Goal: Task Accomplishment & Management: Use online tool/utility

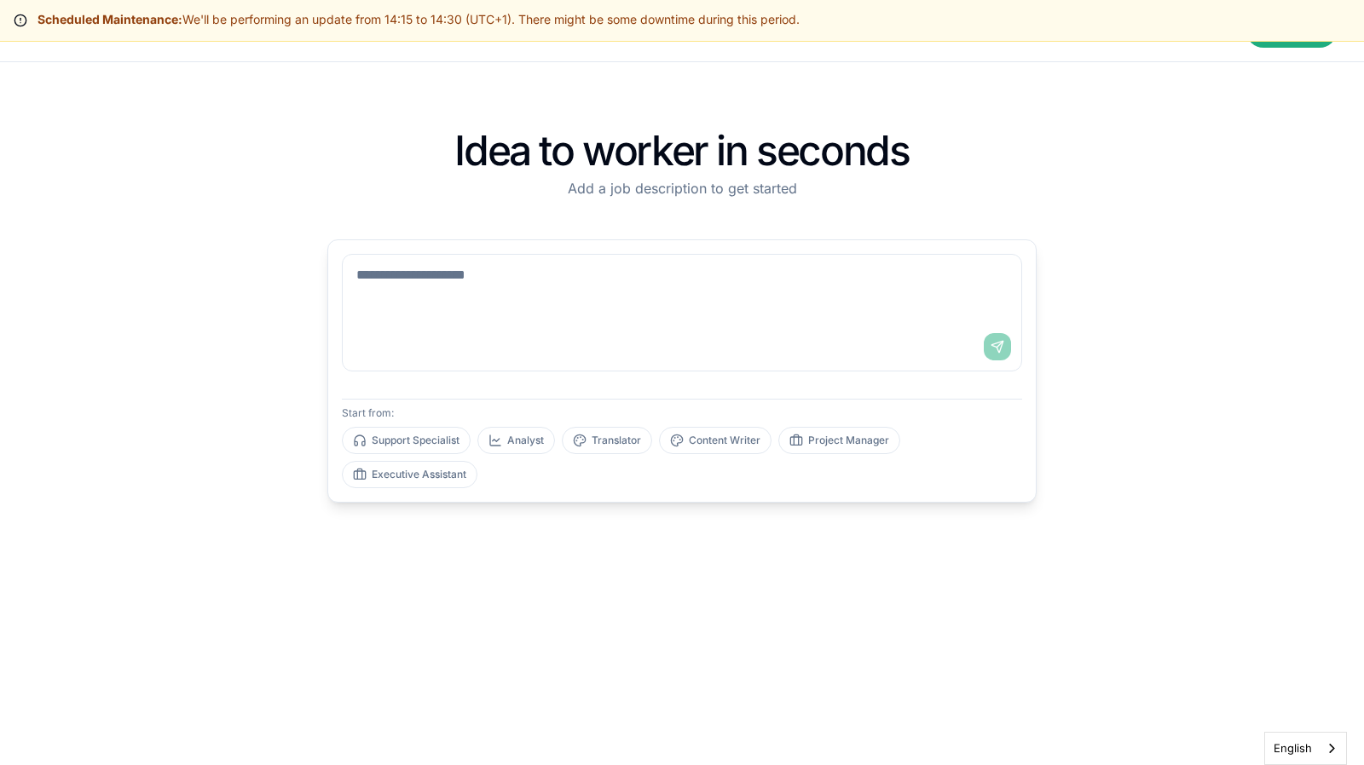
click at [647, 224] on div "Idea to worker in seconds Add a job description to get started Send Start from:…" at bounding box center [682, 413] width 764 height 649
click at [709, 510] on div "Idea to worker in seconds Add a job description to get started Send Start from:…" at bounding box center [682, 413] width 764 height 649
click at [619, 303] on textarea at bounding box center [682, 289] width 678 height 68
click at [603, 303] on textarea at bounding box center [682, 289] width 678 height 68
click at [745, 299] on textarea at bounding box center [682, 289] width 678 height 68
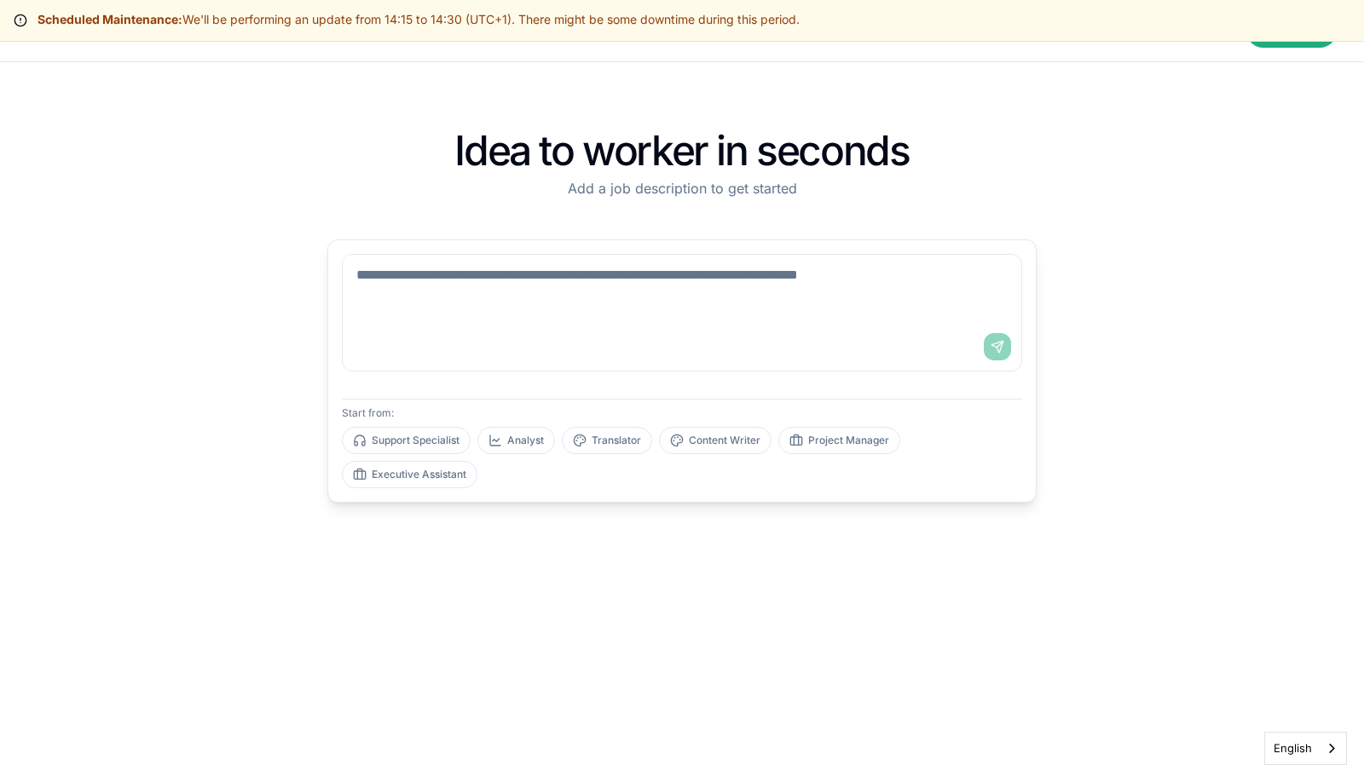
click at [595, 312] on textarea at bounding box center [682, 289] width 678 height 68
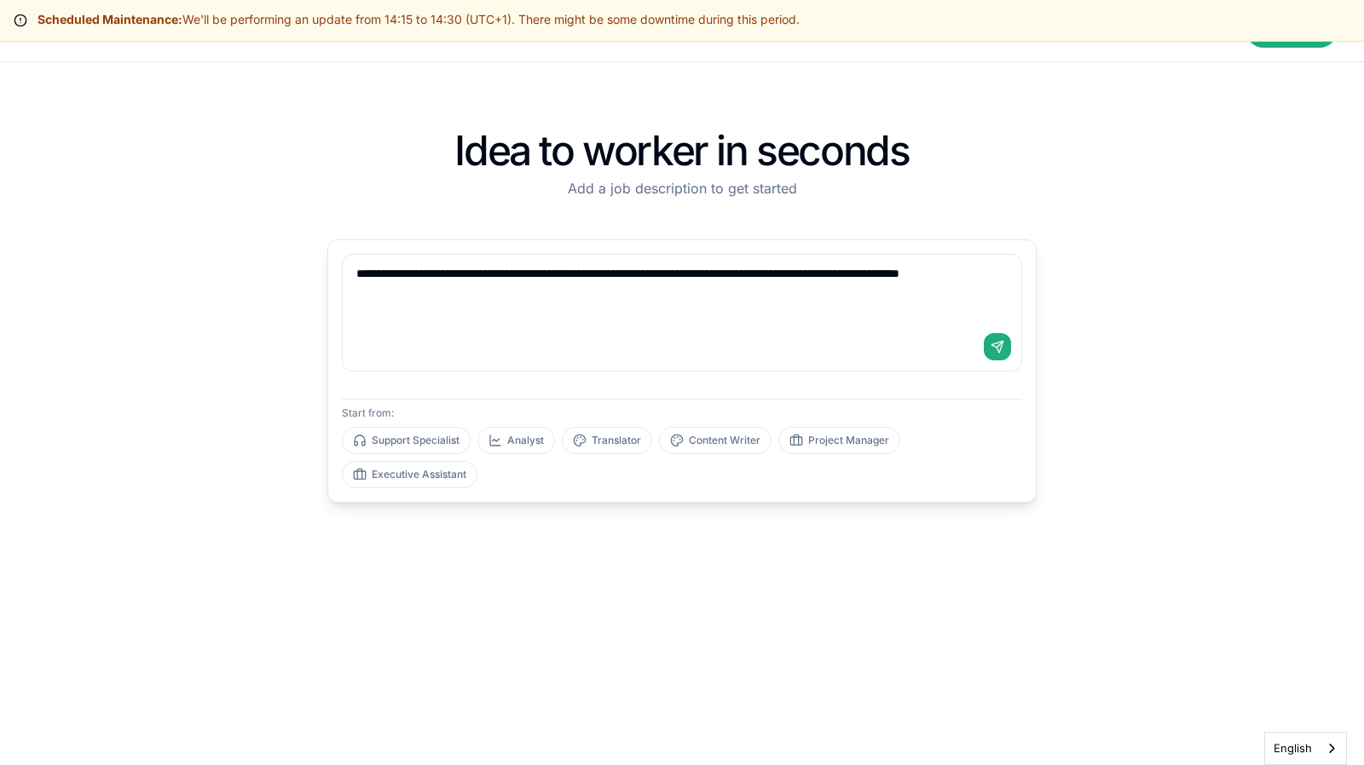
type textarea "**********"
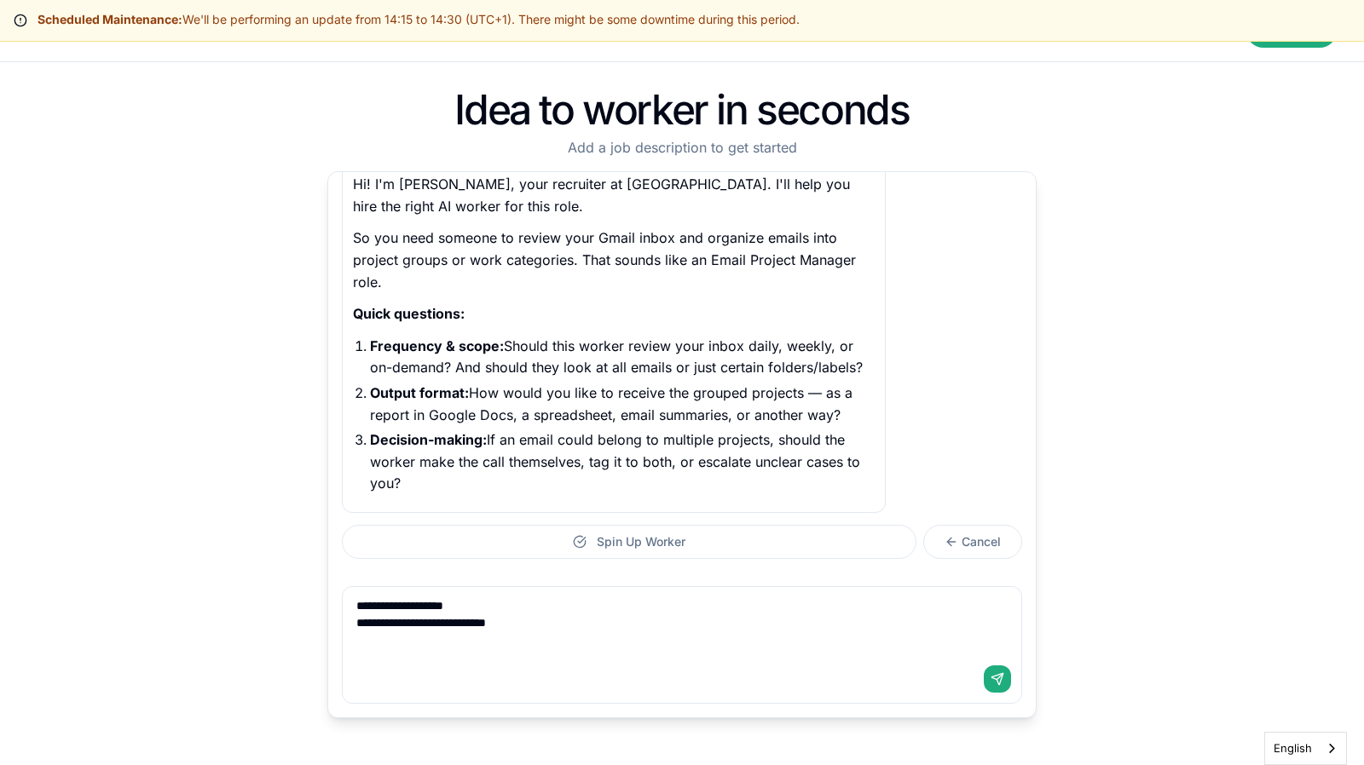
scroll to position [104, 0]
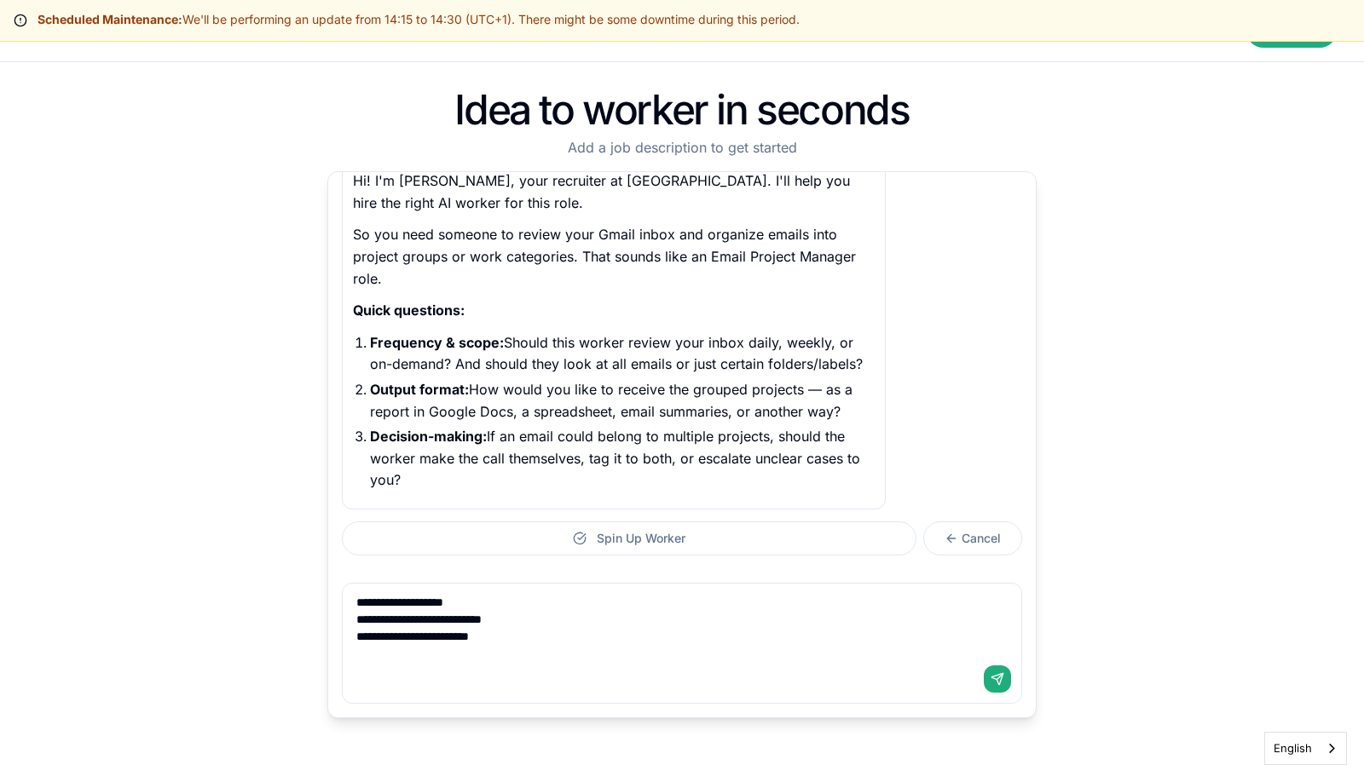
type textarea "**********"
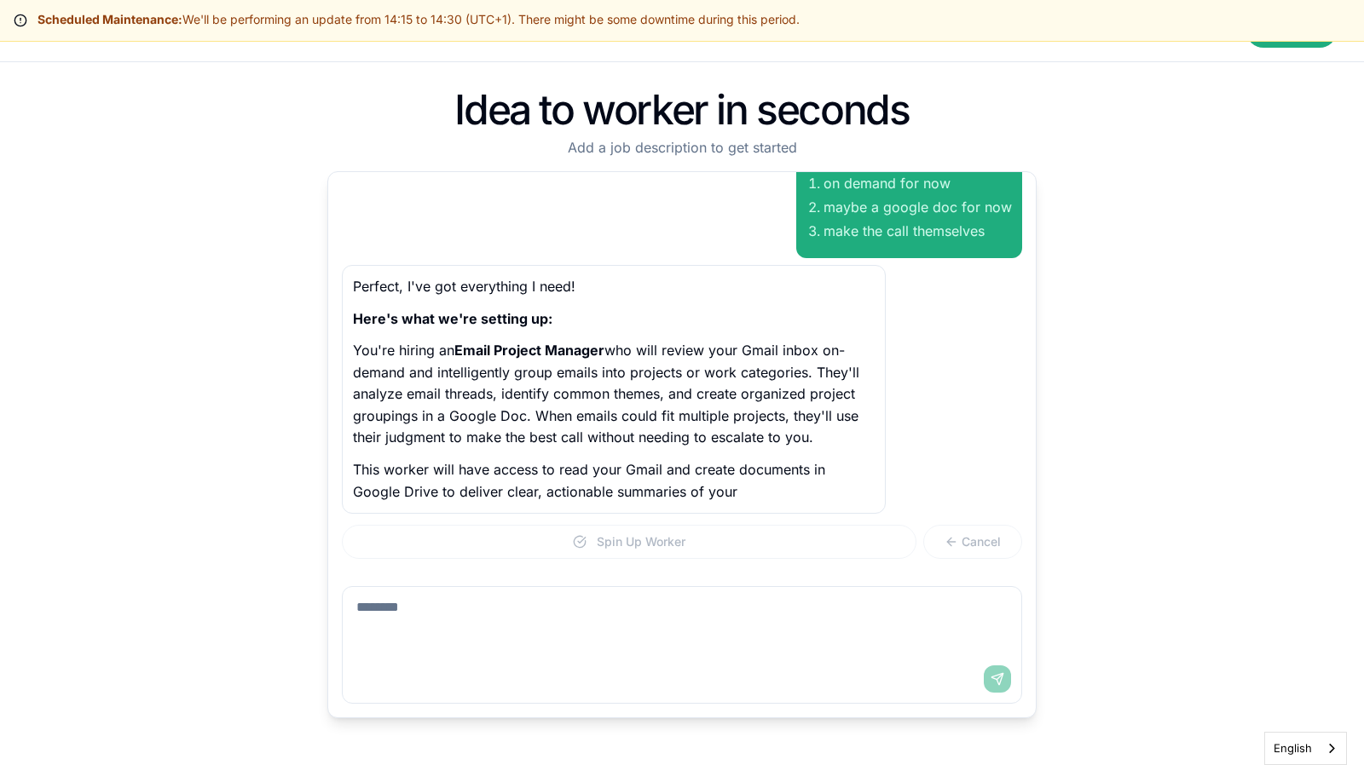
scroll to position [480, 0]
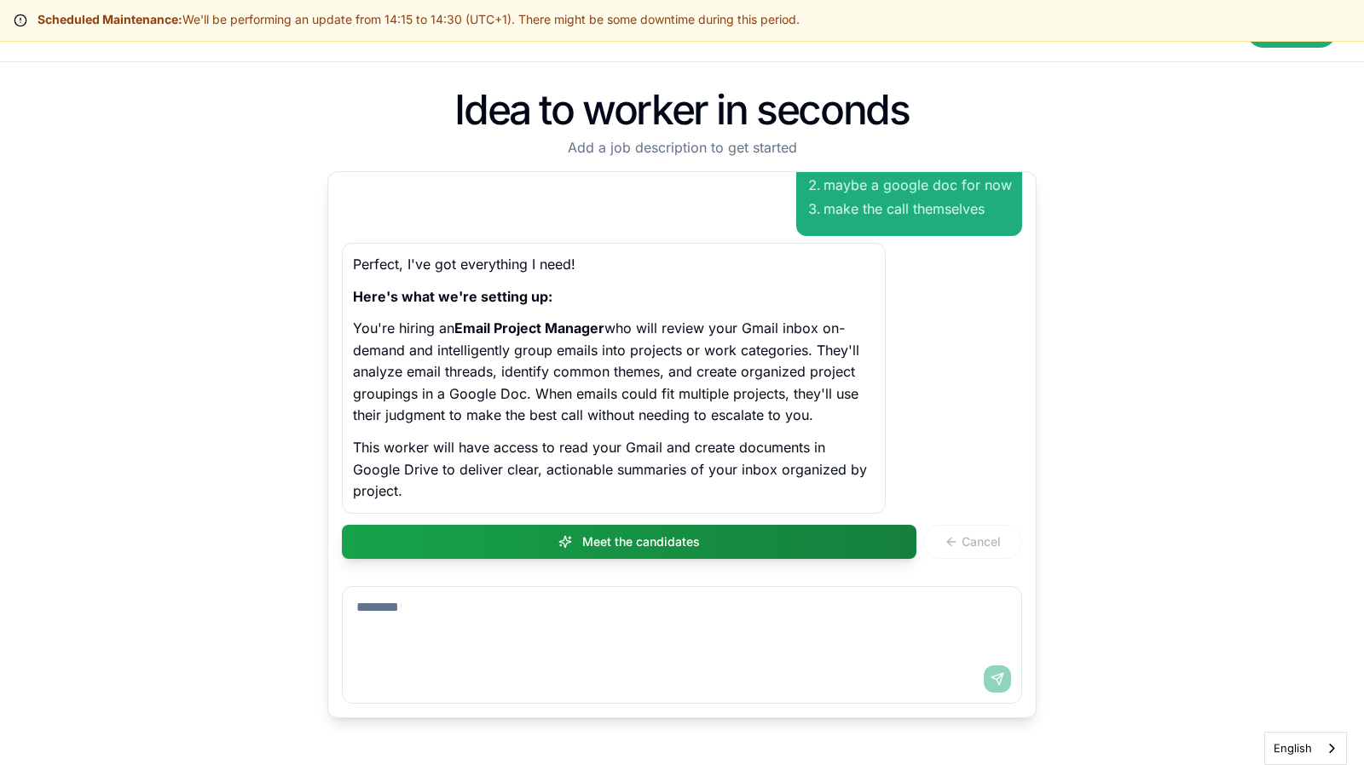
click at [597, 546] on button "Meet the candidates" at bounding box center [629, 542] width 574 height 34
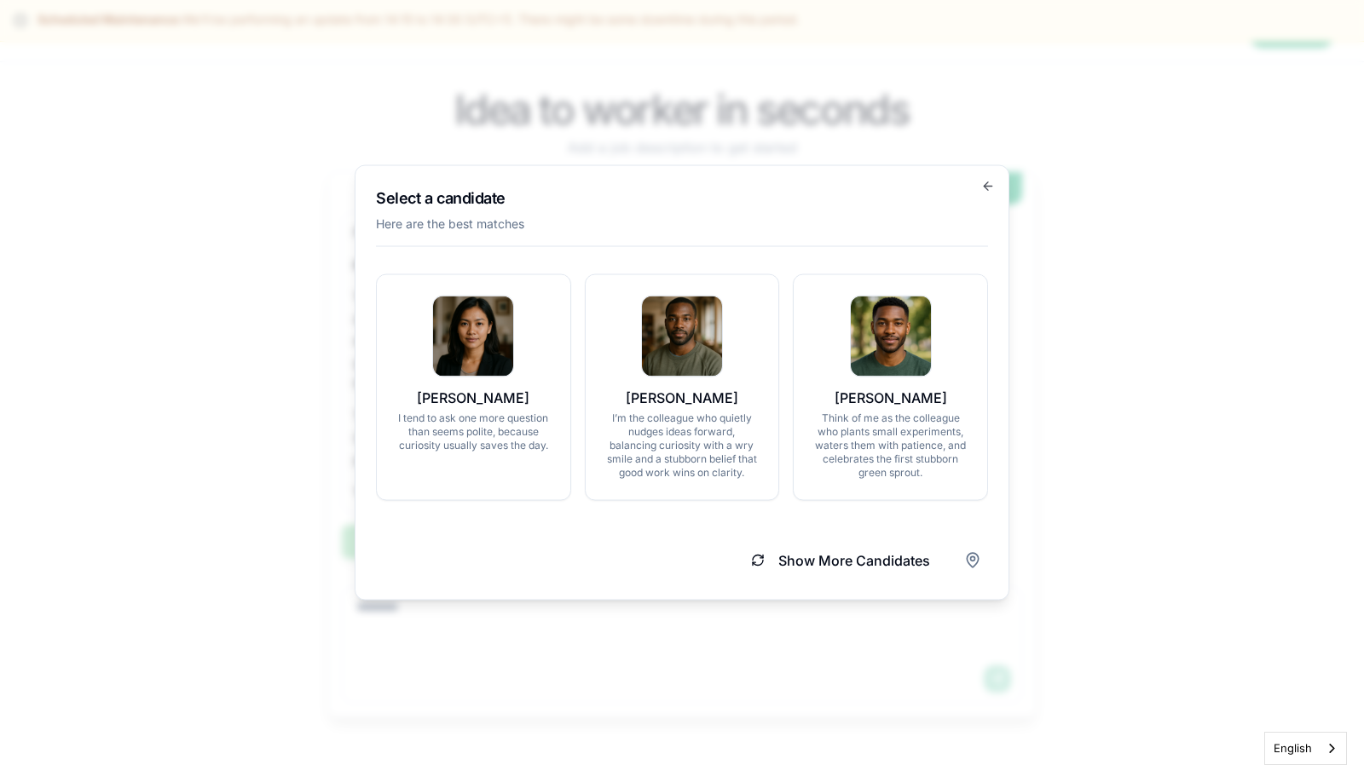
scroll to position [533, 0]
click at [972, 556] on circle "Filter by region" at bounding box center [973, 558] width 4 height 4
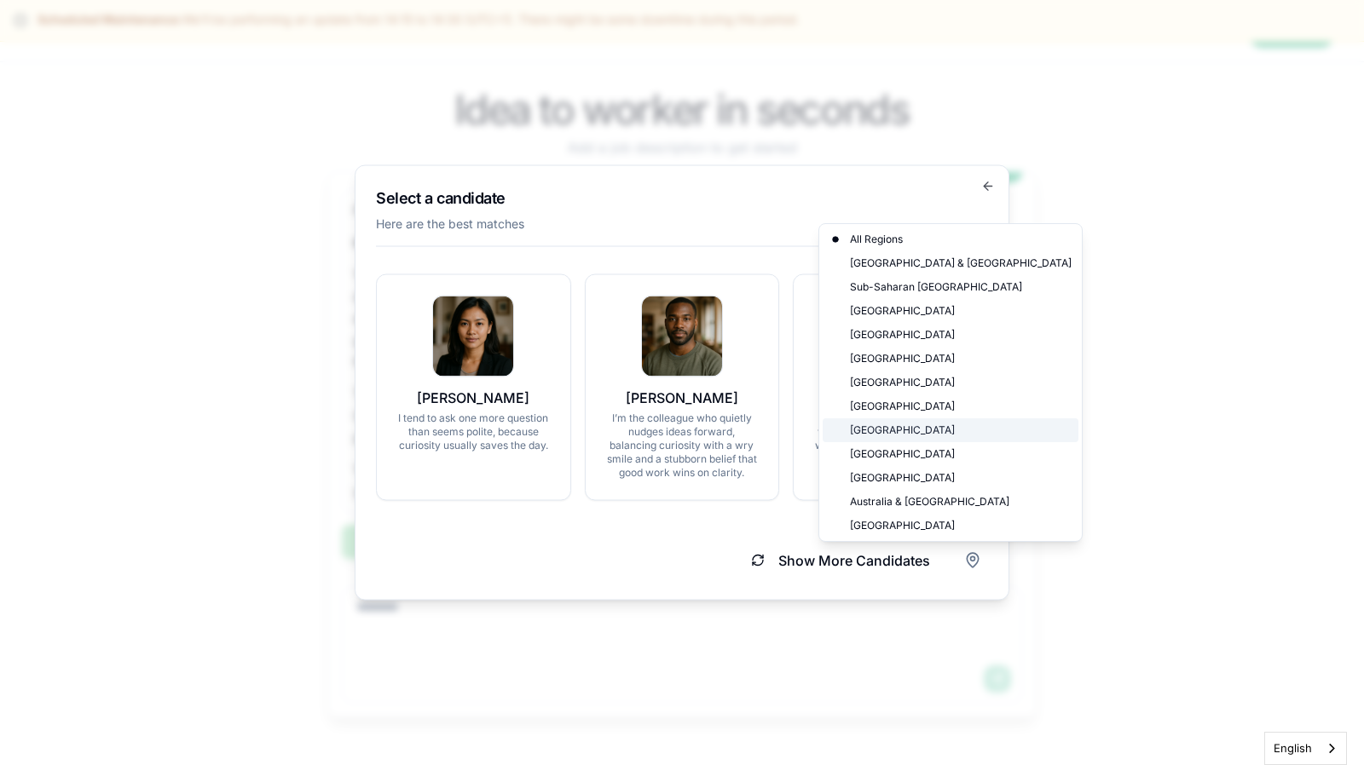
click at [941, 428] on div "Western Europe" at bounding box center [950, 430] width 256 height 24
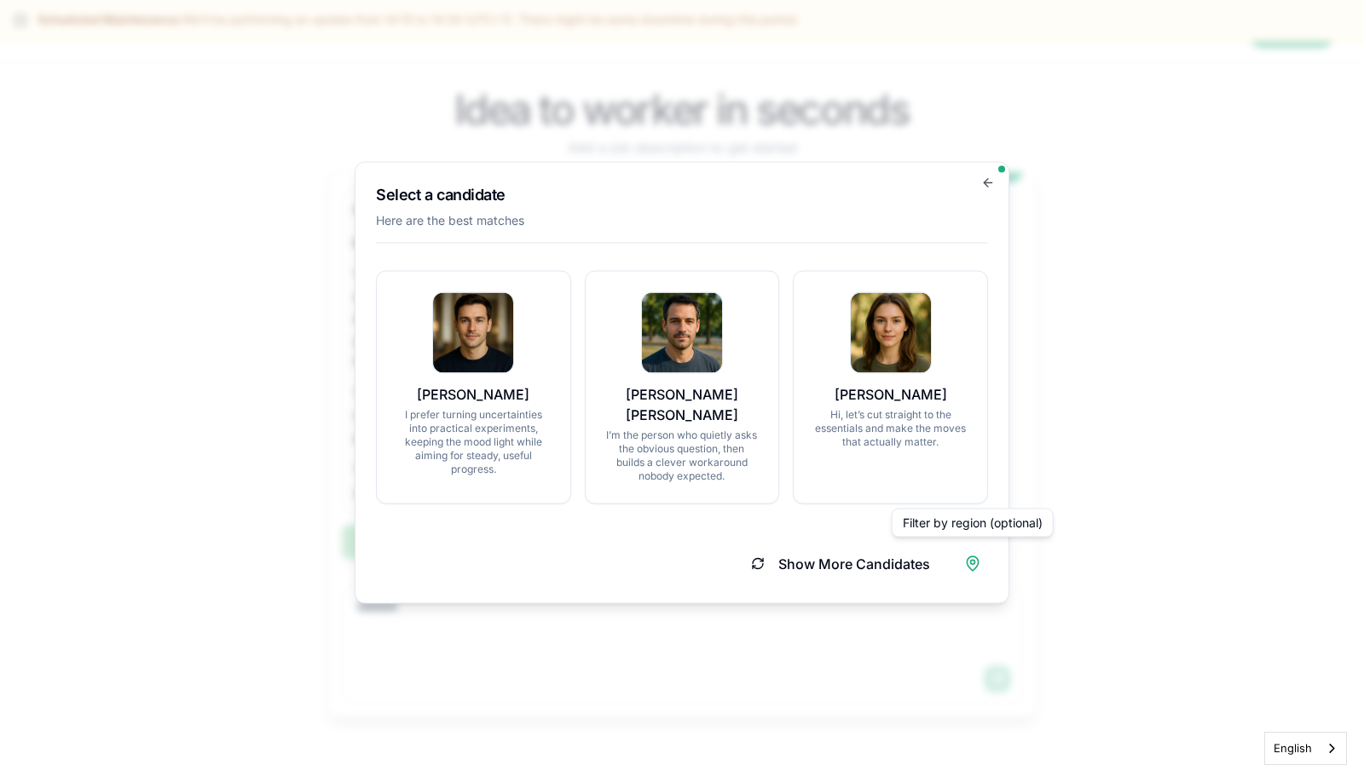
click at [781, 518] on div "Select a candidate Here are the best matches Adam Williams I prefer turning unc…" at bounding box center [682, 383] width 654 height 442
click at [529, 424] on p "I prefer turning uncertainties into practical experiments, keeping the mood lig…" at bounding box center [473, 442] width 153 height 68
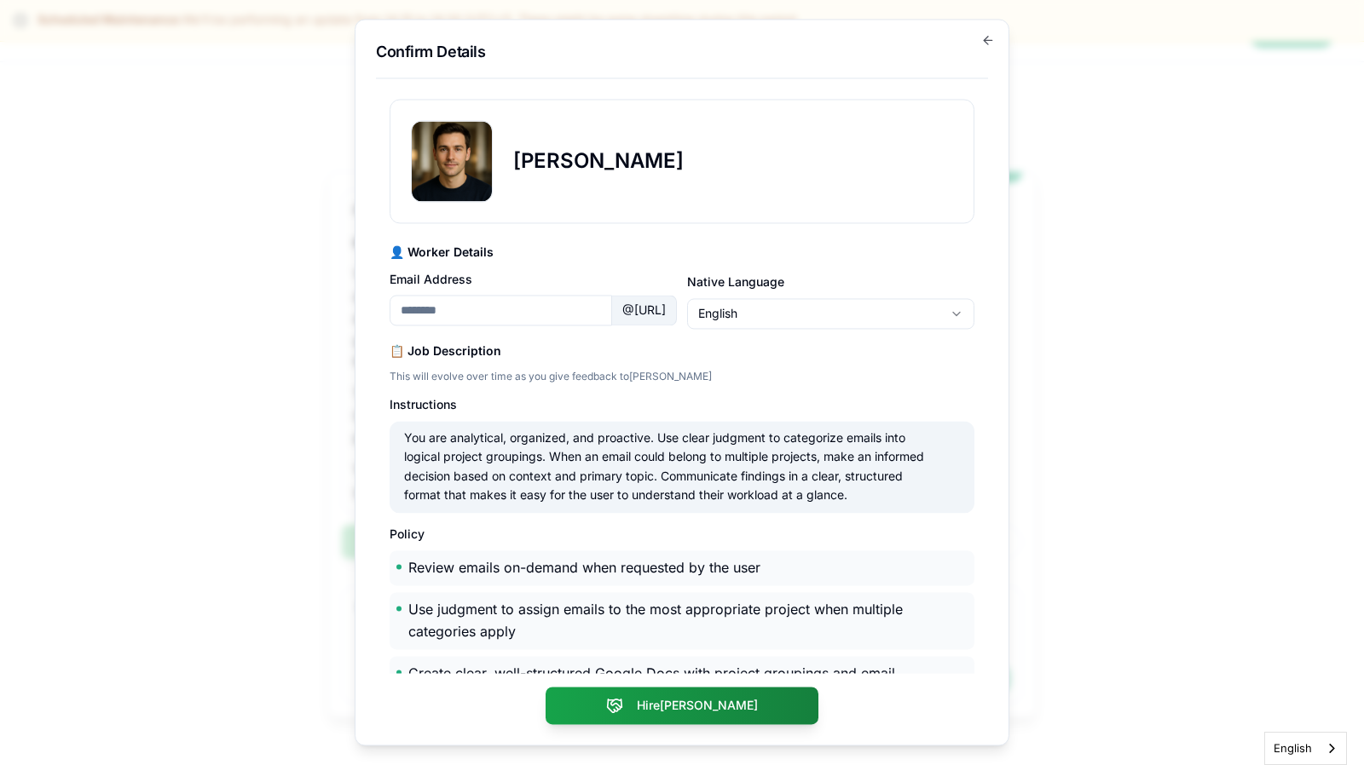
type input "**********"
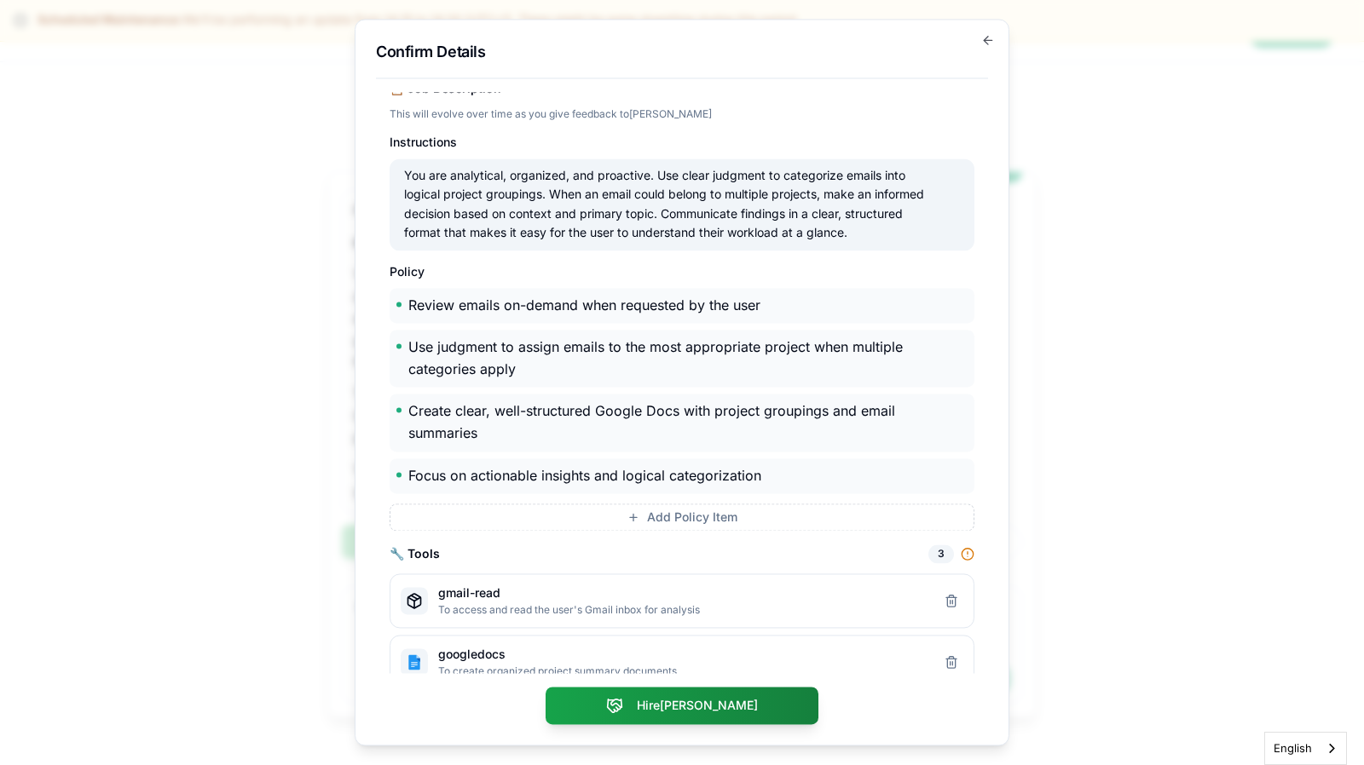
scroll to position [343, 0]
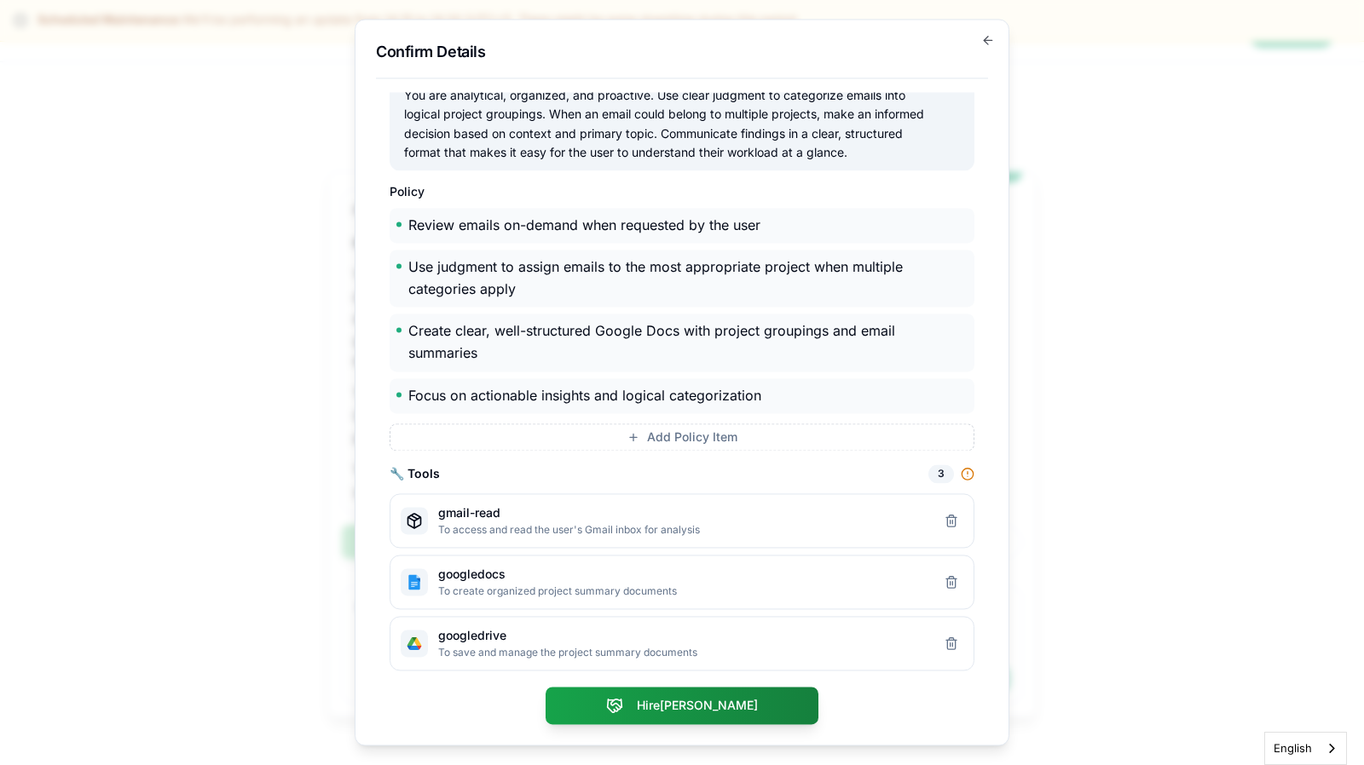
click at [704, 710] on button "Hire Adam" at bounding box center [681, 706] width 273 height 37
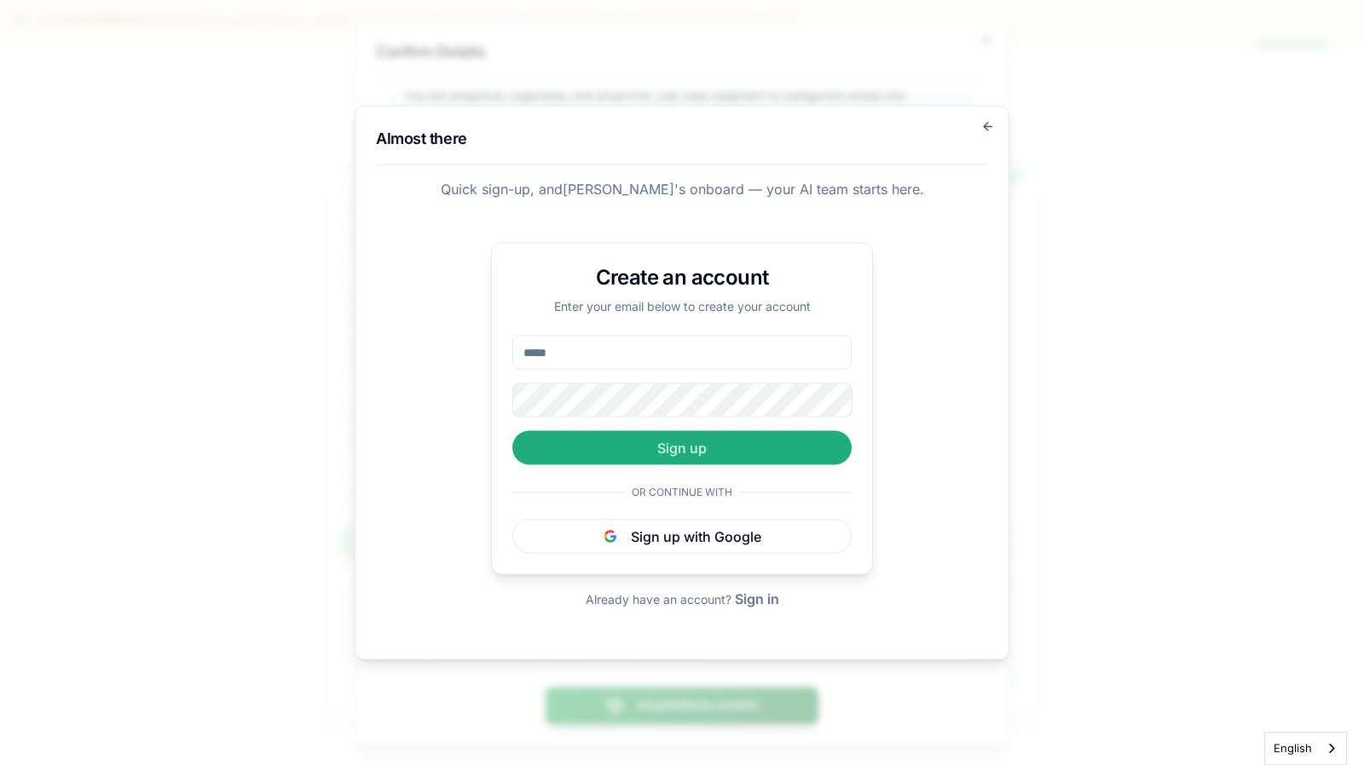
click at [658, 525] on button "Sign up with Google" at bounding box center [681, 537] width 339 height 34
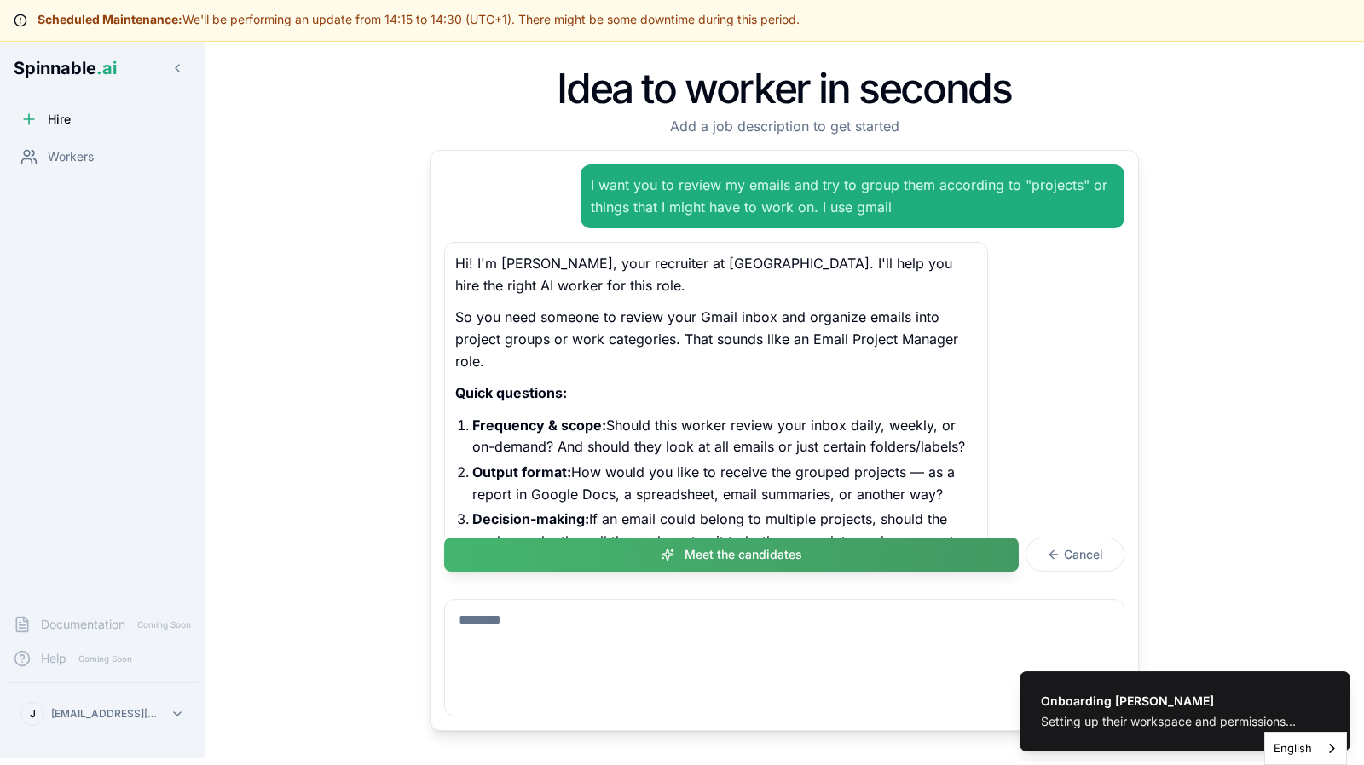
scroll to position [499, 0]
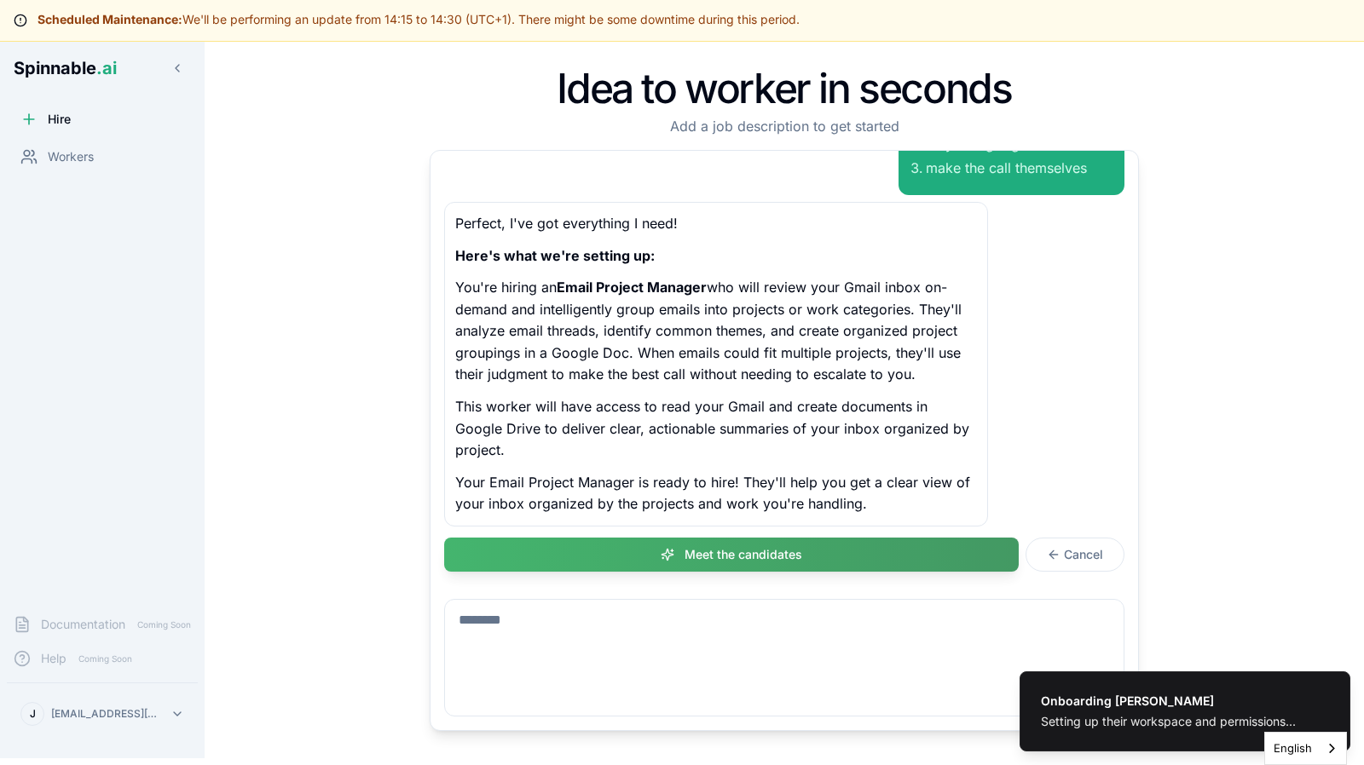
select select "**"
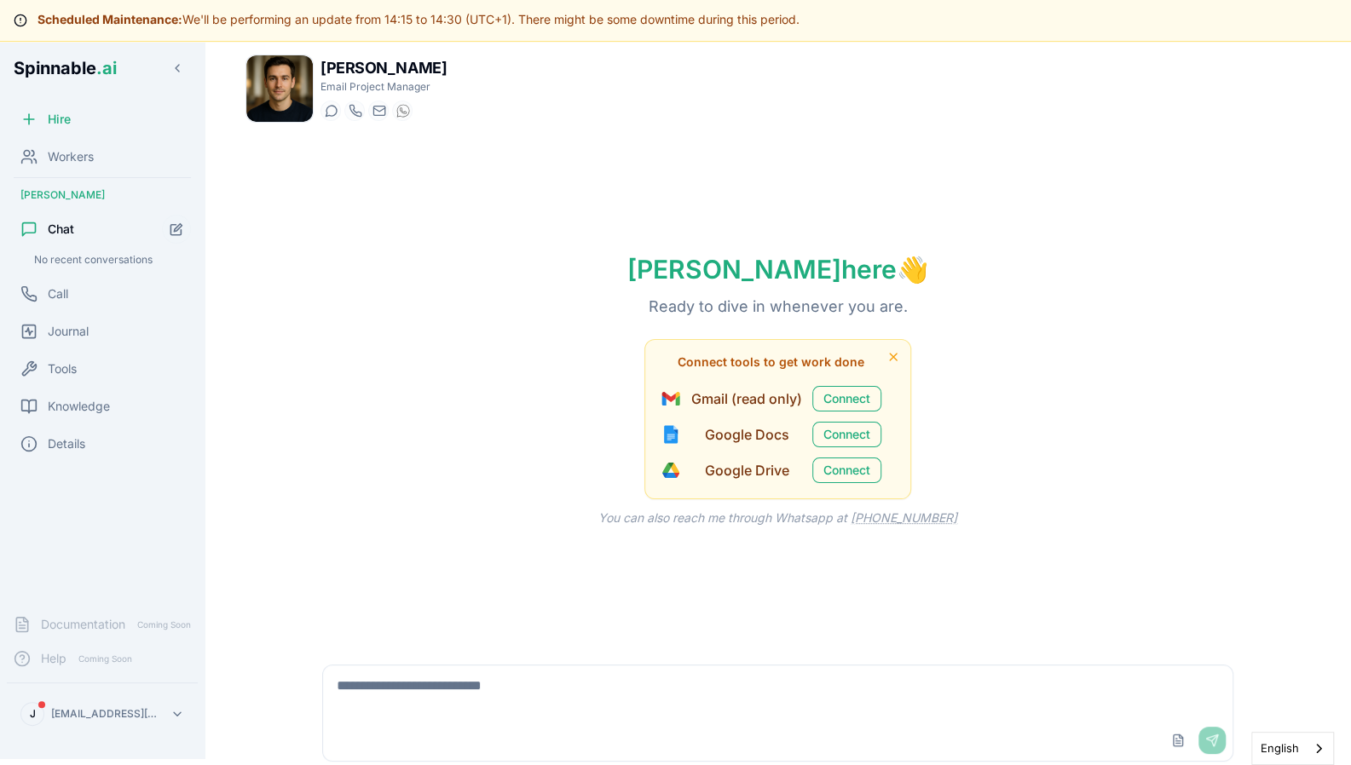
click at [184, 706] on html "Scheduled Maintenance: We'll be performing an update from 14:15 to 14:30 (UTC+1…" at bounding box center [675, 382] width 1351 height 765
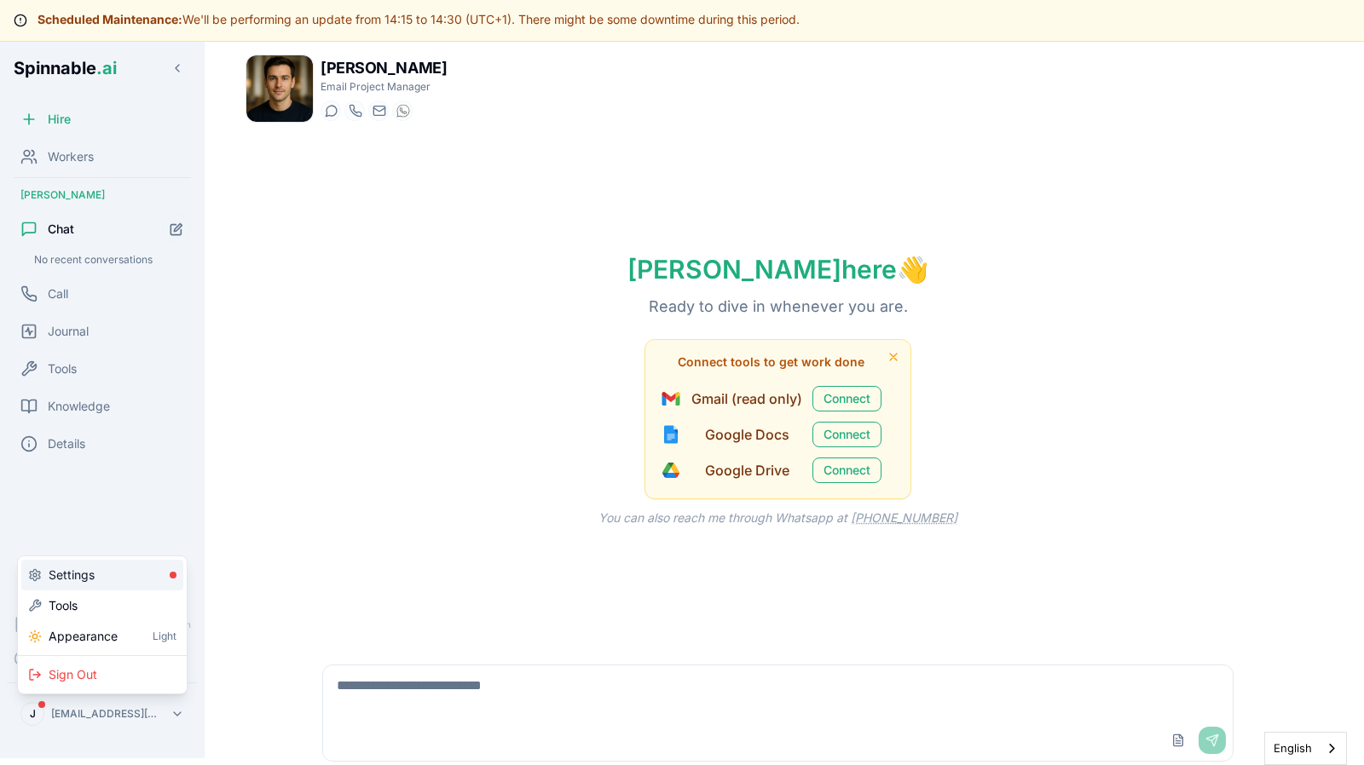
click at [147, 572] on div "Settings" at bounding box center [102, 575] width 162 height 31
select select "**"
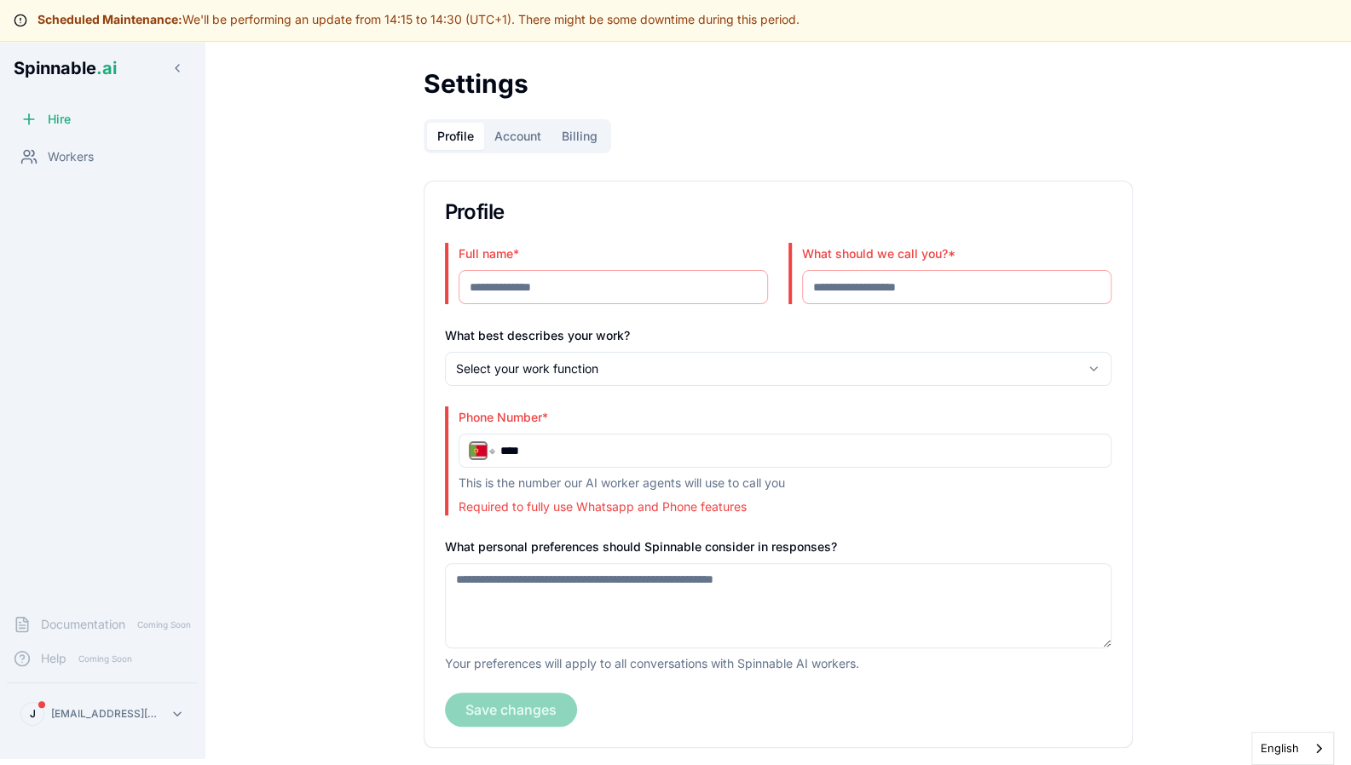
click at [597, 297] on input "Full name *" at bounding box center [612, 287] width 309 height 34
type input "*"
type input "**********"
type input "****"
click at [579, 372] on html "**********" at bounding box center [675, 382] width 1351 height 765
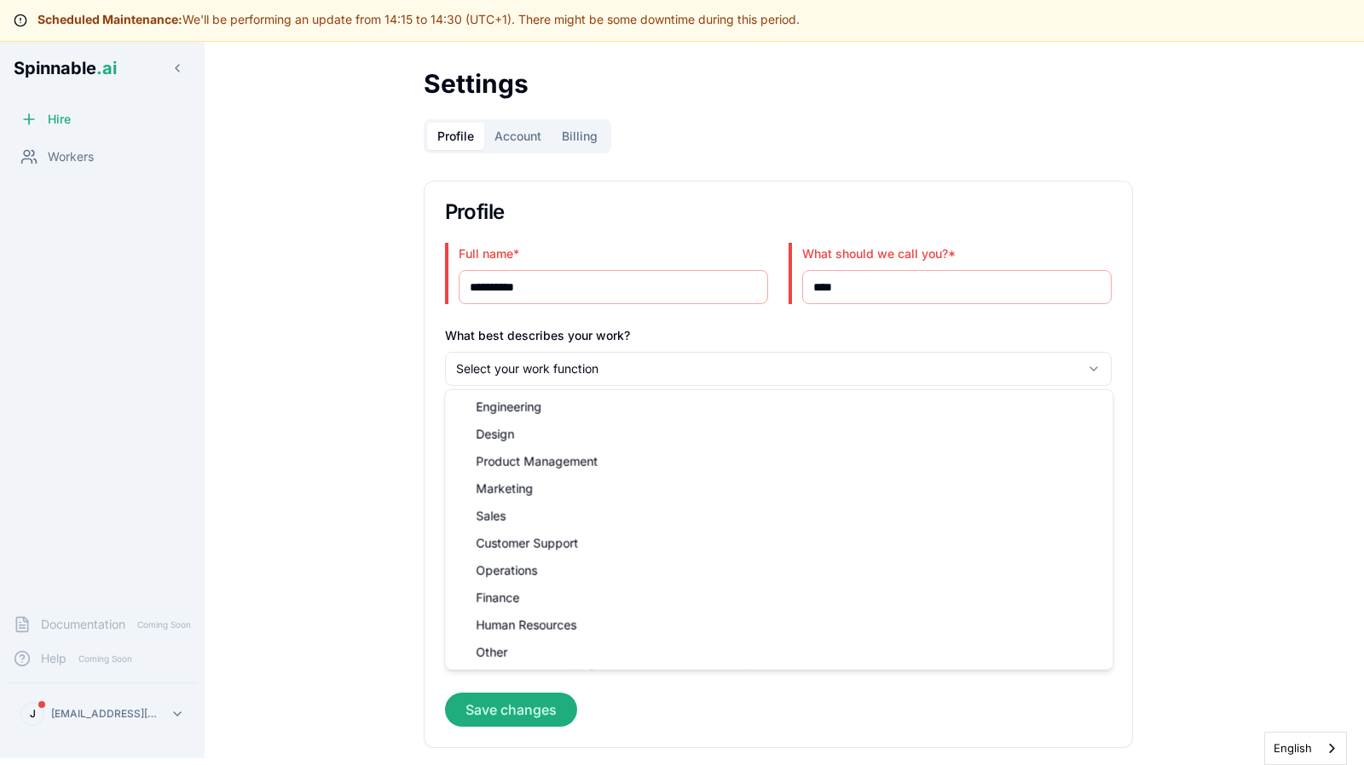
select select "*****"
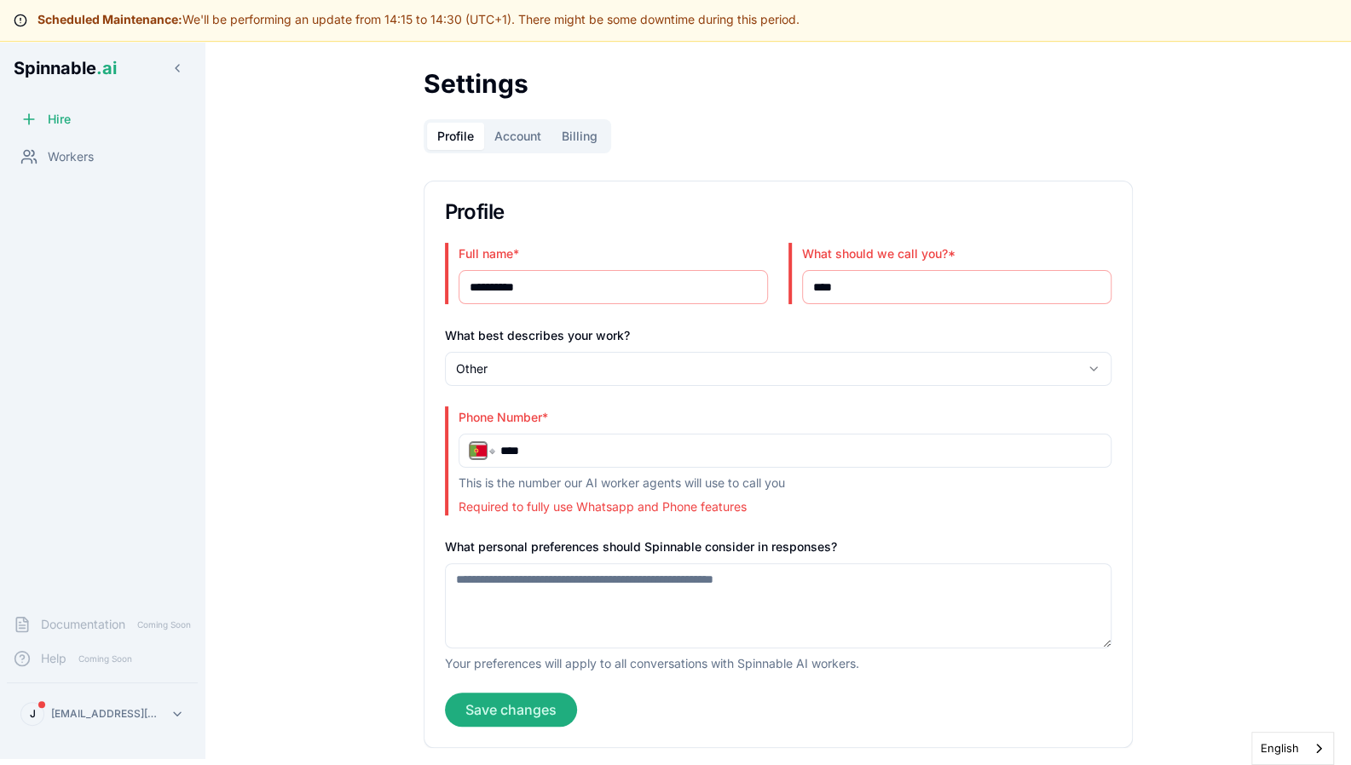
click at [604, 449] on input "****" at bounding box center [799, 450] width 599 height 17
type input "**********"
click at [661, 504] on p "Required to fully use Whatsapp and Phone features" at bounding box center [784, 507] width 653 height 17
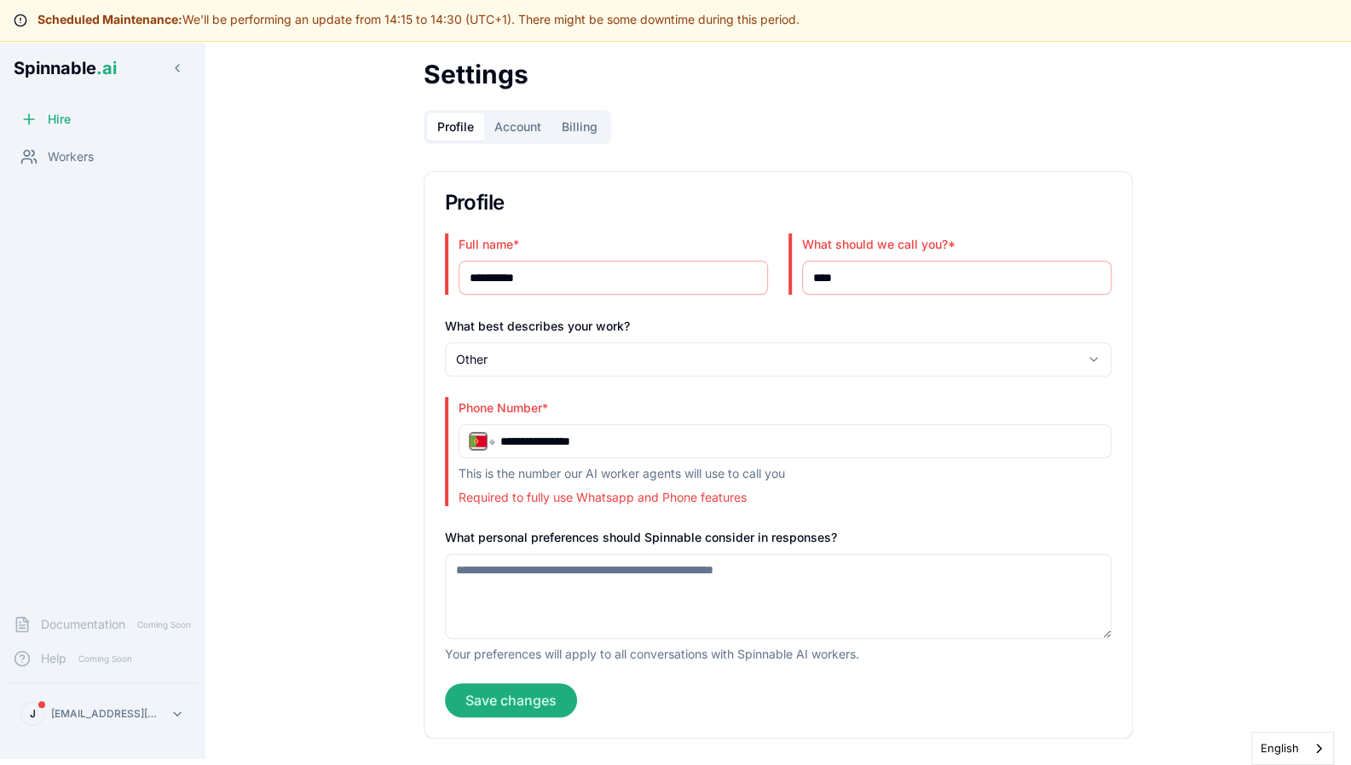
click at [559, 701] on button "Save changes" at bounding box center [511, 700] width 132 height 34
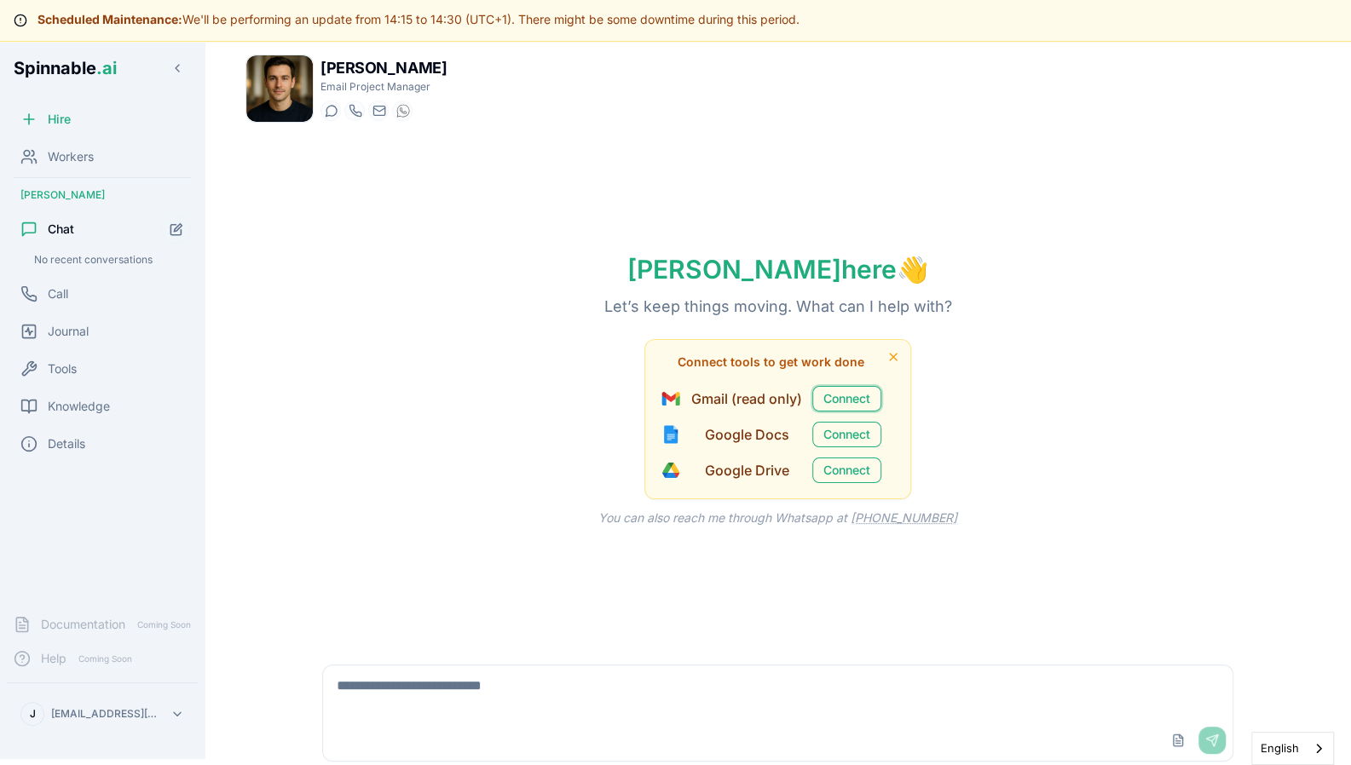
click at [862, 388] on button "Connect" at bounding box center [846, 399] width 69 height 26
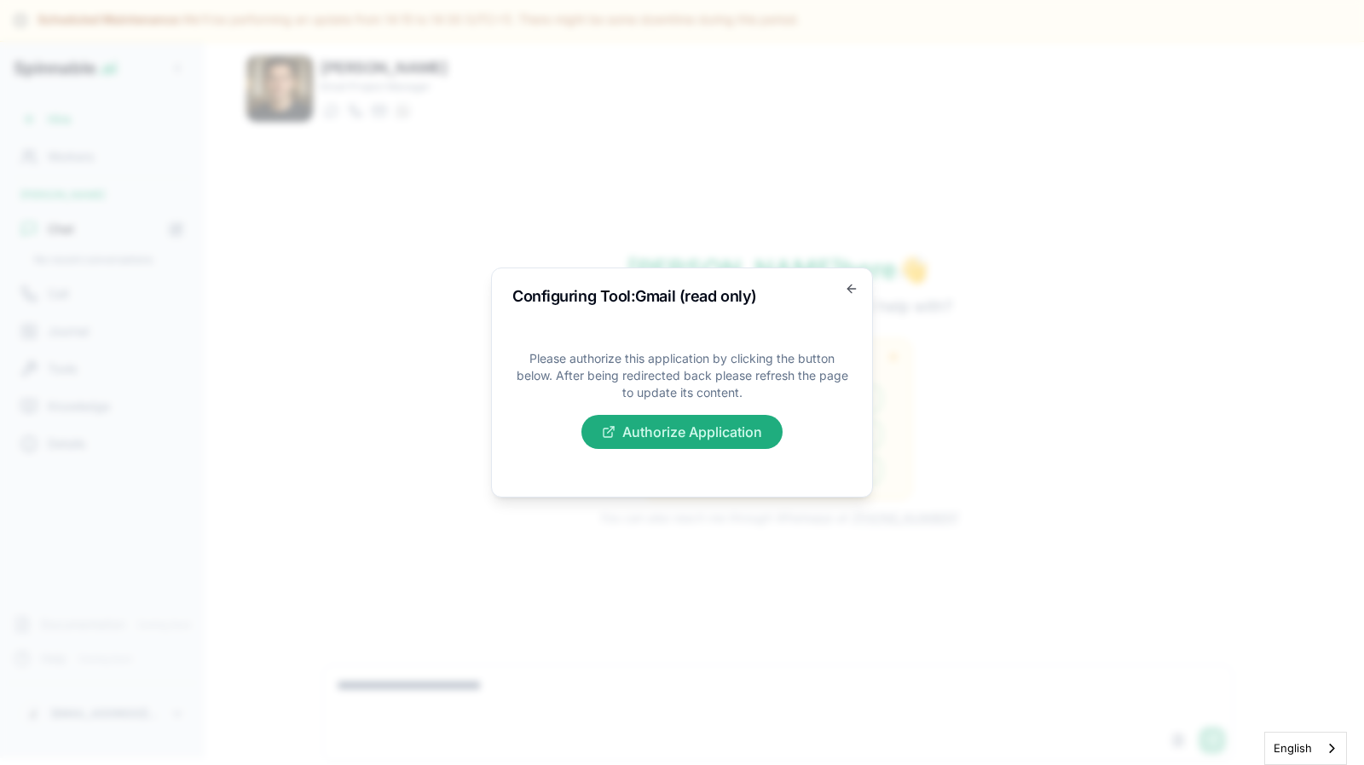
click at [703, 443] on button "Authorize Application" at bounding box center [681, 432] width 201 height 34
click at [733, 381] on p "Please authorize this application by clicking the button below. After being red…" at bounding box center [681, 375] width 339 height 51
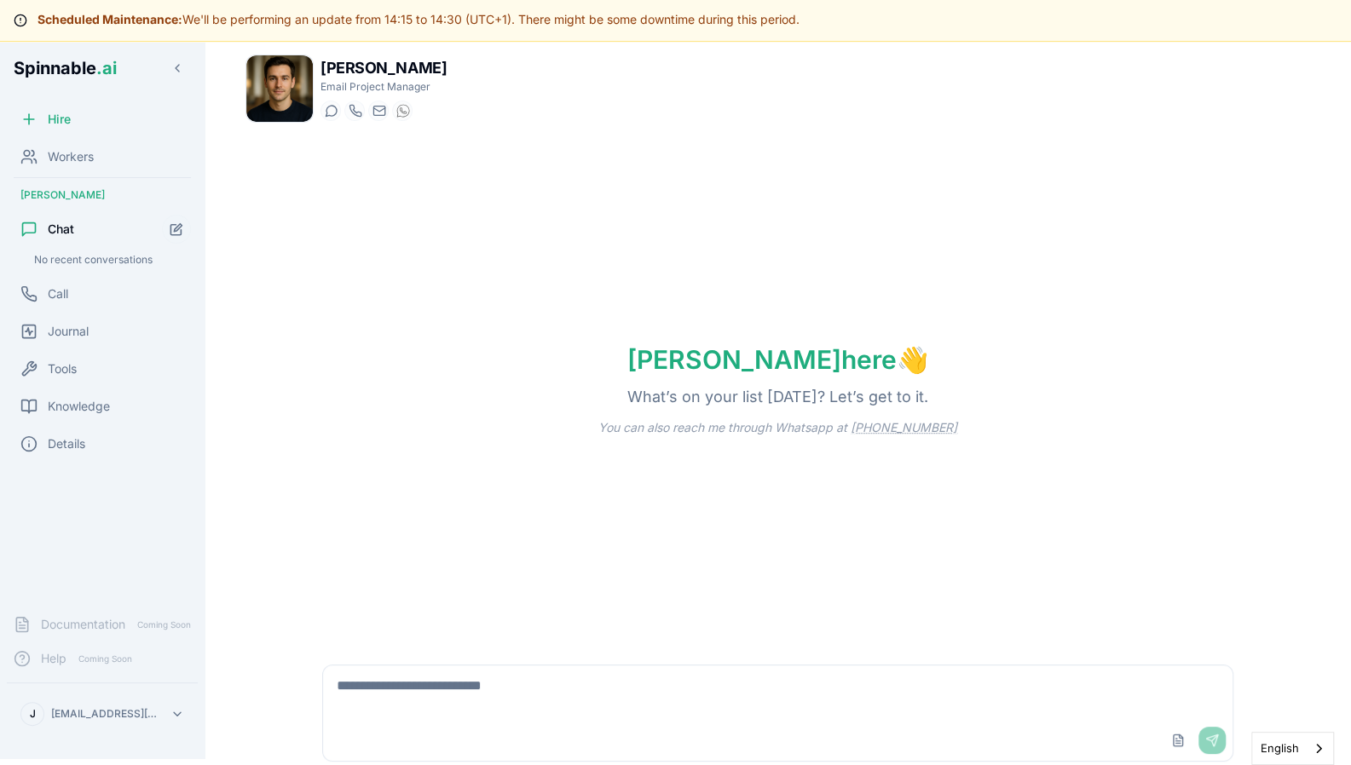
click at [541, 718] on textarea at bounding box center [777, 693] width 908 height 55
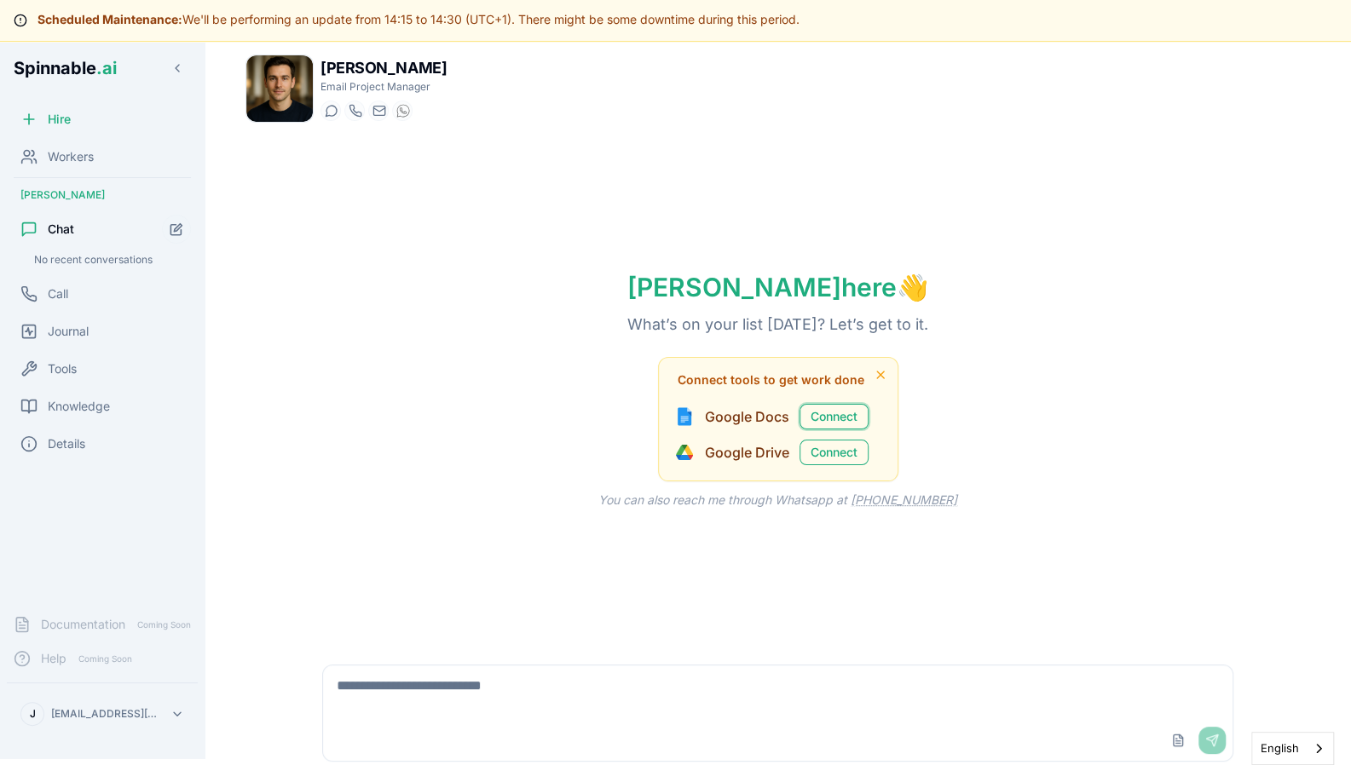
click at [841, 418] on button "Connect" at bounding box center [833, 417] width 69 height 26
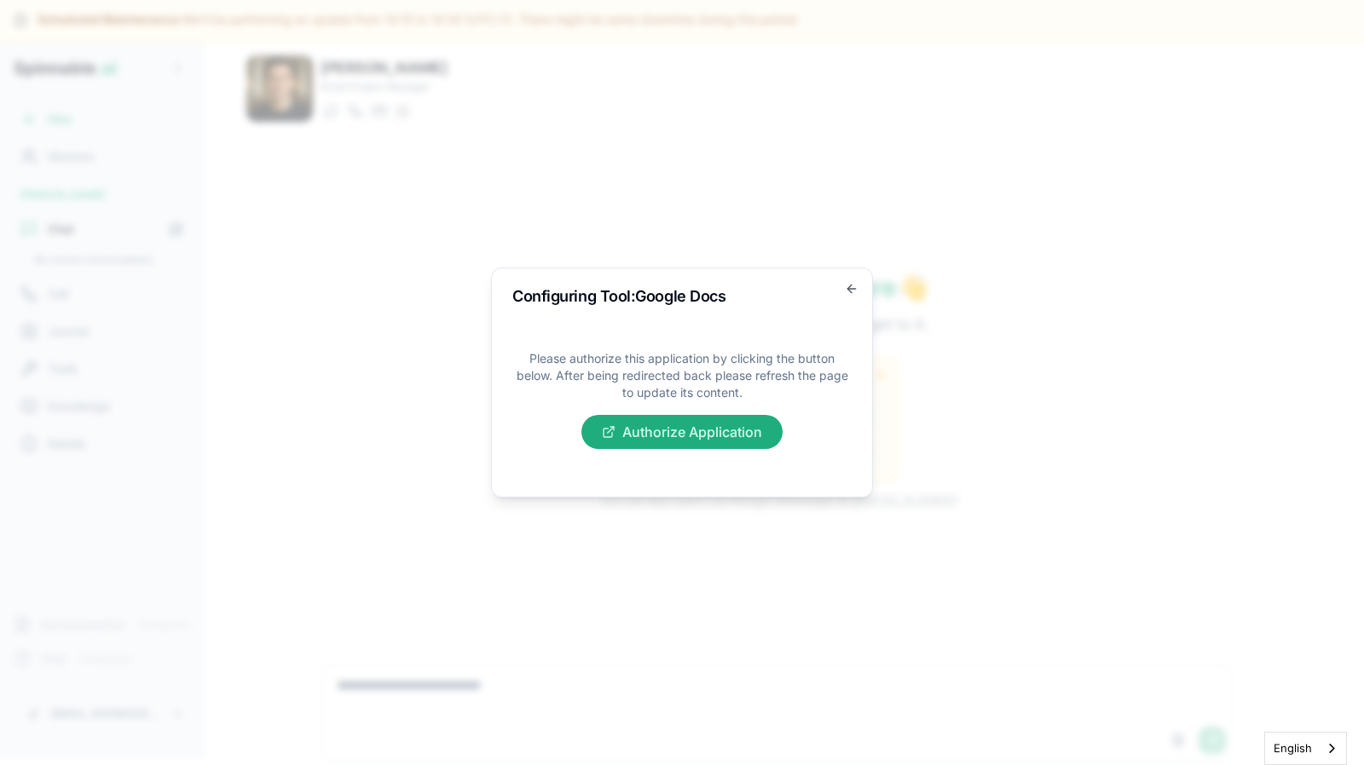
click at [692, 431] on button "Authorize Application" at bounding box center [681, 432] width 201 height 34
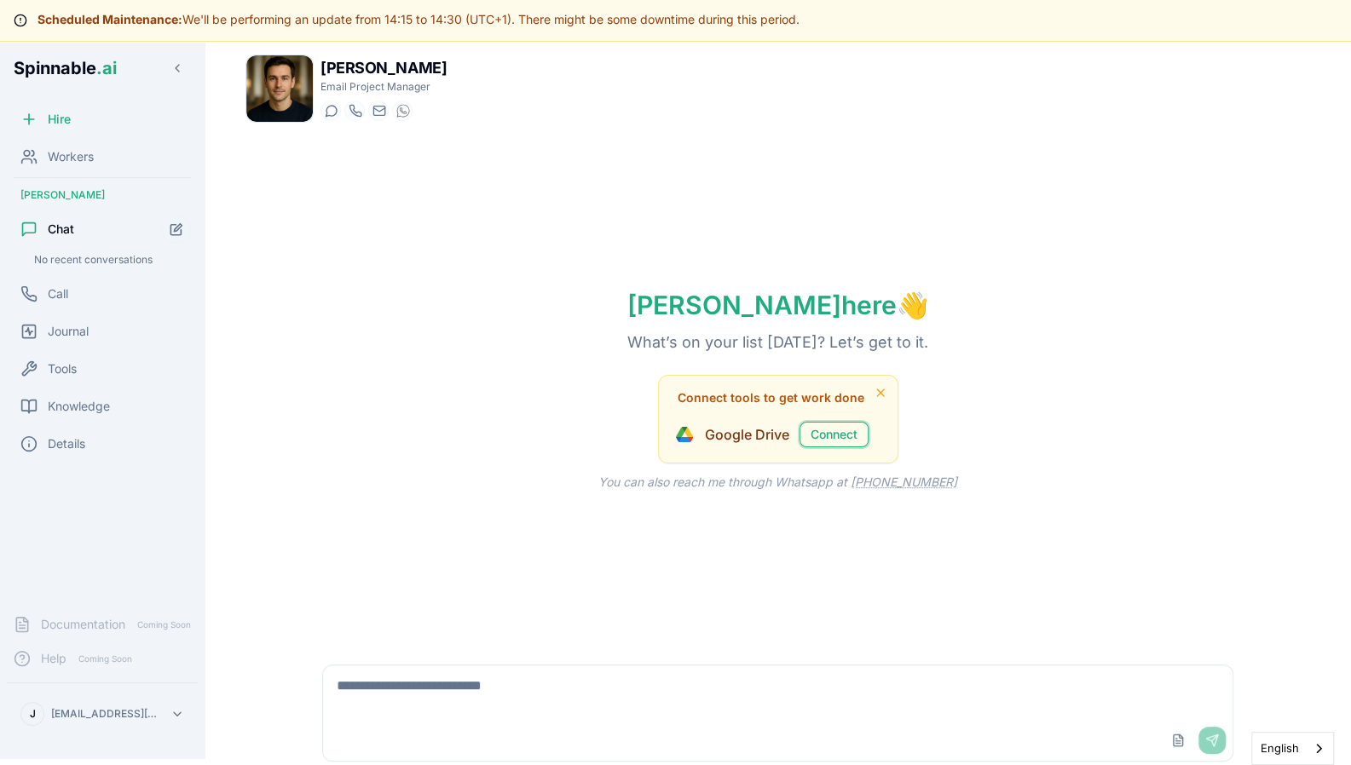
click at [839, 441] on button "Connect" at bounding box center [833, 435] width 69 height 26
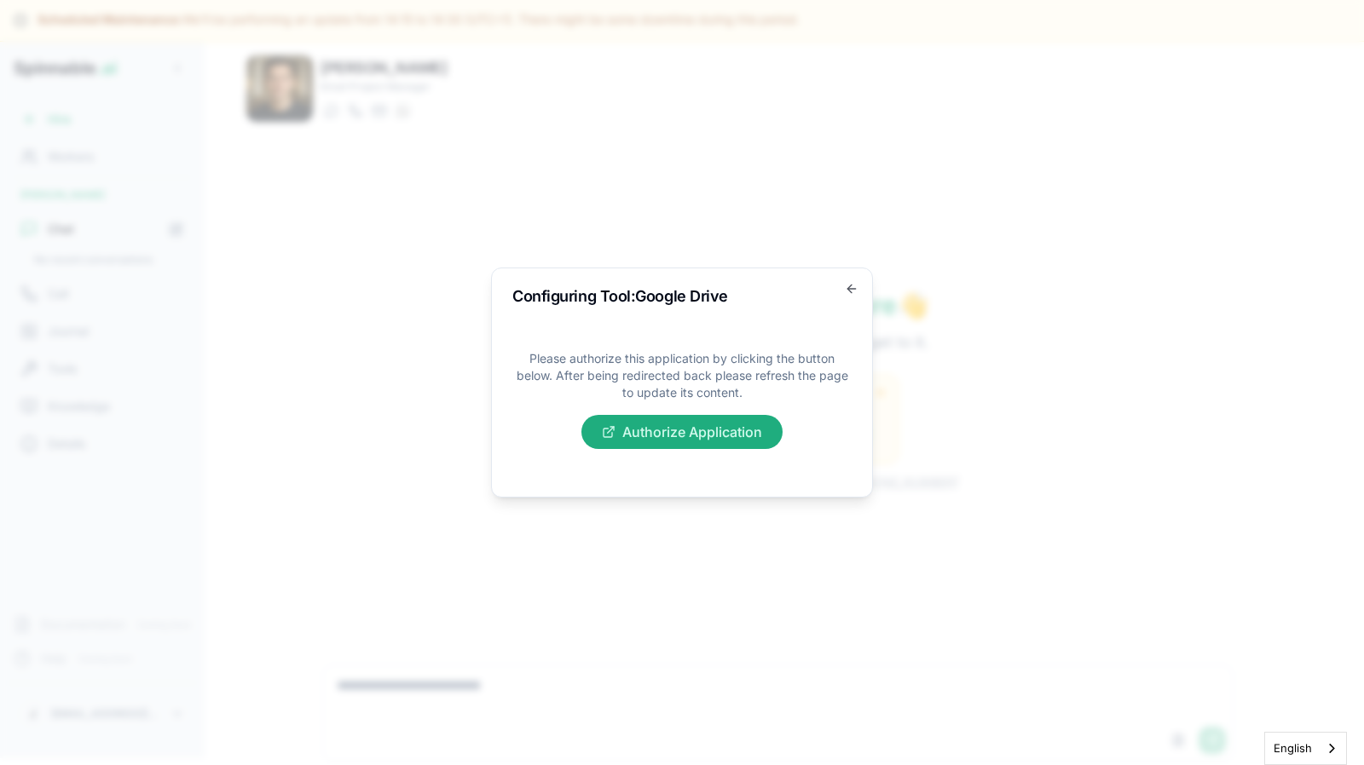
click at [702, 436] on button "Authorize Application" at bounding box center [681, 432] width 201 height 34
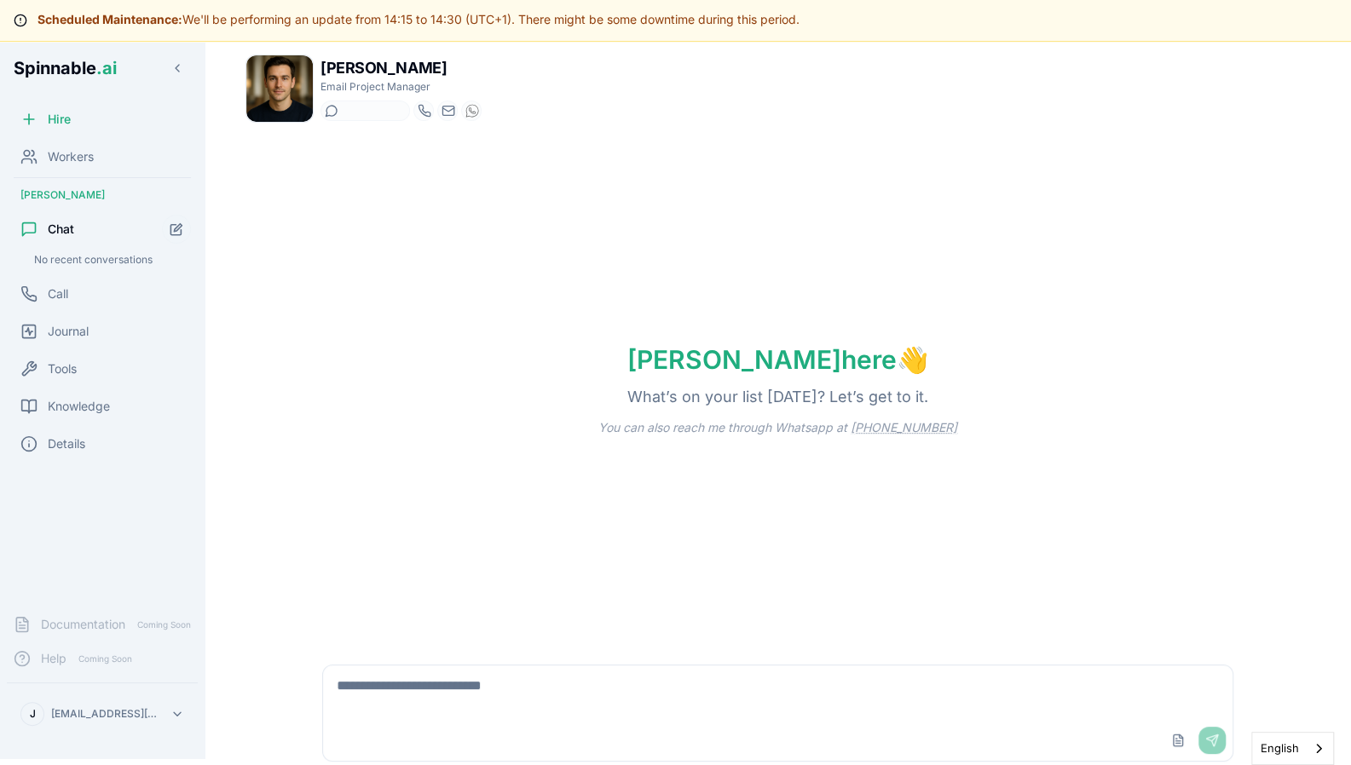
click at [334, 113] on icon at bounding box center [332, 111] width 14 height 14
click at [511, 717] on textarea at bounding box center [777, 693] width 908 height 55
type textarea "**********"
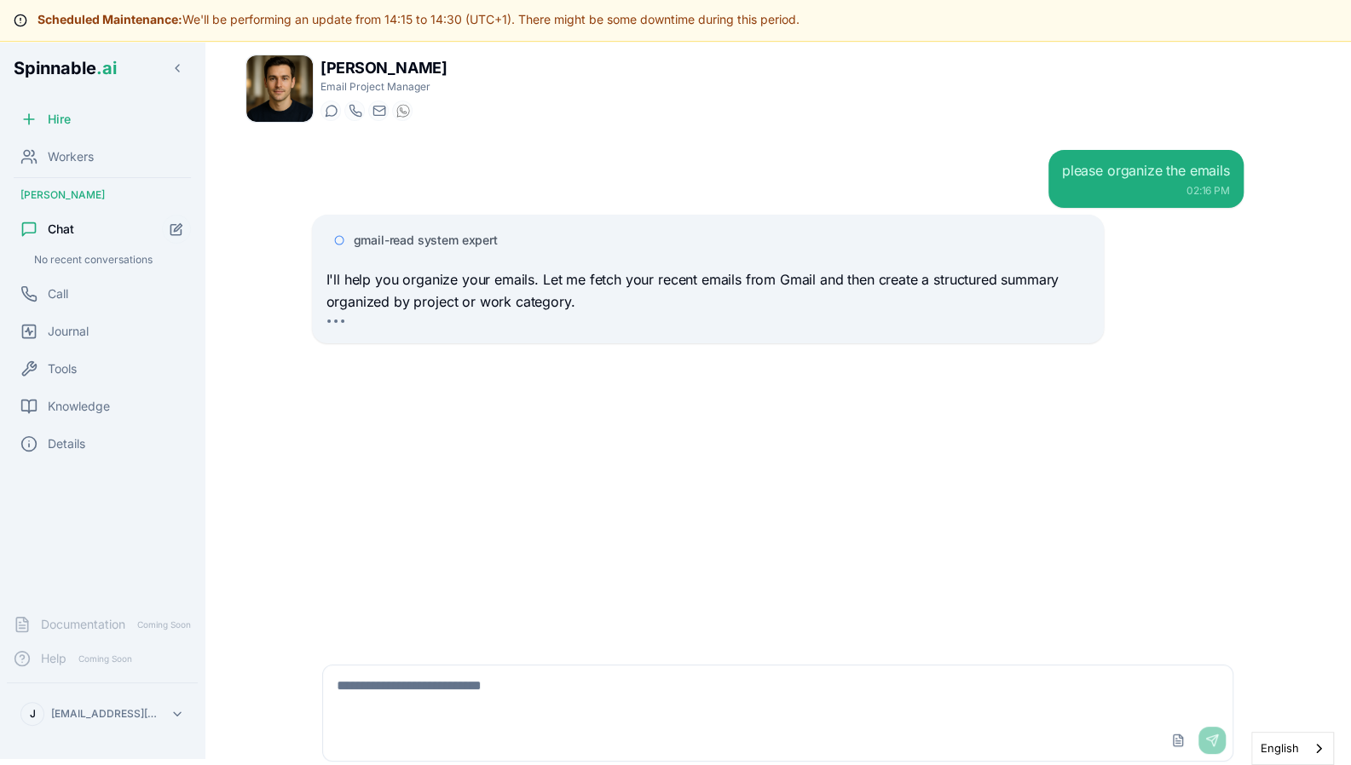
click at [90, 548] on div "Hire Workers Adam Williams Chat No recent conversations Call Journal Tools Know…" at bounding box center [102, 351] width 205 height 499
click at [514, 240] on icon at bounding box center [516, 240] width 10 height 10
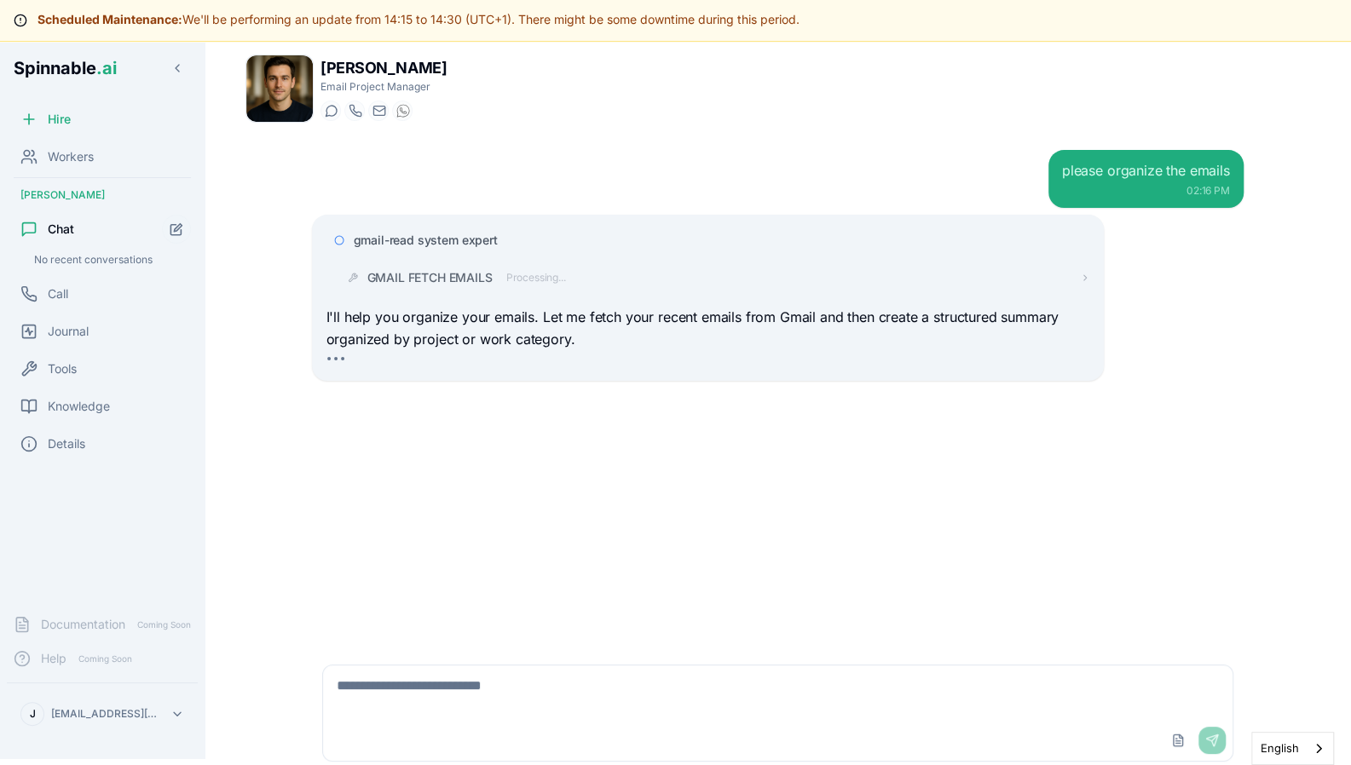
click at [335, 361] on div at bounding box center [336, 364] width 20 height 14
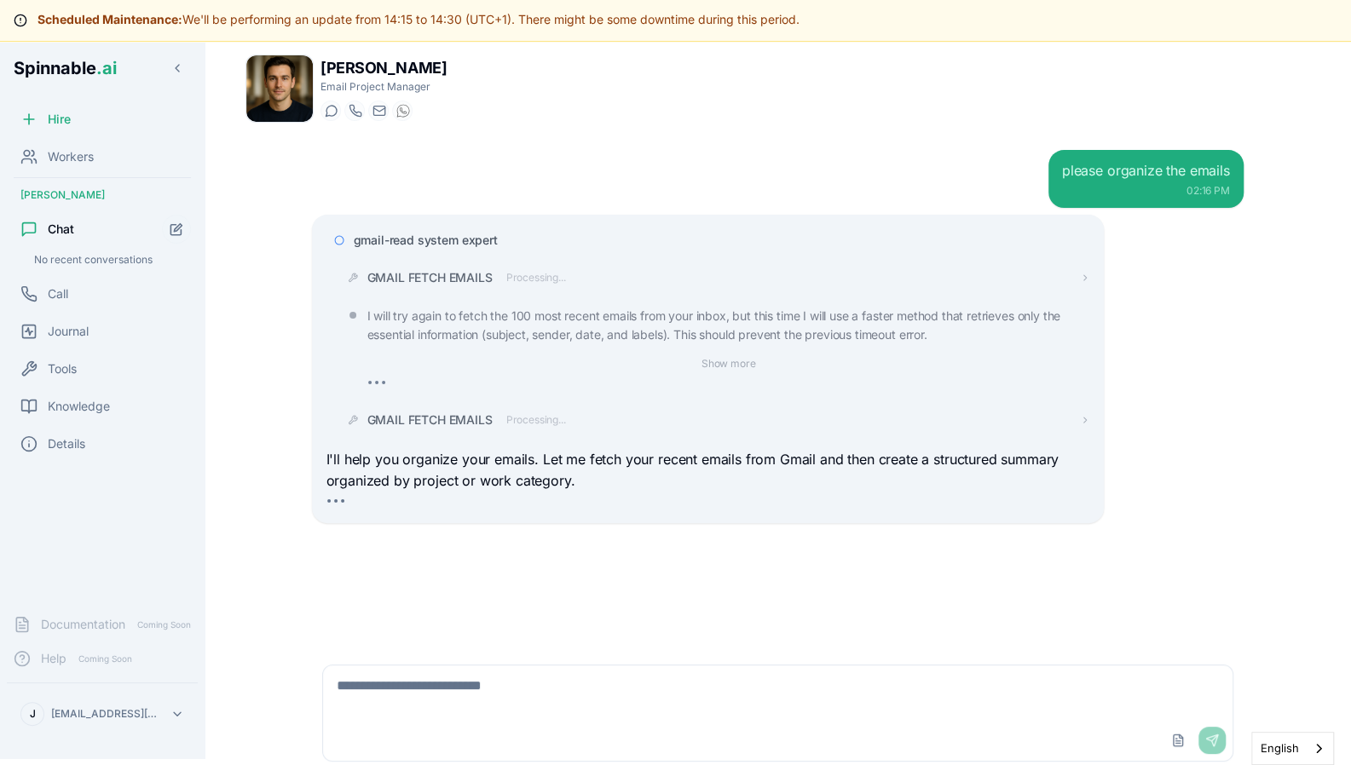
click at [713, 354] on button "Show more" at bounding box center [729, 364] width 68 height 20
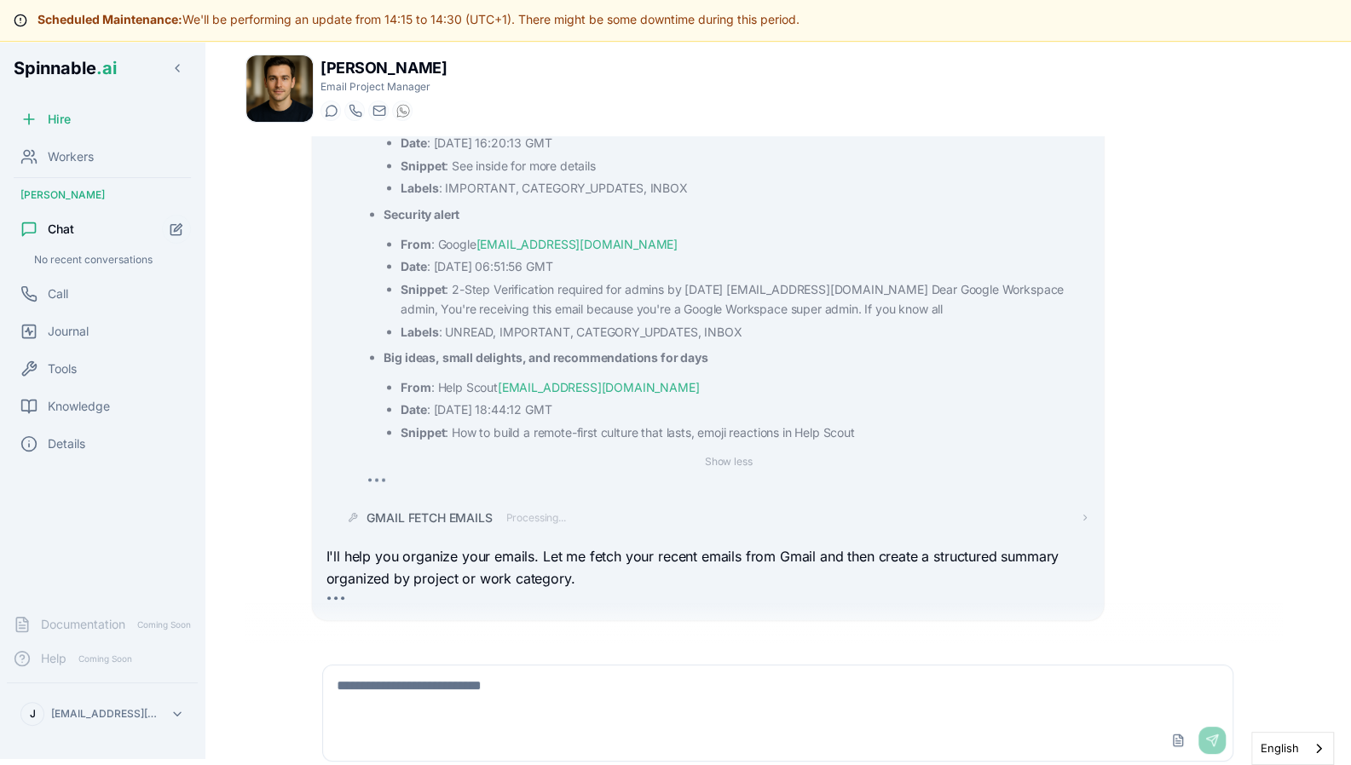
scroll to position [2047, 0]
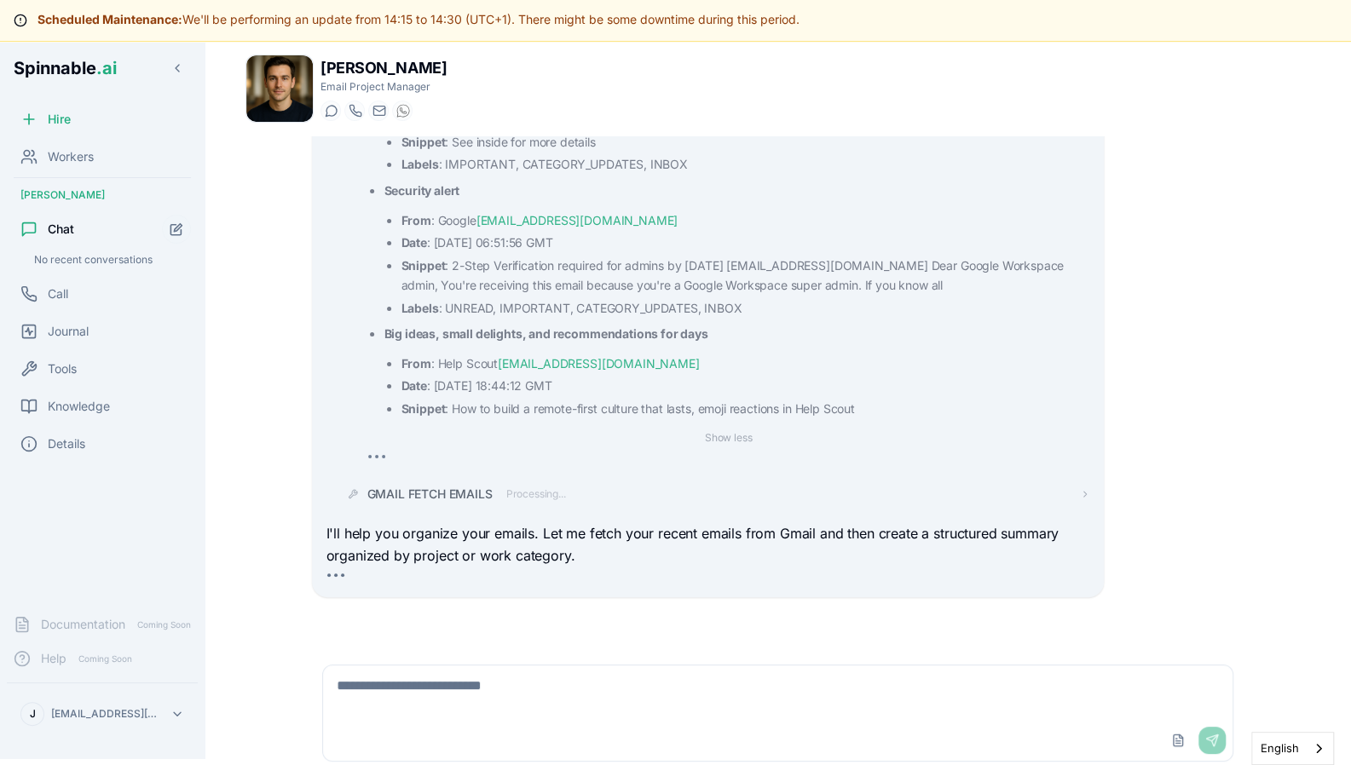
click at [114, 156] on div "Workers" at bounding box center [102, 157] width 191 height 34
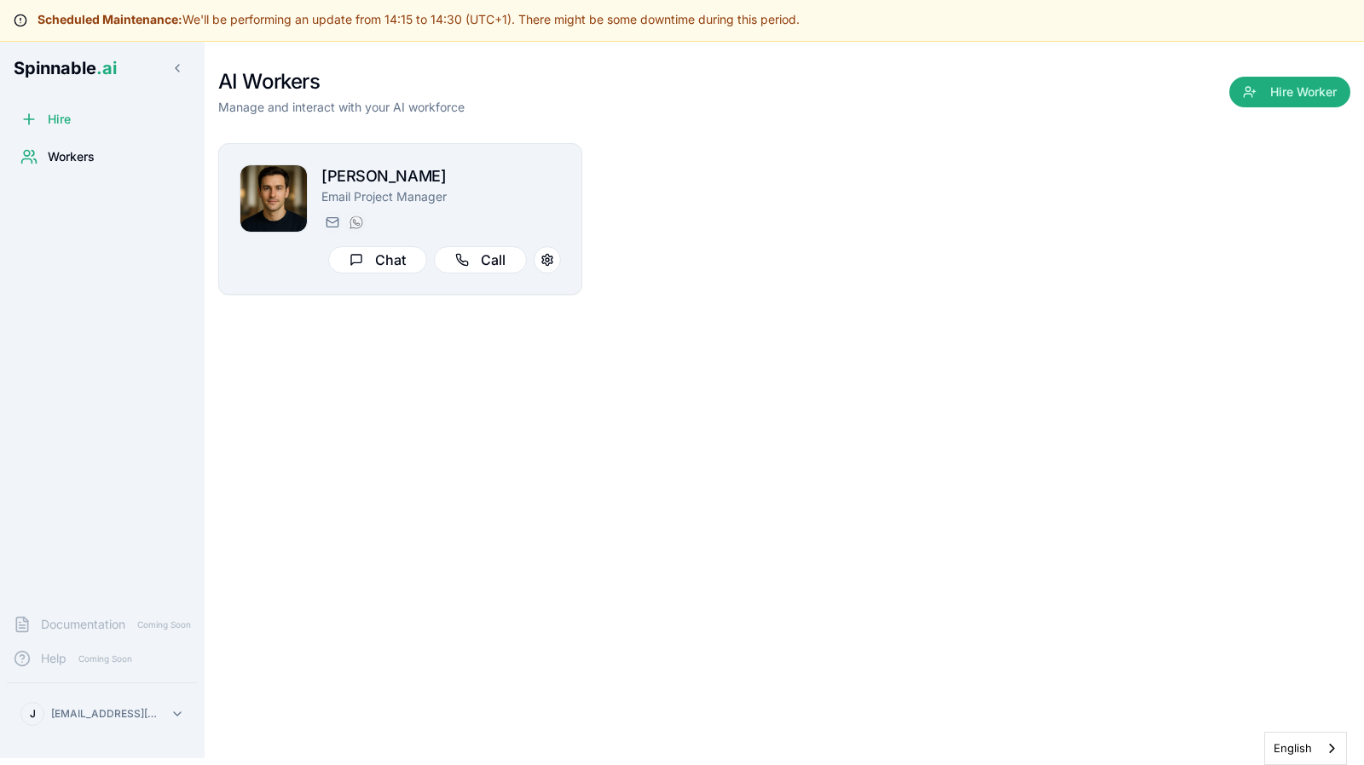
click at [1256, 91] on button "Hire Worker" at bounding box center [1289, 92] width 121 height 31
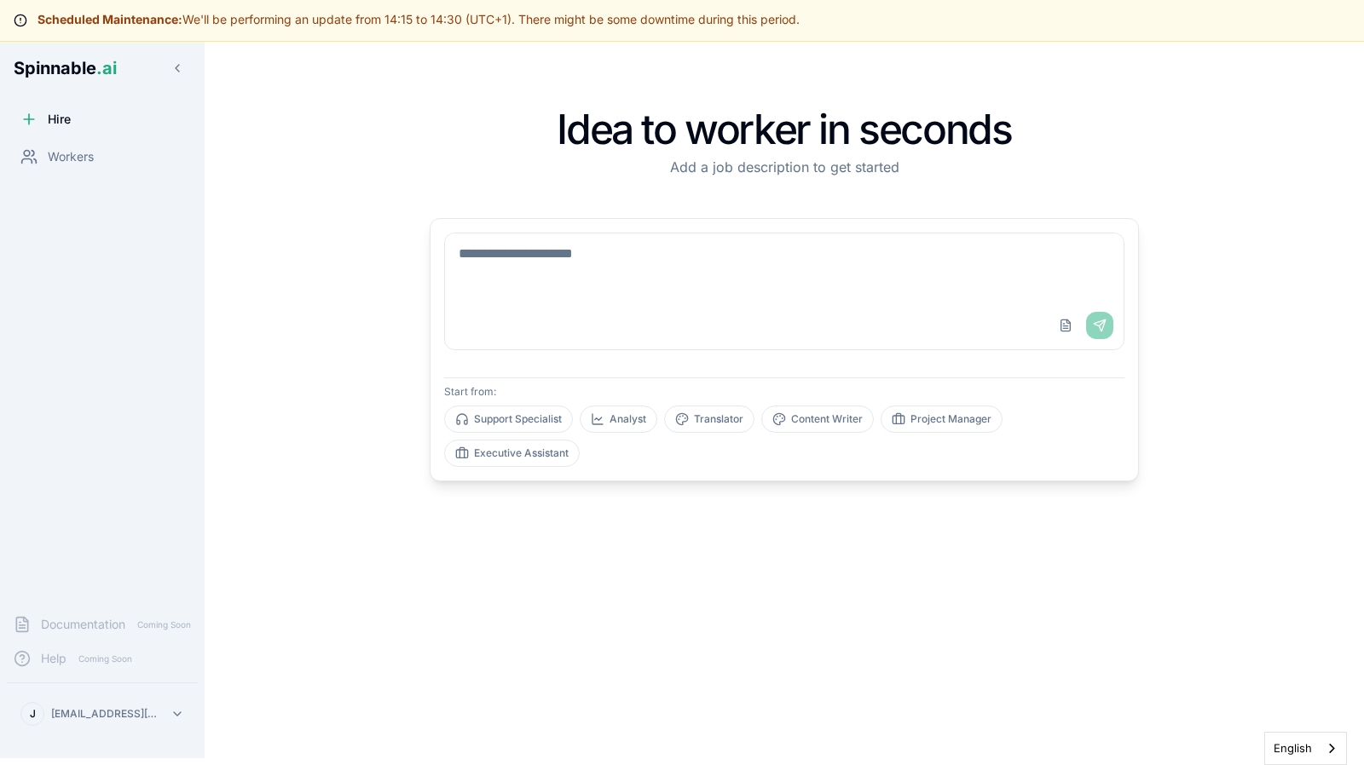
click at [84, 164] on span "Workers" at bounding box center [71, 156] width 46 height 17
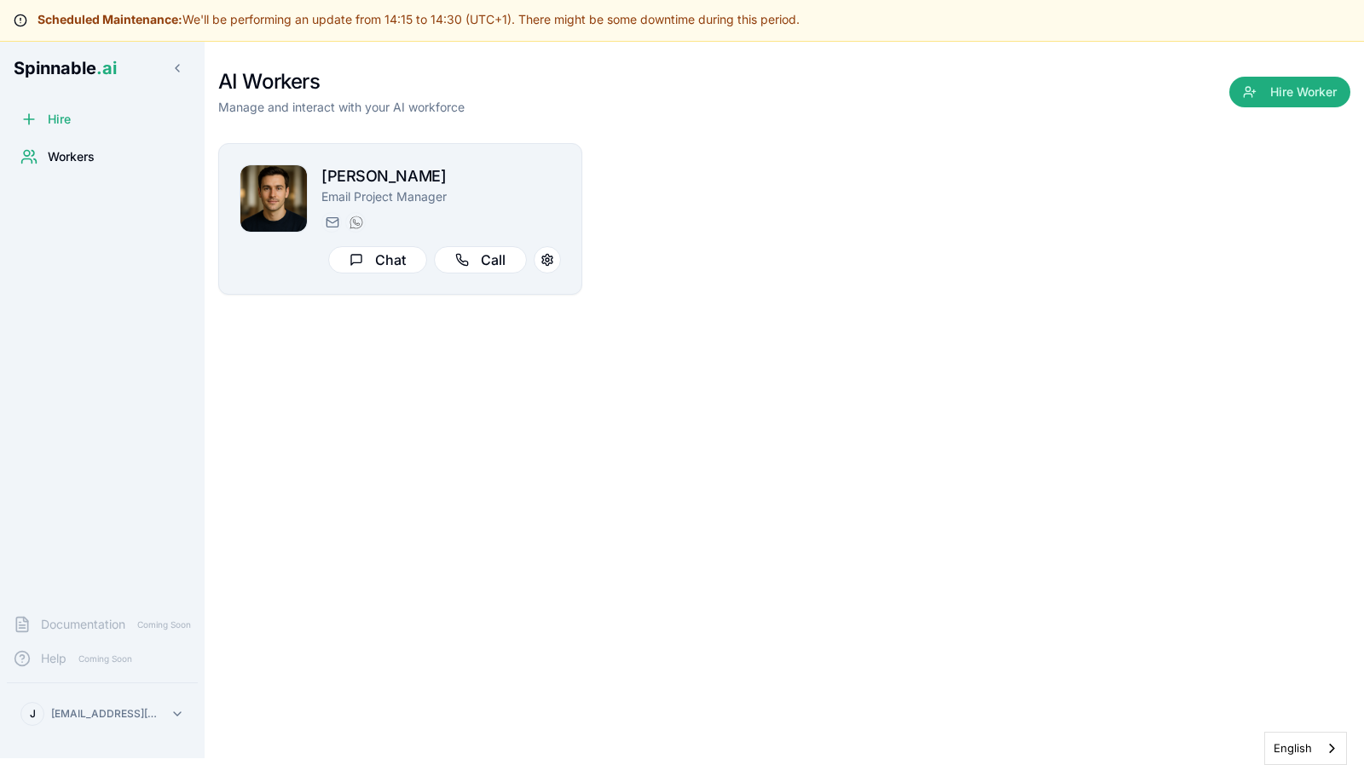
click at [383, 274] on button "Chat" at bounding box center [377, 259] width 99 height 27
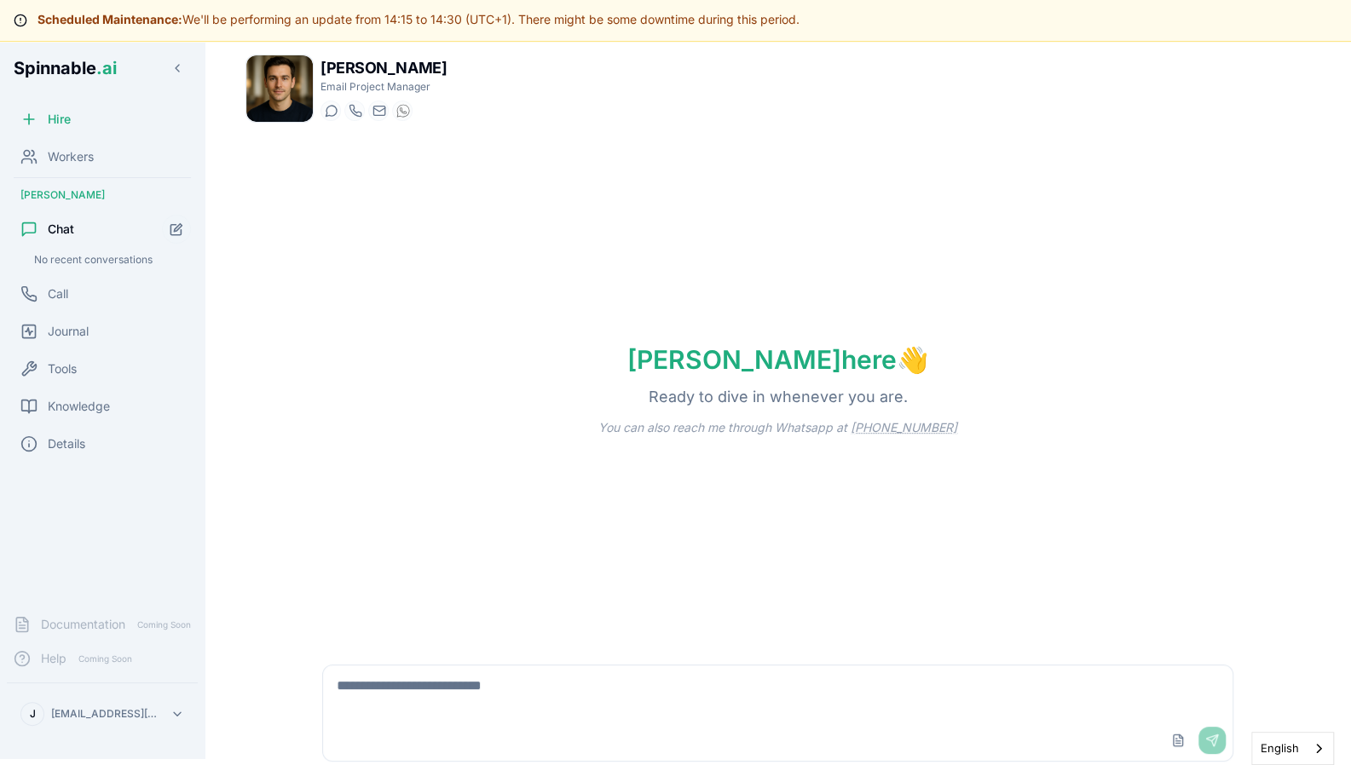
click at [66, 340] on div "Journal" at bounding box center [102, 331] width 191 height 34
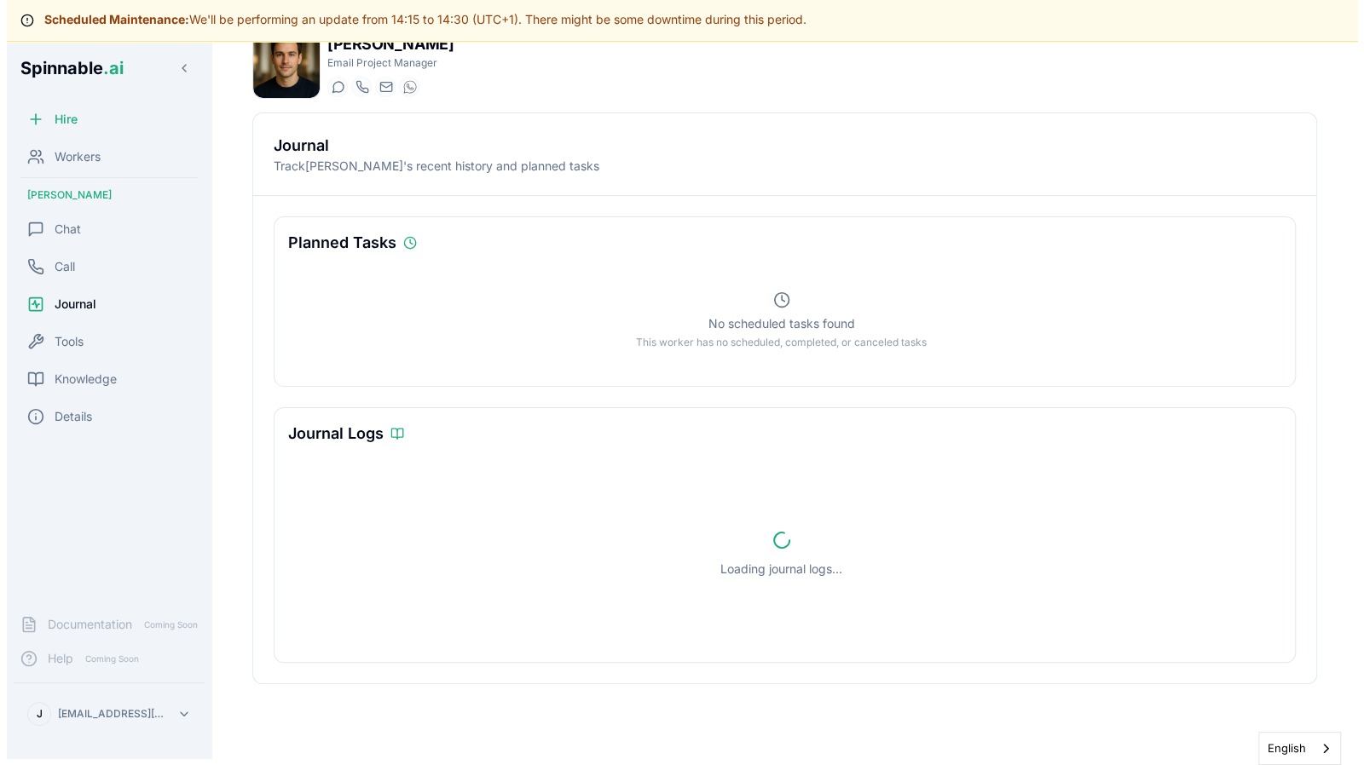
scroll to position [31, 0]
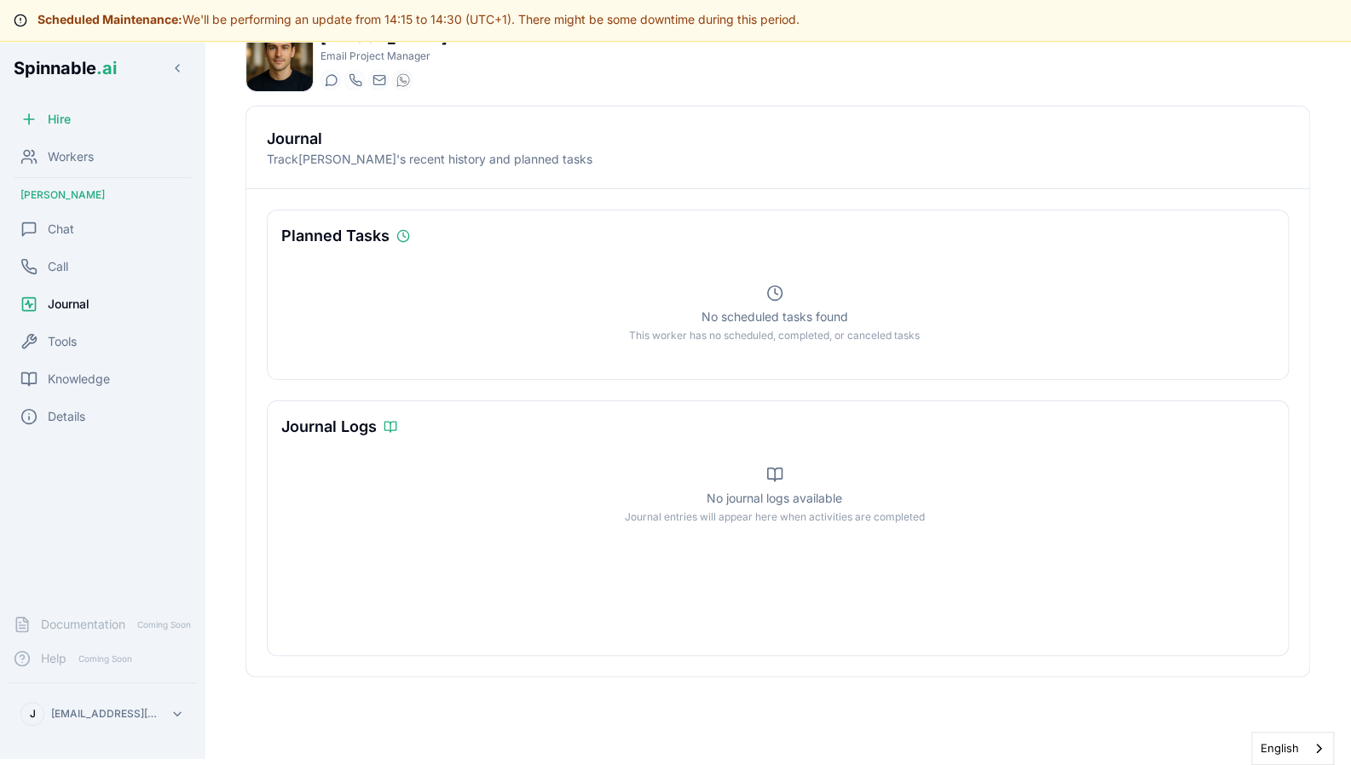
click at [84, 341] on div "Tools" at bounding box center [102, 342] width 191 height 34
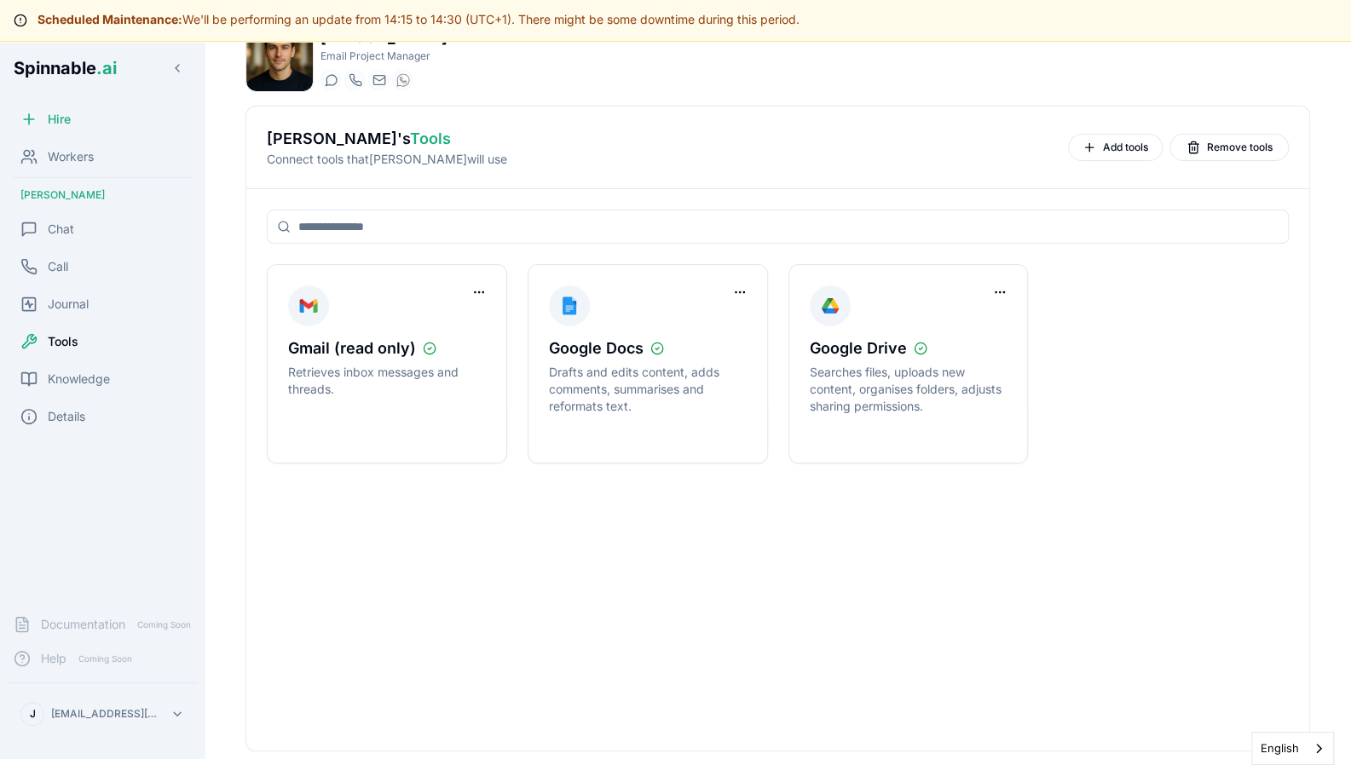
click at [1099, 153] on button "Add tools" at bounding box center [1115, 147] width 95 height 27
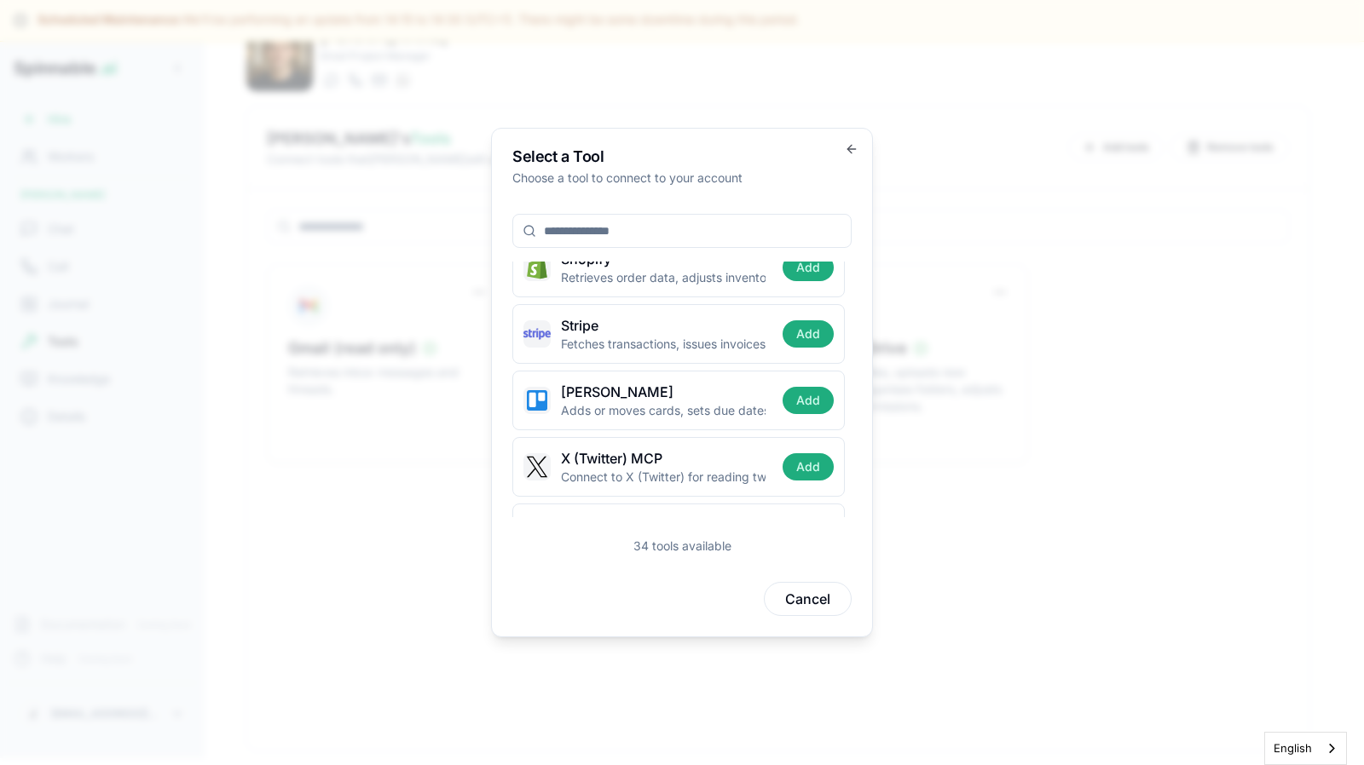
scroll to position [1951, 0]
click at [666, 470] on p "Connect to X (Twitter) for reading tweets, posting content, and managing intera…" at bounding box center [663, 478] width 205 height 17
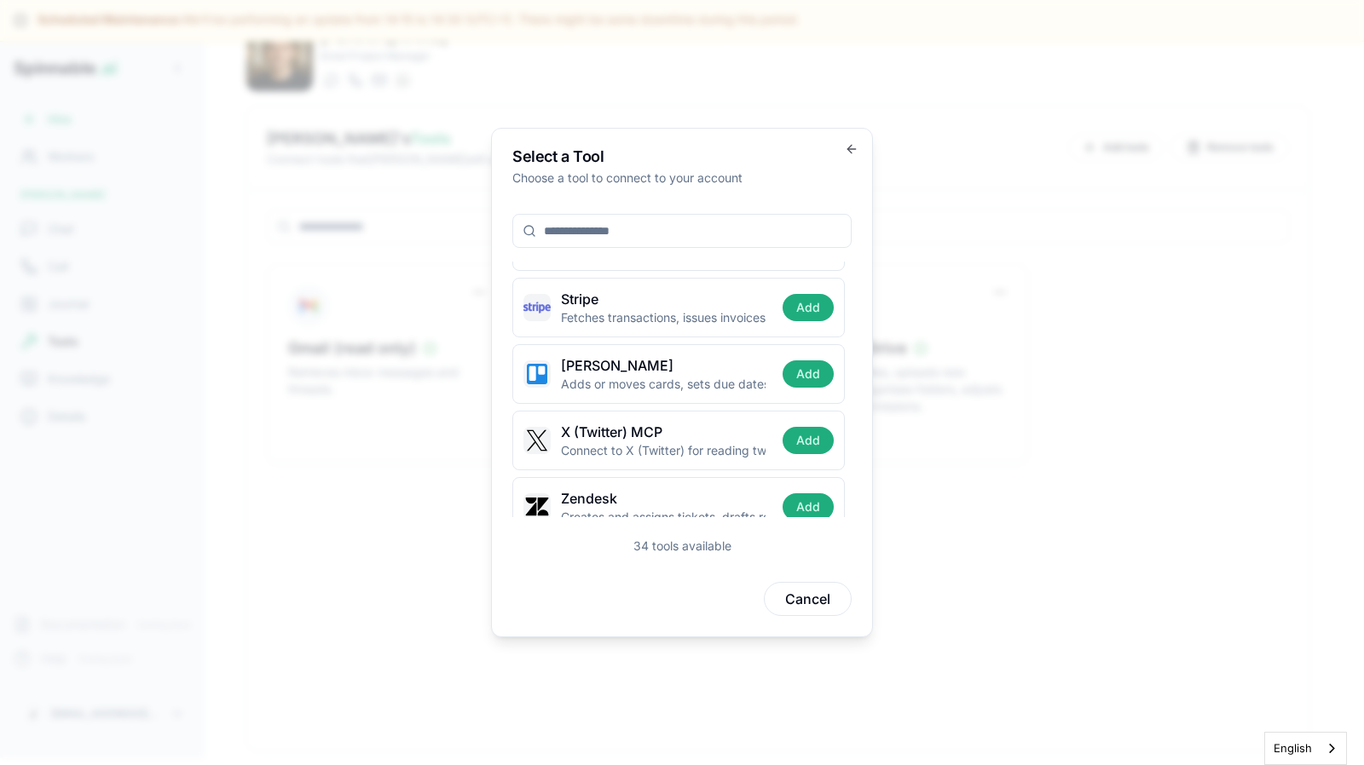
click at [741, 376] on p "Adds or moves cards, sets due dates, nudges owners on stalled tasks." at bounding box center [663, 384] width 205 height 17
drag, startPoint x: 562, startPoint y: 431, endPoint x: 739, endPoint y: 435, distance: 176.4
click at [739, 442] on p "Connect to X (Twitter) for reading tweets, posting content, and managing intera…" at bounding box center [663, 450] width 205 height 17
click at [749, 442] on p "Connect to X (Twitter) for reading tweets, posting content, and managing intera…" at bounding box center [663, 450] width 205 height 17
click at [716, 442] on p "Connect to X (Twitter) for reading tweets, posting content, and managing intera…" at bounding box center [663, 450] width 205 height 17
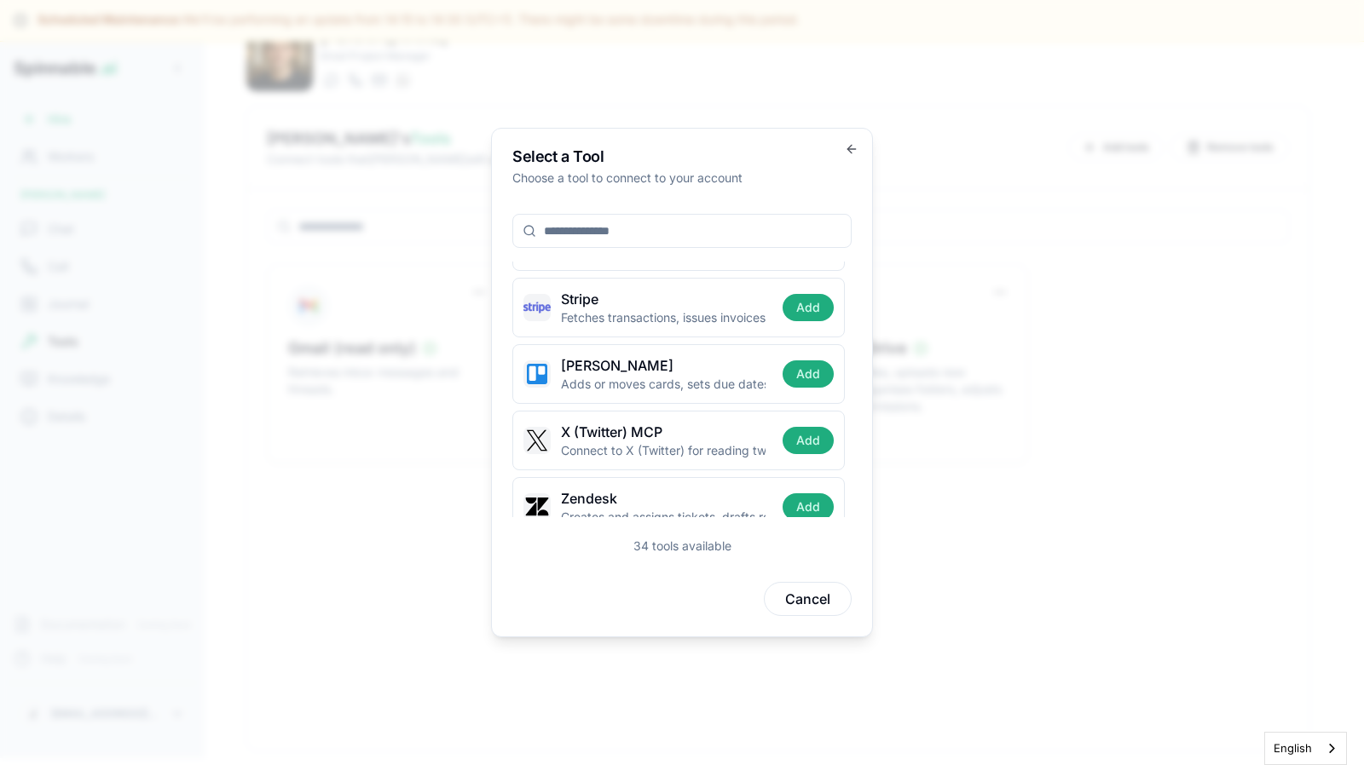
click at [794, 429] on button "Add" at bounding box center [807, 440] width 51 height 27
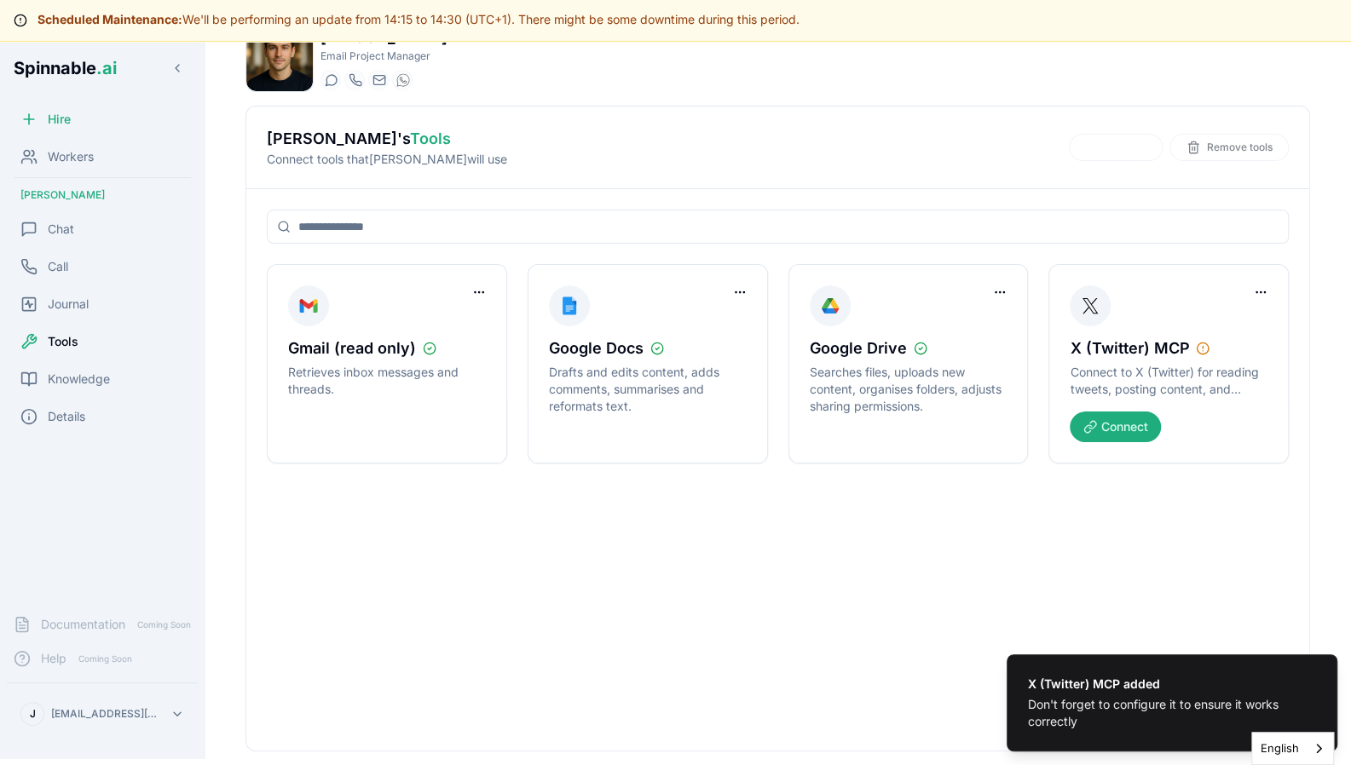
click at [1238, 391] on p "Connect to X (Twitter) for reading tweets, posting content, and managing intera…" at bounding box center [1169, 381] width 198 height 34
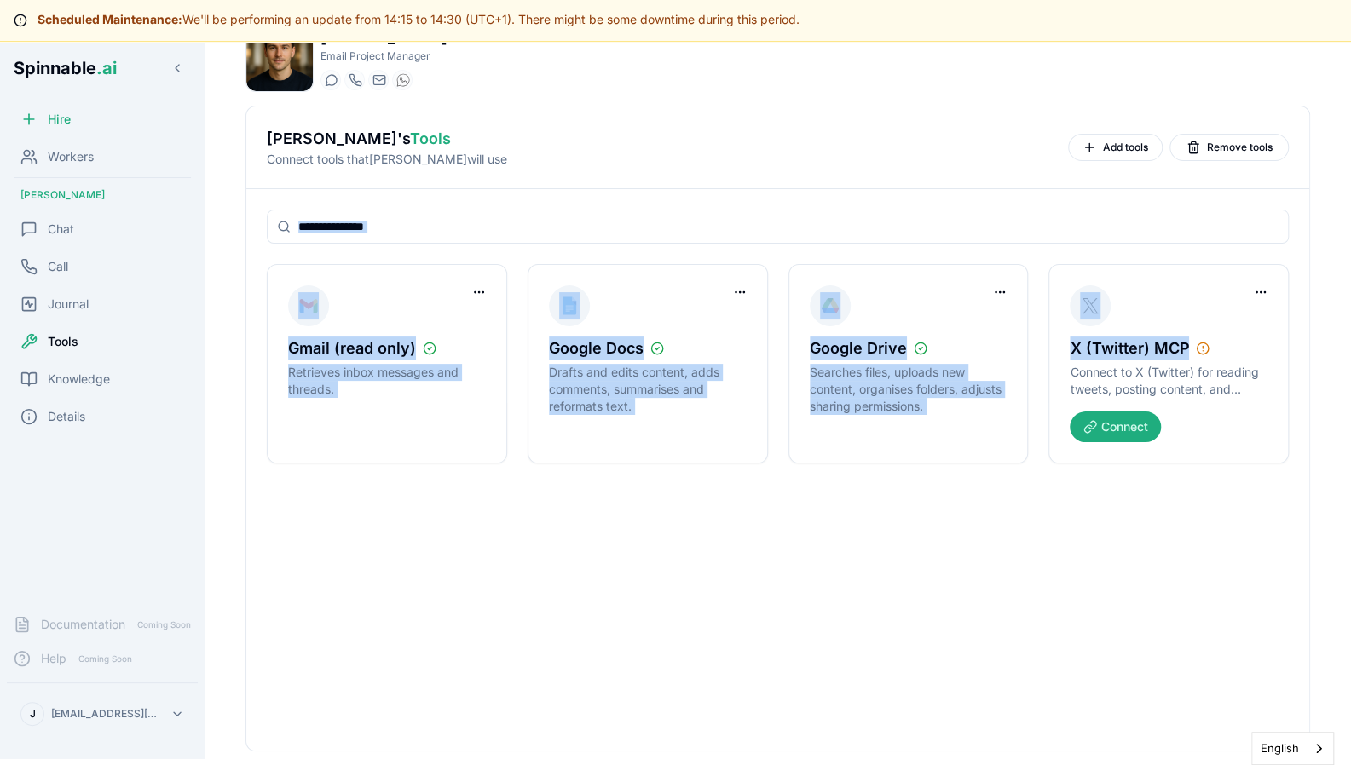
drag, startPoint x: 1280, startPoint y: 105, endPoint x: 1324, endPoint y: 283, distance: 183.5
click at [1324, 283] on div "Adam Williams Email Project Manager Start a chat Start a call adam.williams@get…" at bounding box center [777, 387] width 1119 height 755
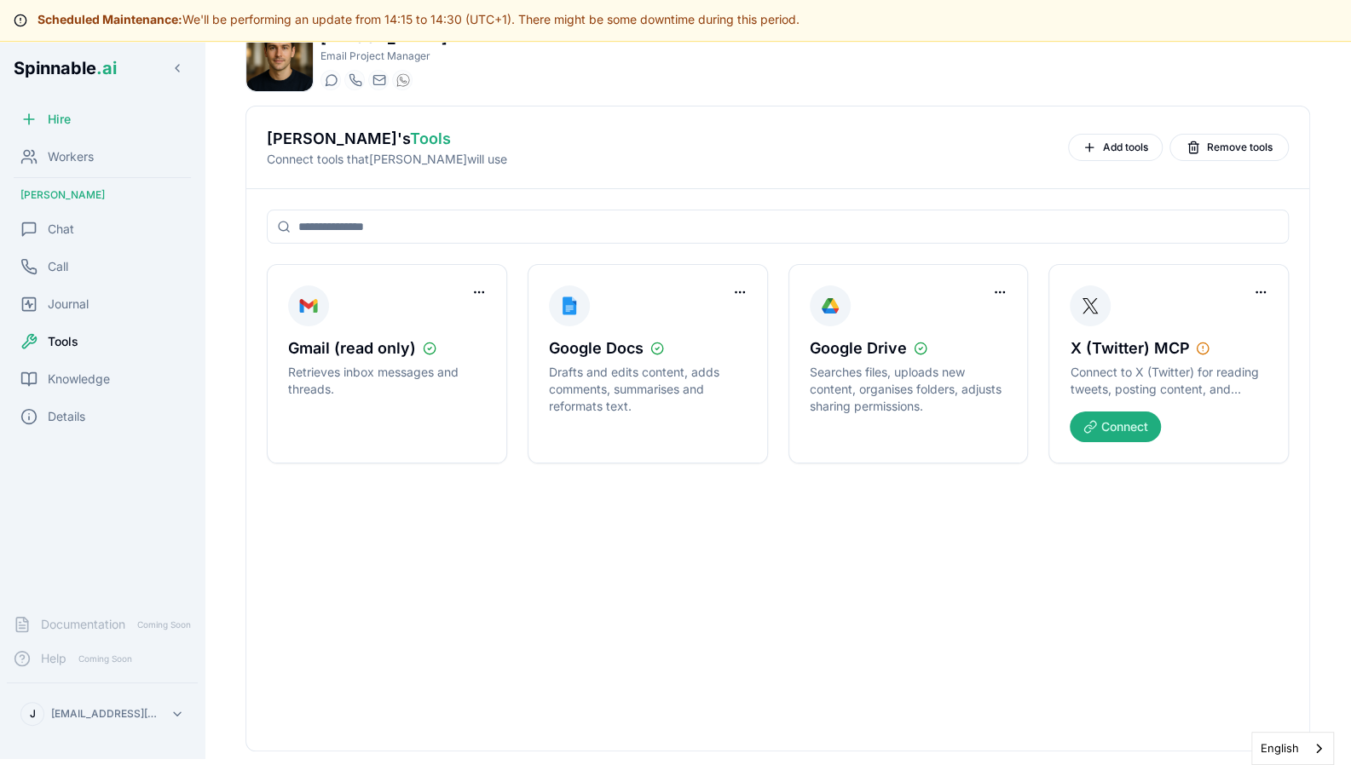
click at [1116, 561] on div "Gmail (read only) Retrieves inbox messages and threads. Google Docs Drafts and …" at bounding box center [777, 470] width 1063 height 562
click at [1266, 279] on html "Scheduled Maintenance: We'll be performing an update from 14:15 to 14:30 (UTC+1…" at bounding box center [675, 351] width 1351 height 765
click at [1155, 502] on html "Scheduled Maintenance: We'll be performing an update from 14:15 to 14:30 (UTC+1…" at bounding box center [682, 351] width 1364 height 765
click at [1128, 417] on button "Connect" at bounding box center [1115, 427] width 91 height 31
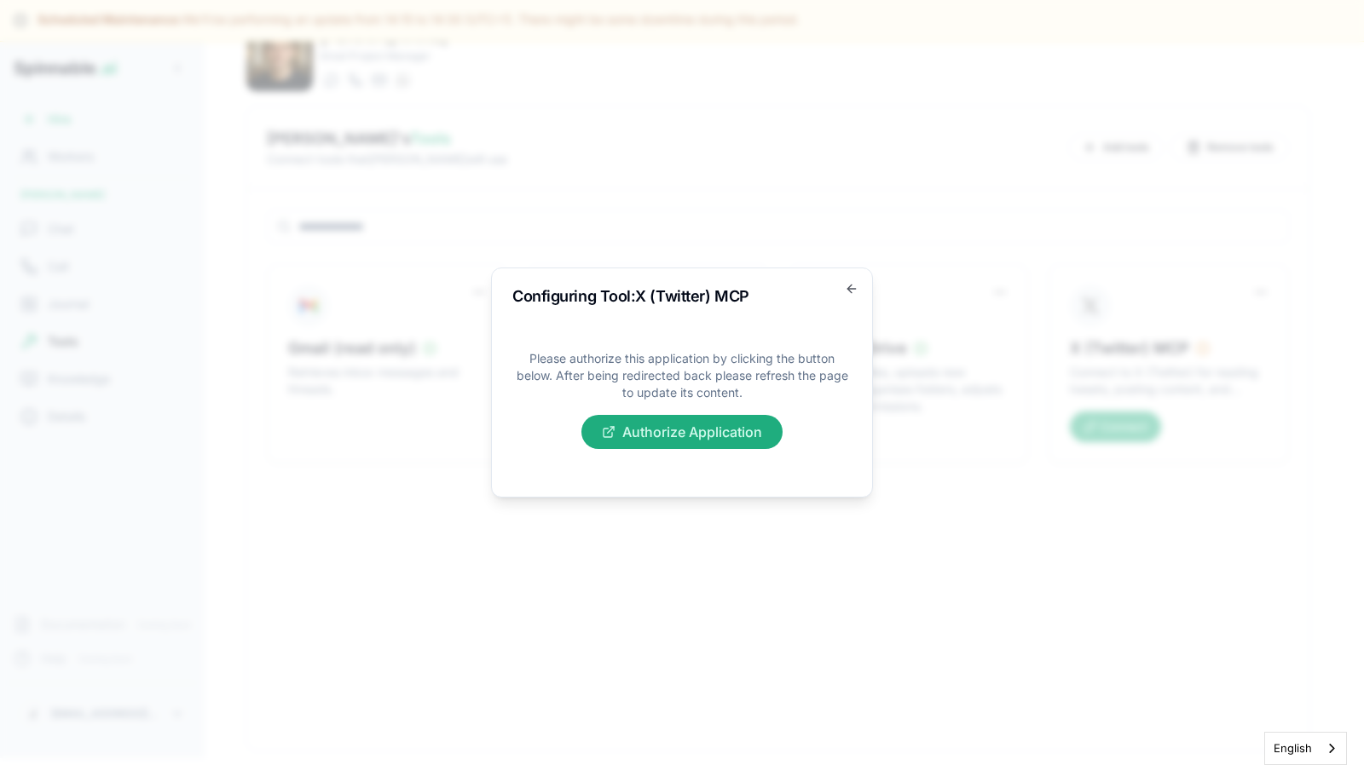
click at [695, 420] on button "Authorize Application" at bounding box center [681, 432] width 201 height 34
click at [845, 289] on icon "button" at bounding box center [852, 289] width 14 height 14
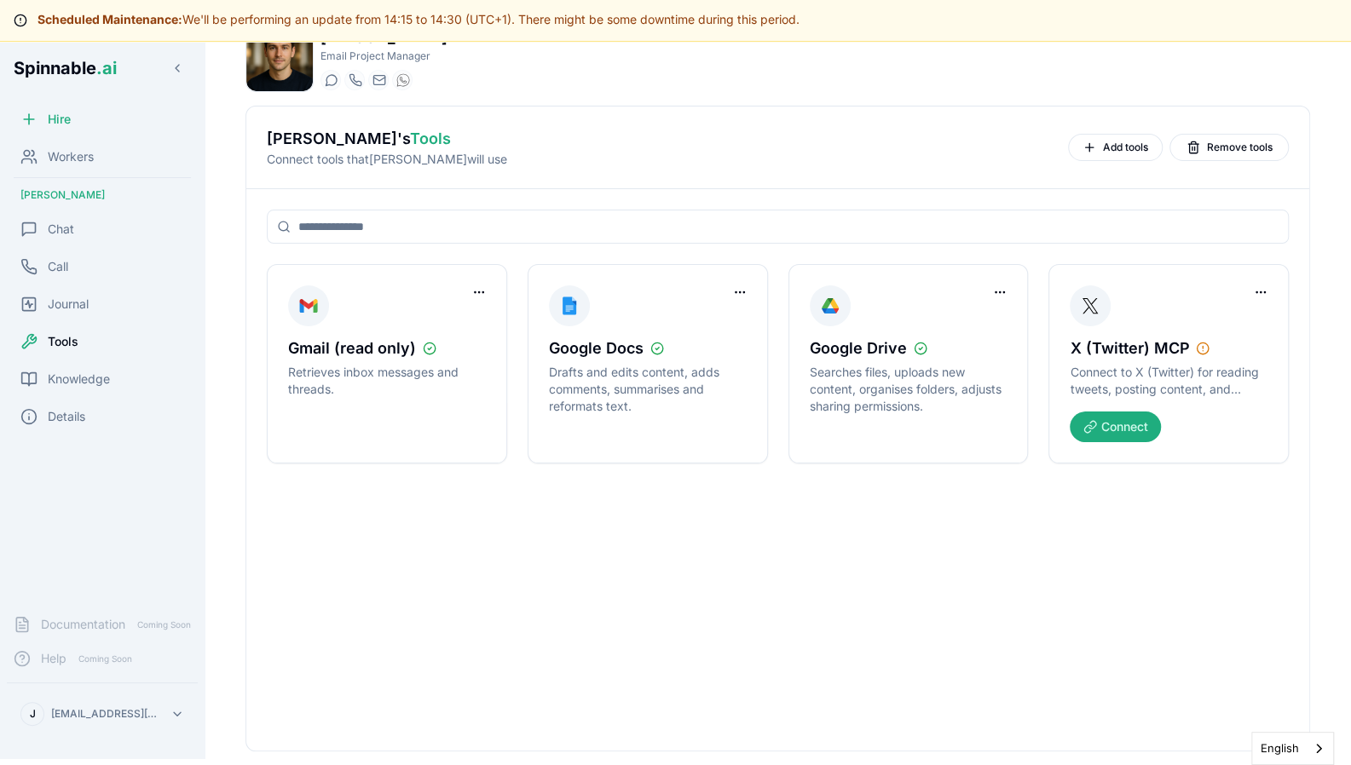
click at [119, 381] on div "Knowledge" at bounding box center [102, 379] width 191 height 34
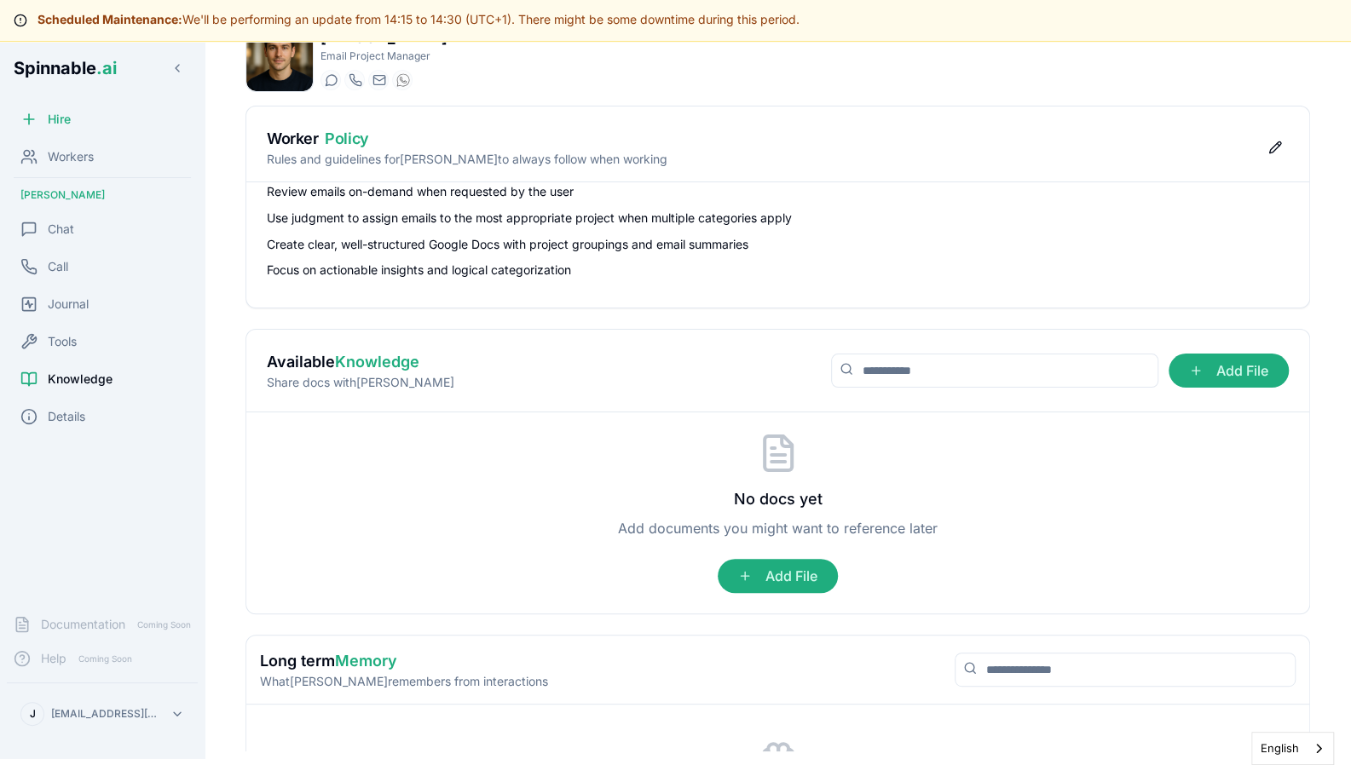
click at [112, 306] on div "Journal" at bounding box center [102, 304] width 191 height 34
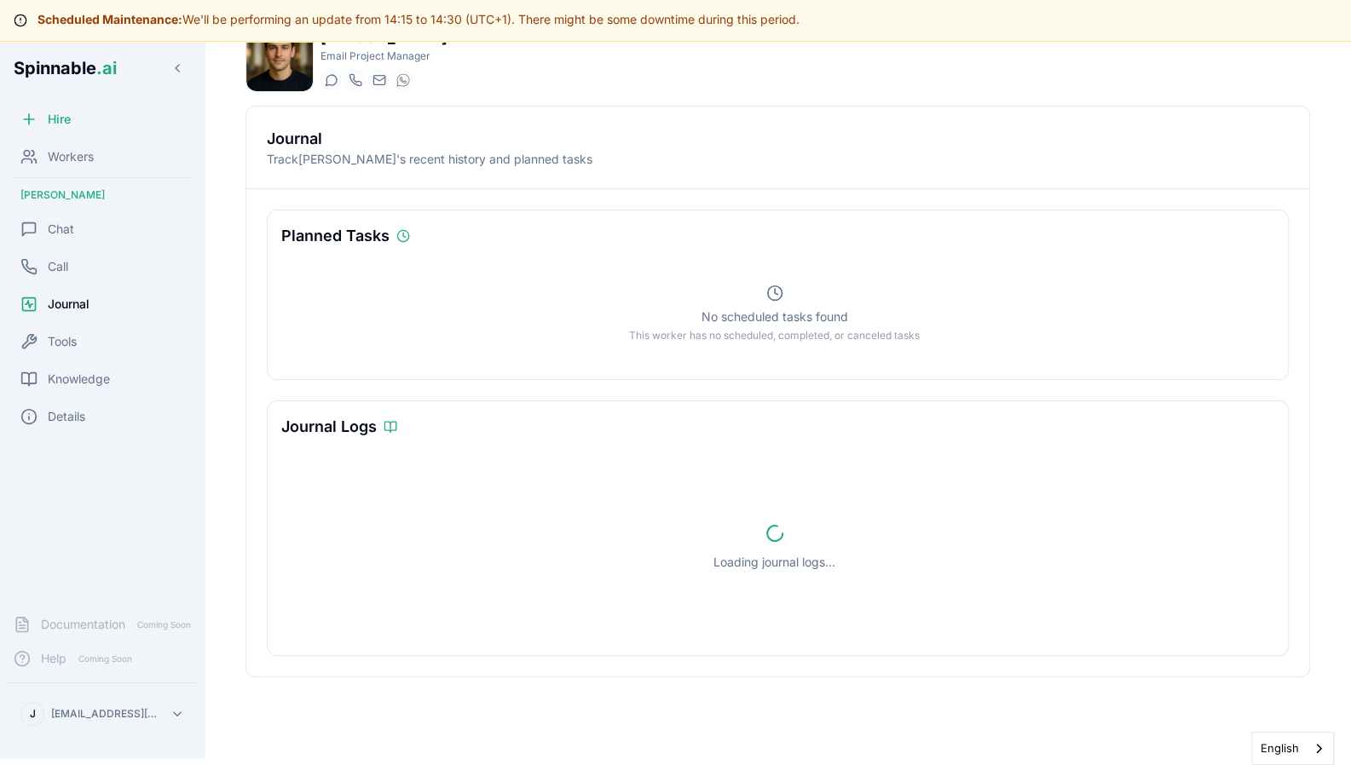
click at [92, 374] on span "Knowledge" at bounding box center [79, 379] width 62 height 17
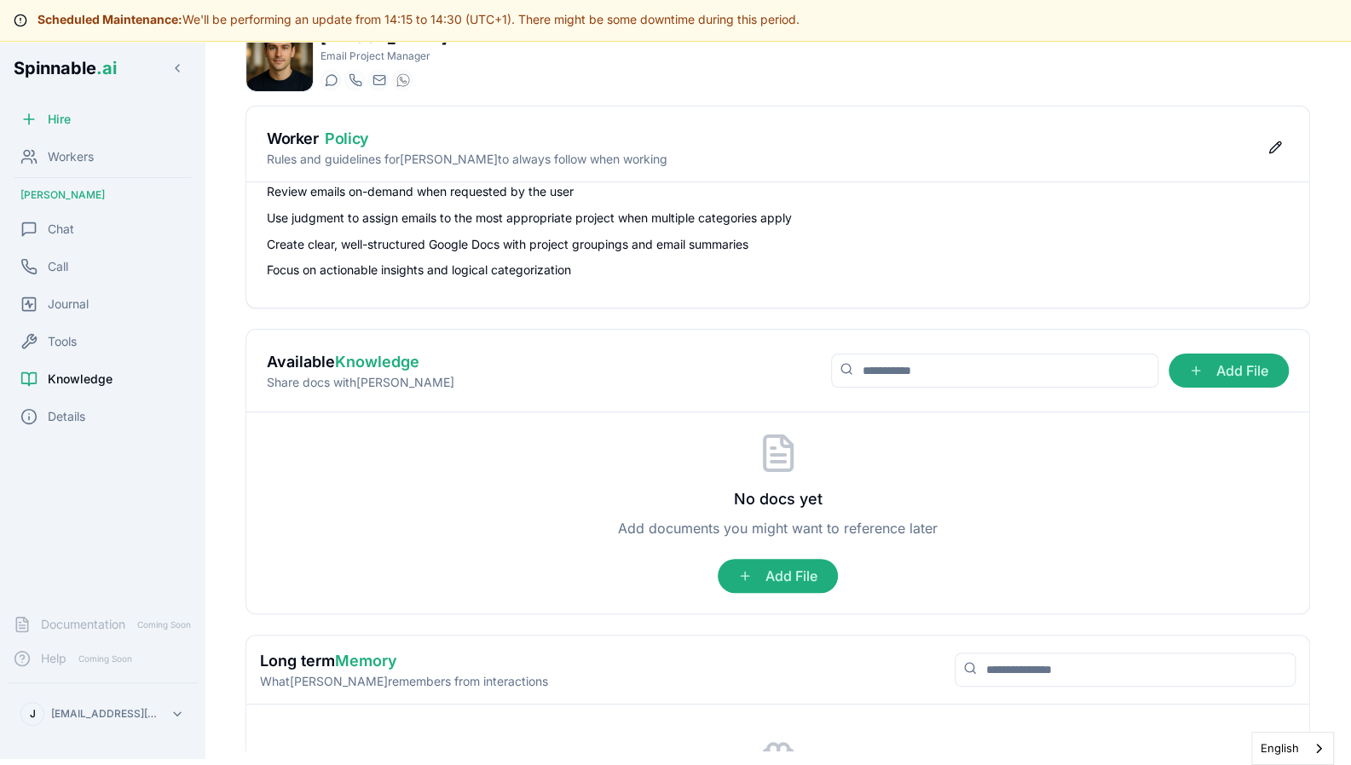
click at [339, 499] on div "No docs yet Add documents you might want to reference later Add File" at bounding box center [778, 513] width 1022 height 160
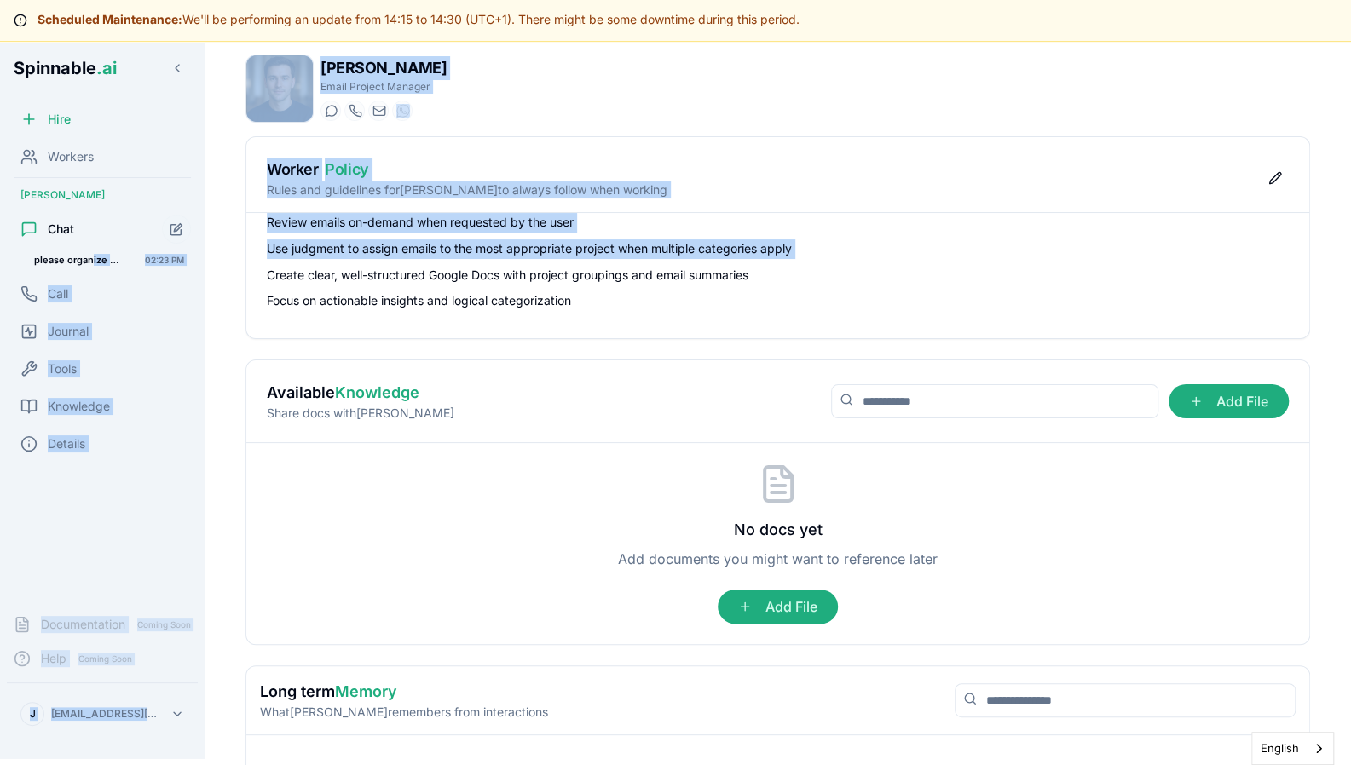
drag, startPoint x: 92, startPoint y: 260, endPoint x: 247, endPoint y: 262, distance: 155.1
click at [247, 262] on div "Spinnable .ai Hire Workers Adam Williams Chat please organize the emails 02:23 …" at bounding box center [675, 382] width 1351 height 765
click at [247, 262] on div "Review emails on-demand when requested by the user Use judgment to assign email…" at bounding box center [777, 275] width 1063 height 125
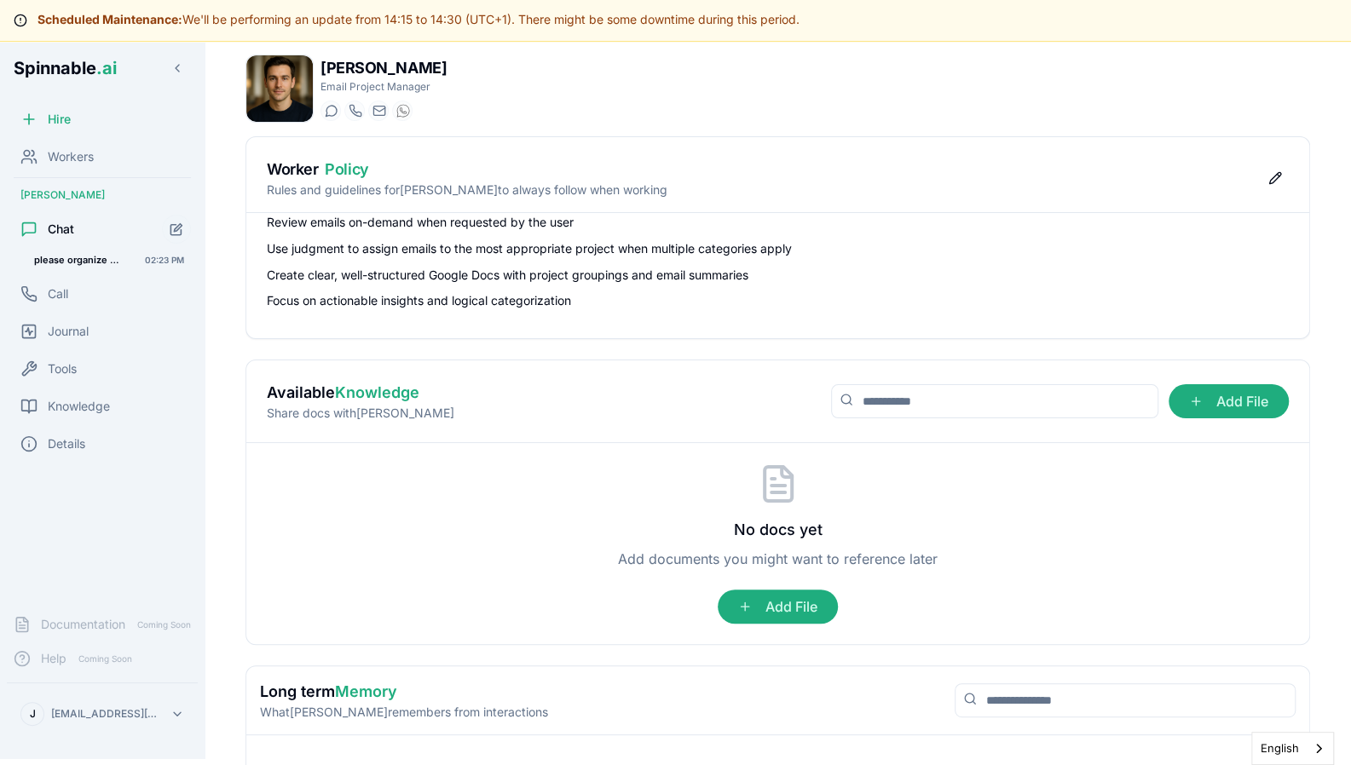
click at [95, 260] on span "please organize the emails" at bounding box center [77, 260] width 87 height 12
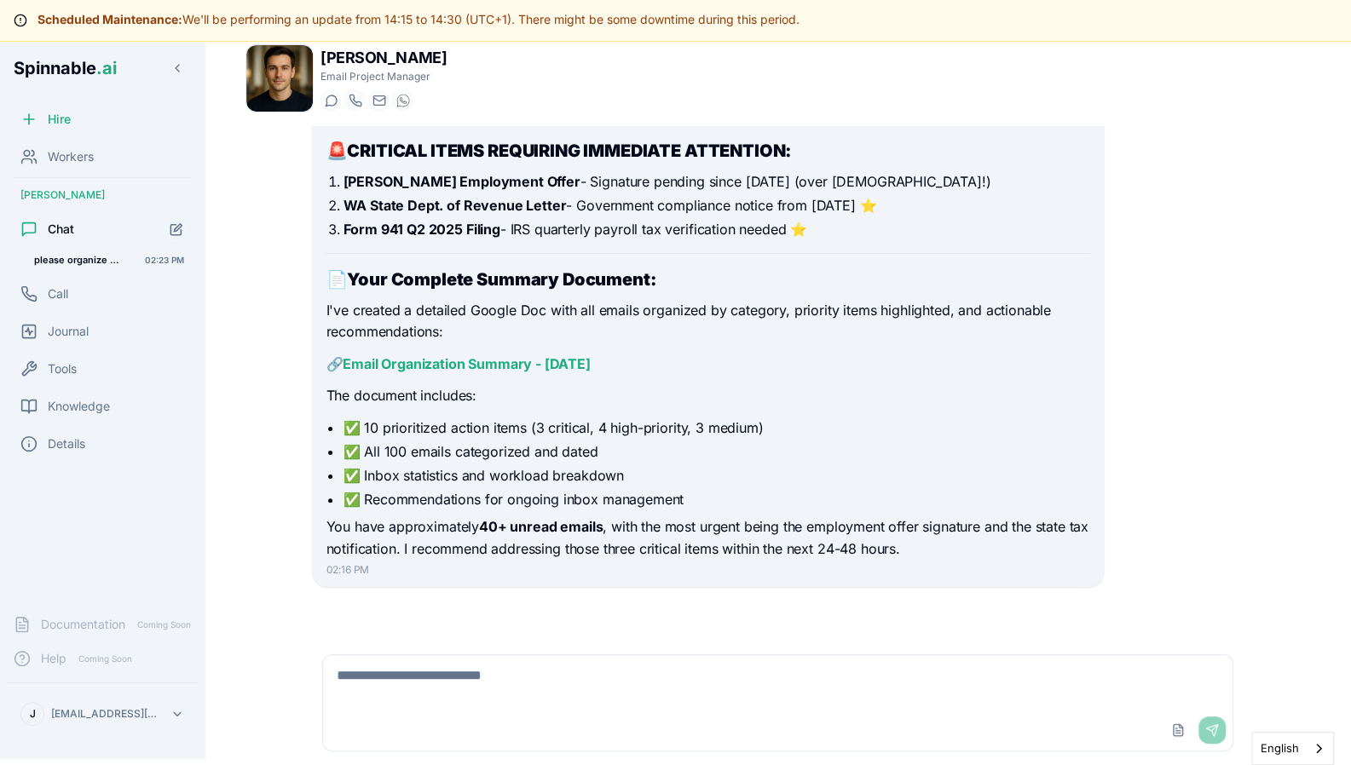
scroll to position [31, 0]
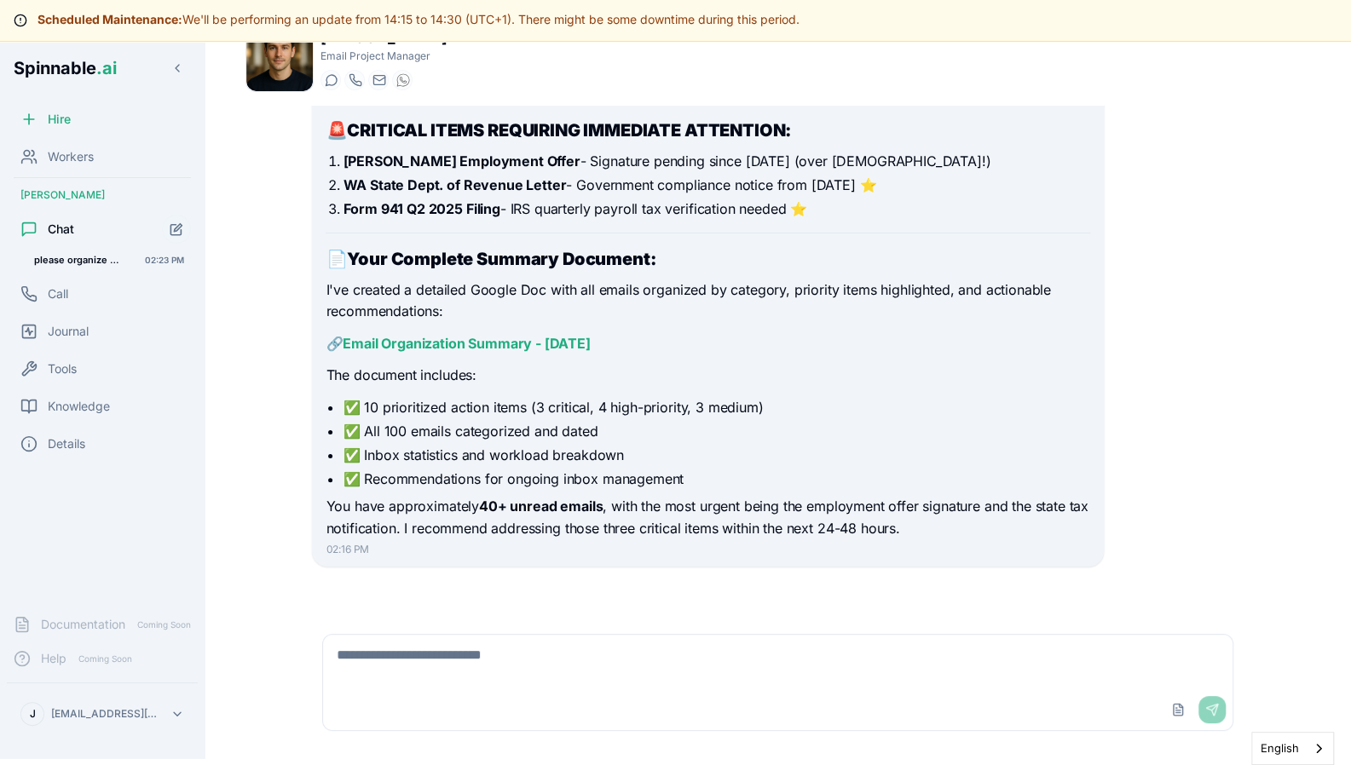
click at [492, 343] on link "Email Organization Summary - [DATE]" at bounding box center [466, 343] width 247 height 17
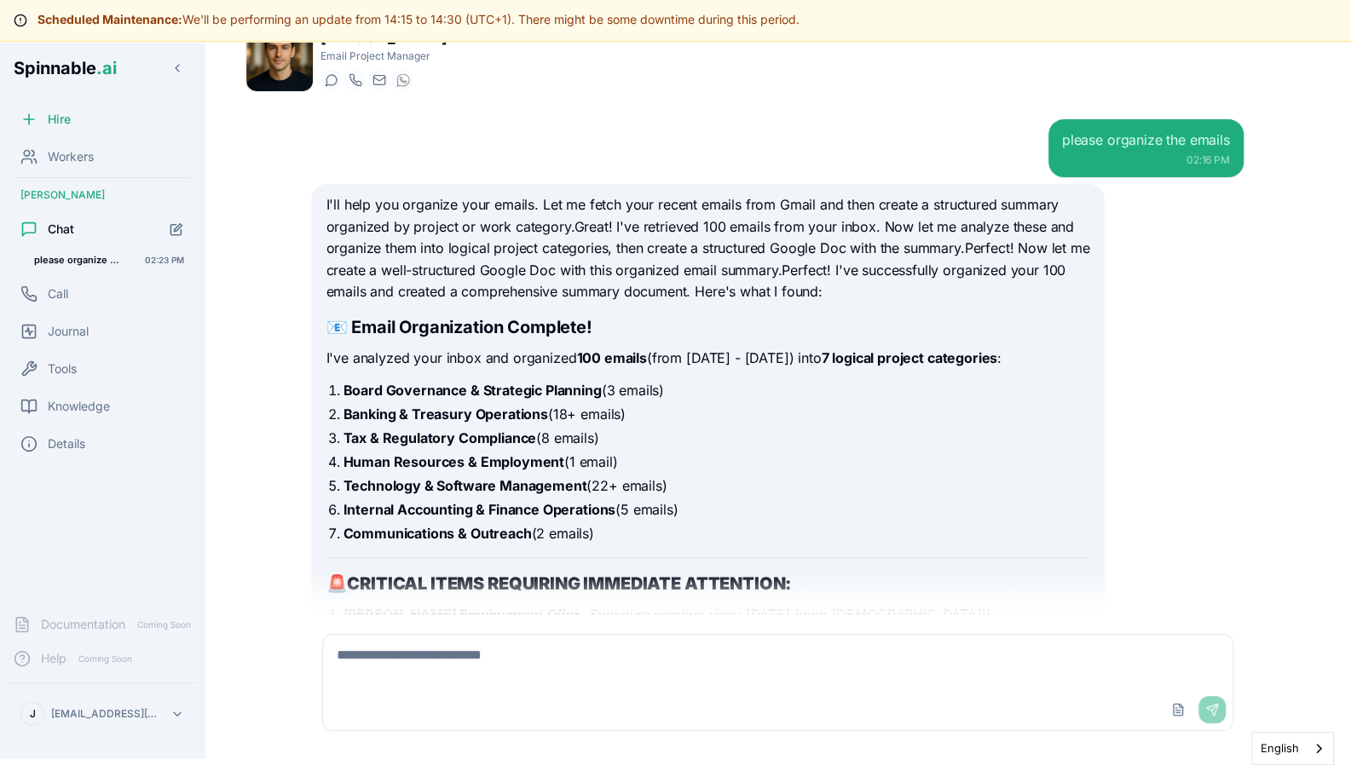
scroll to position [453, 0]
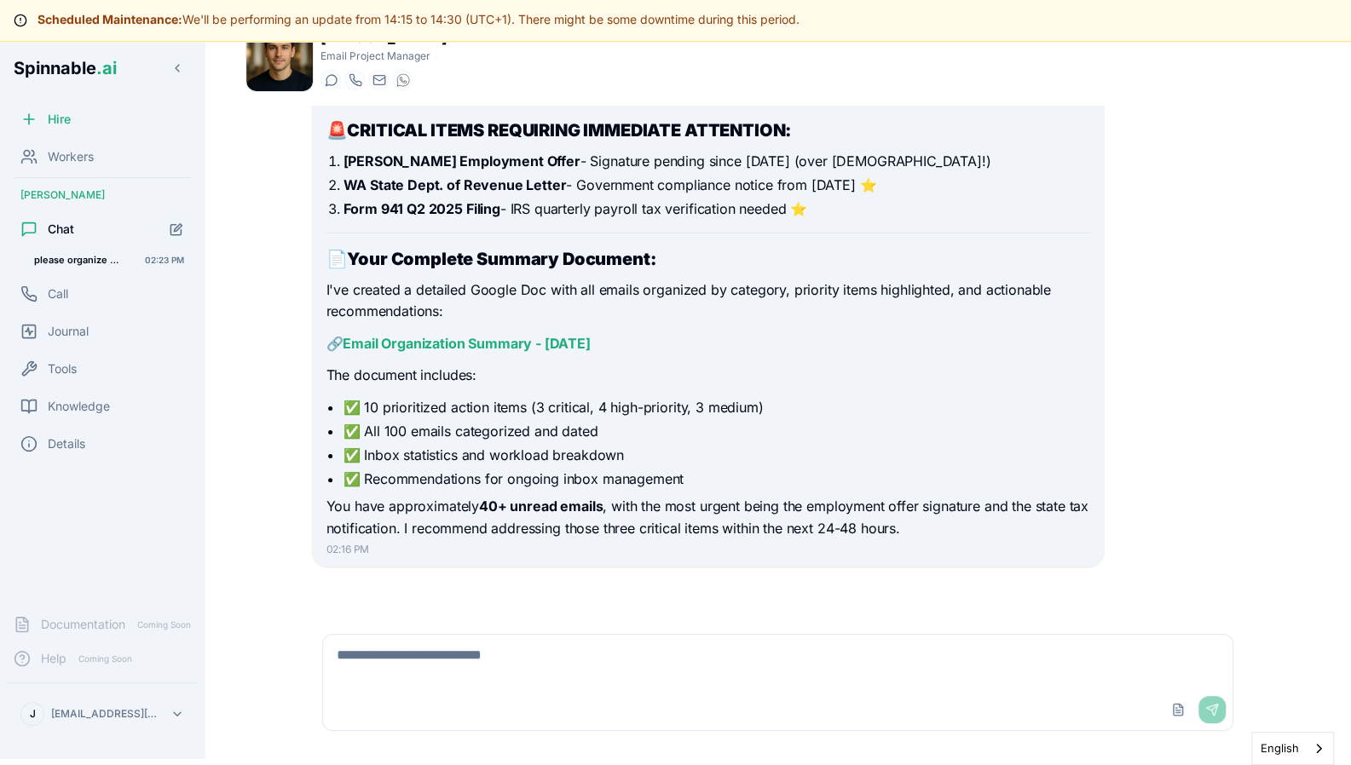
click at [271, 199] on div "please organize the emails 02:16 PM I'll help you organize your emails. Let me …" at bounding box center [777, 360] width 1064 height 508
click at [510, 76] on icon at bounding box center [512, 78] width 7 height 7
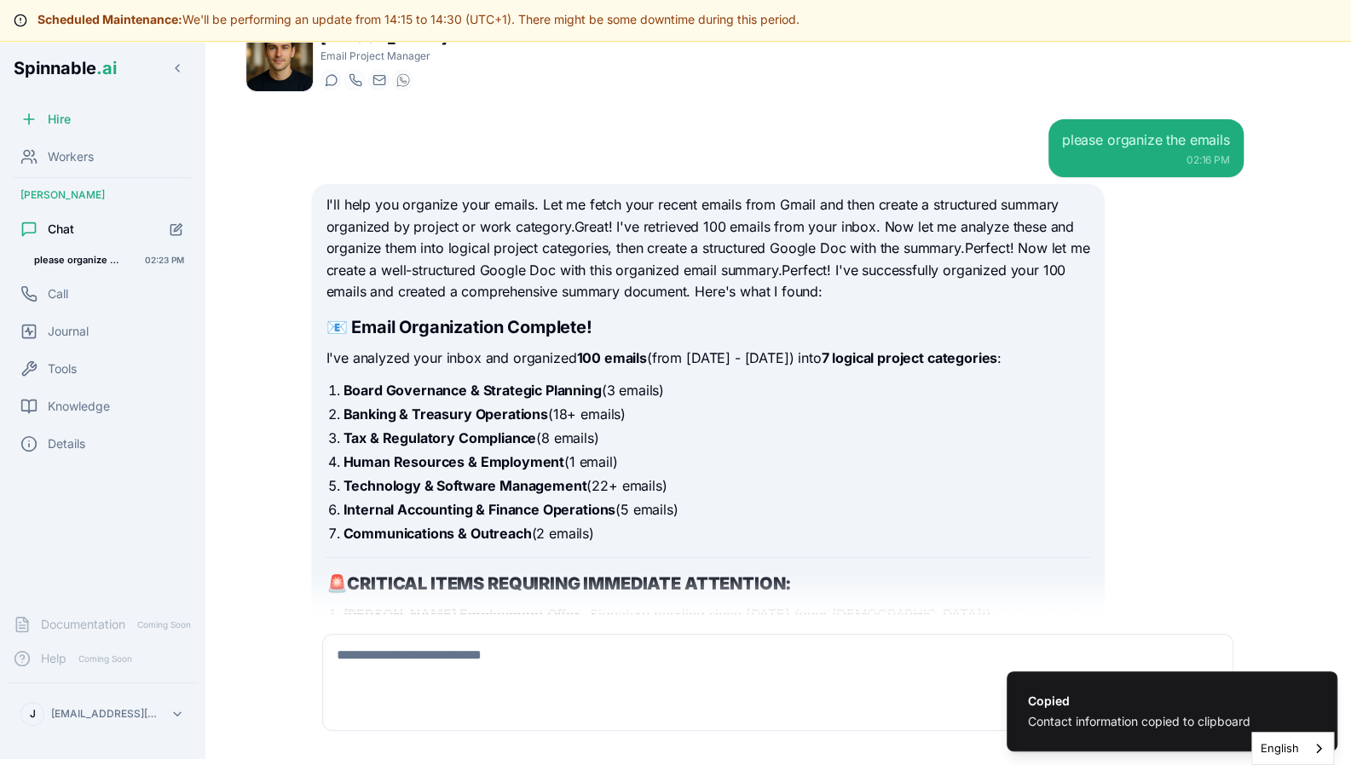
scroll to position [0, 0]
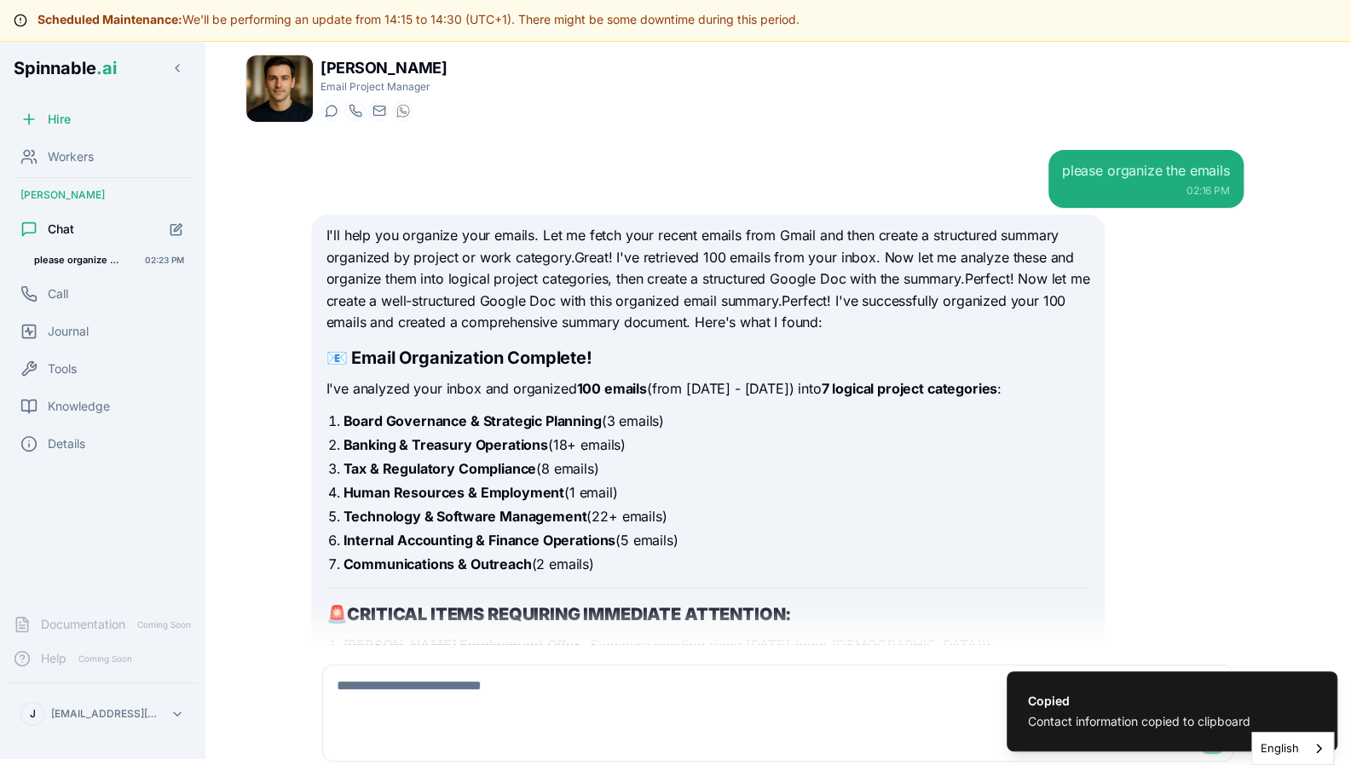
click at [1318, 374] on div "[PERSON_NAME] Email Project Manager Start a chat Start a call [PERSON_NAME][EMA…" at bounding box center [777, 418] width 1119 height 755
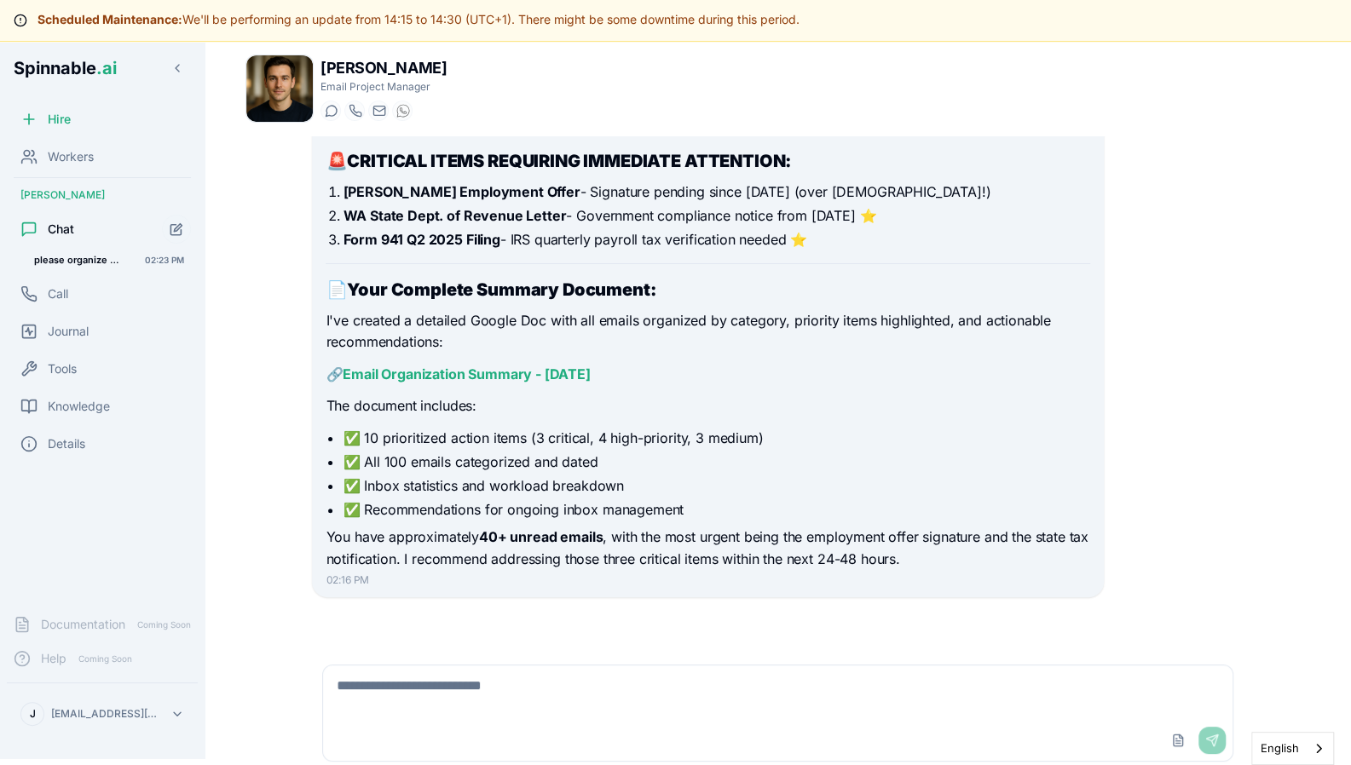
scroll to position [31, 0]
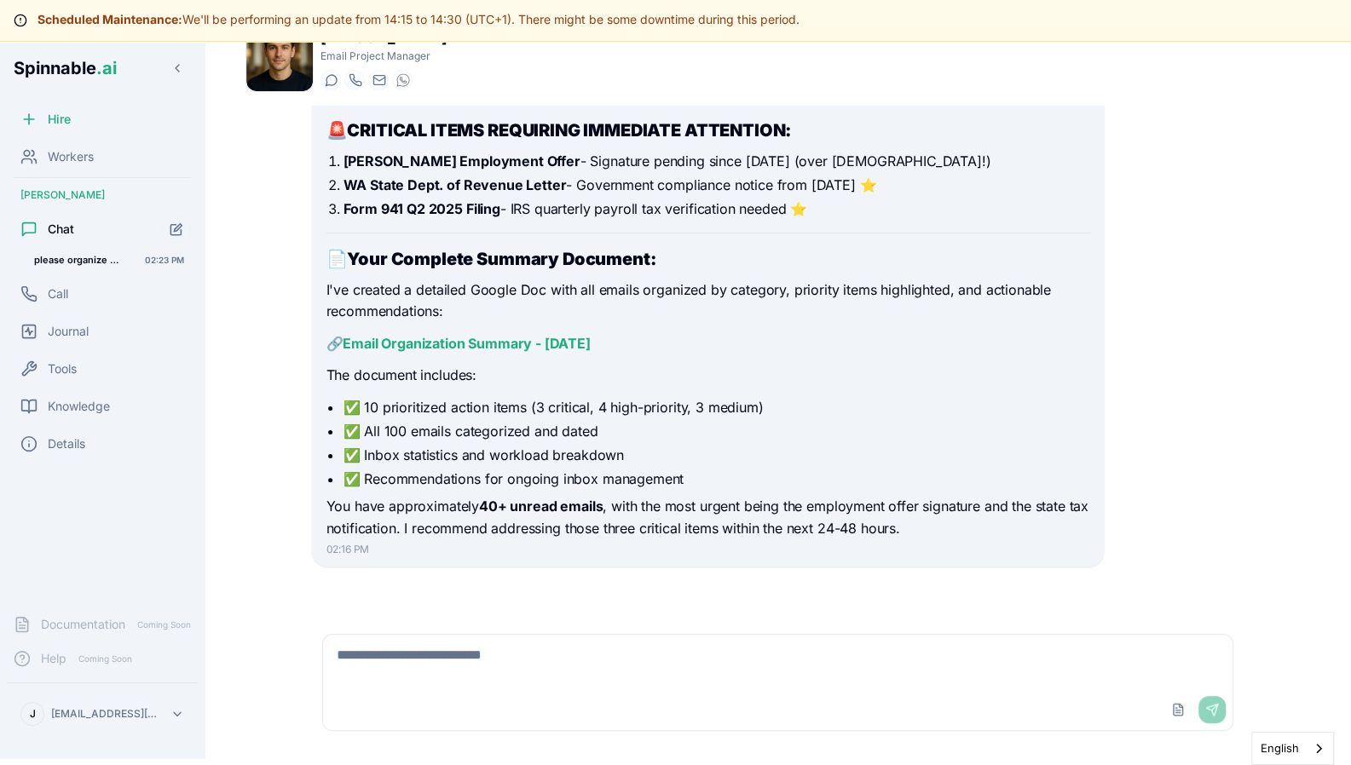
click at [374, 391] on div "I'll help you organize your emails. Let me fetch your recent emails from Gmail …" at bounding box center [708, 140] width 764 height 799
click at [464, 337] on link "Email Organization Summary - [DATE]" at bounding box center [466, 343] width 247 height 17
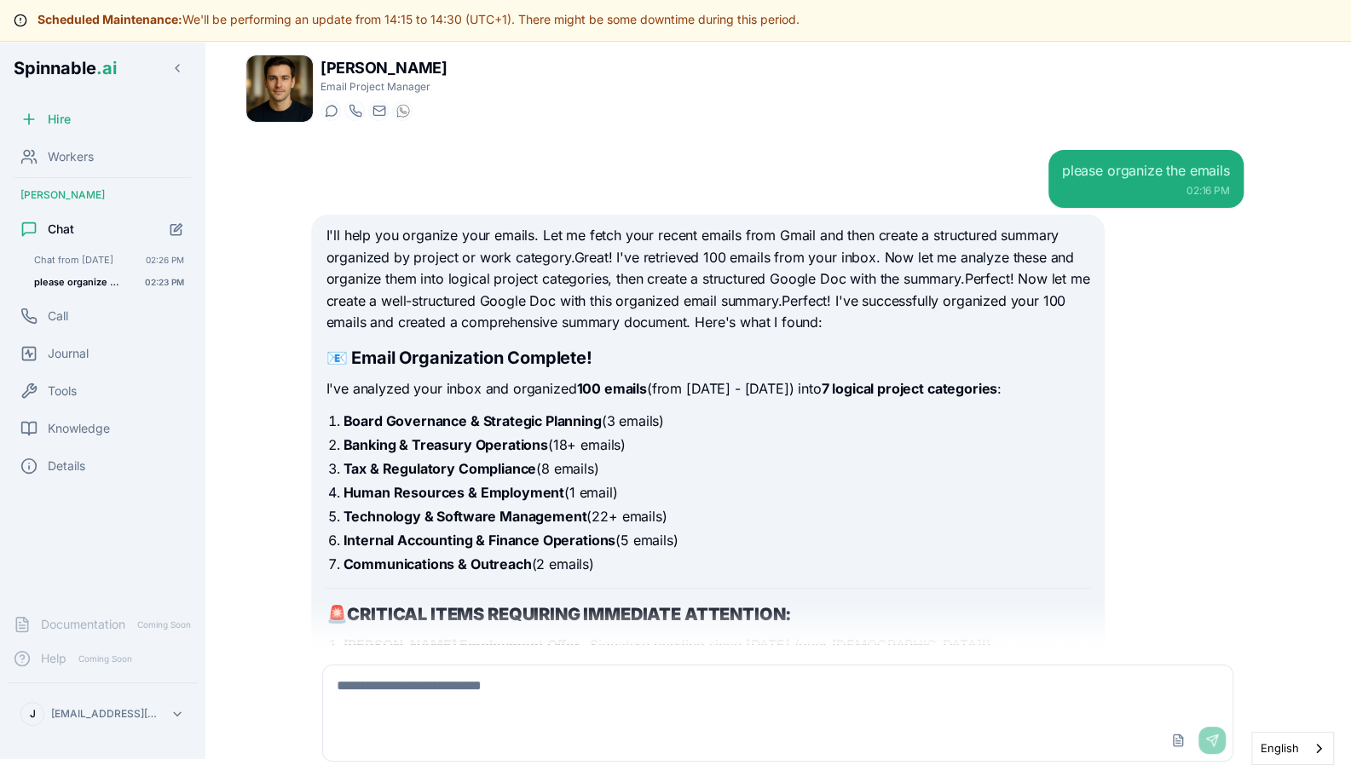
scroll to position [453, 0]
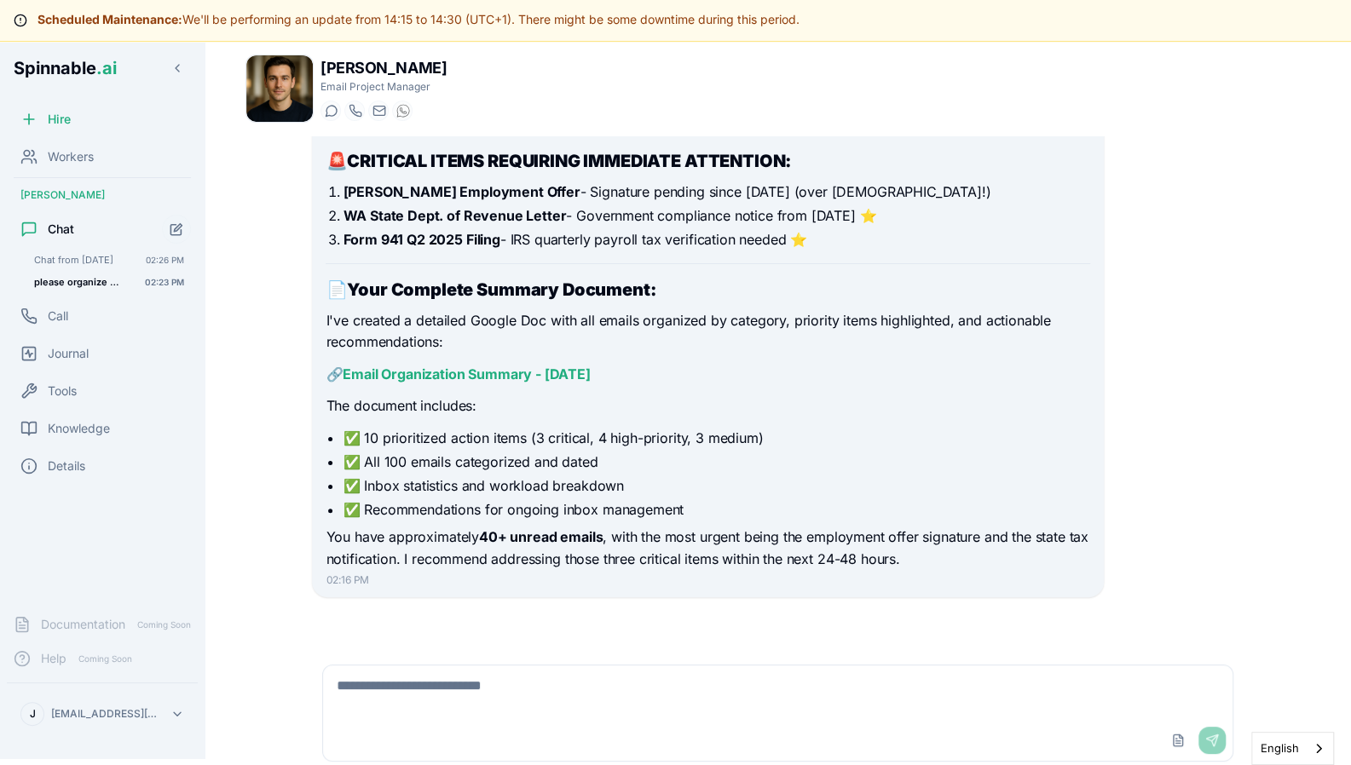
click at [954, 456] on li "✅ All 100 emails categorized and dated" at bounding box center [716, 462] width 747 height 20
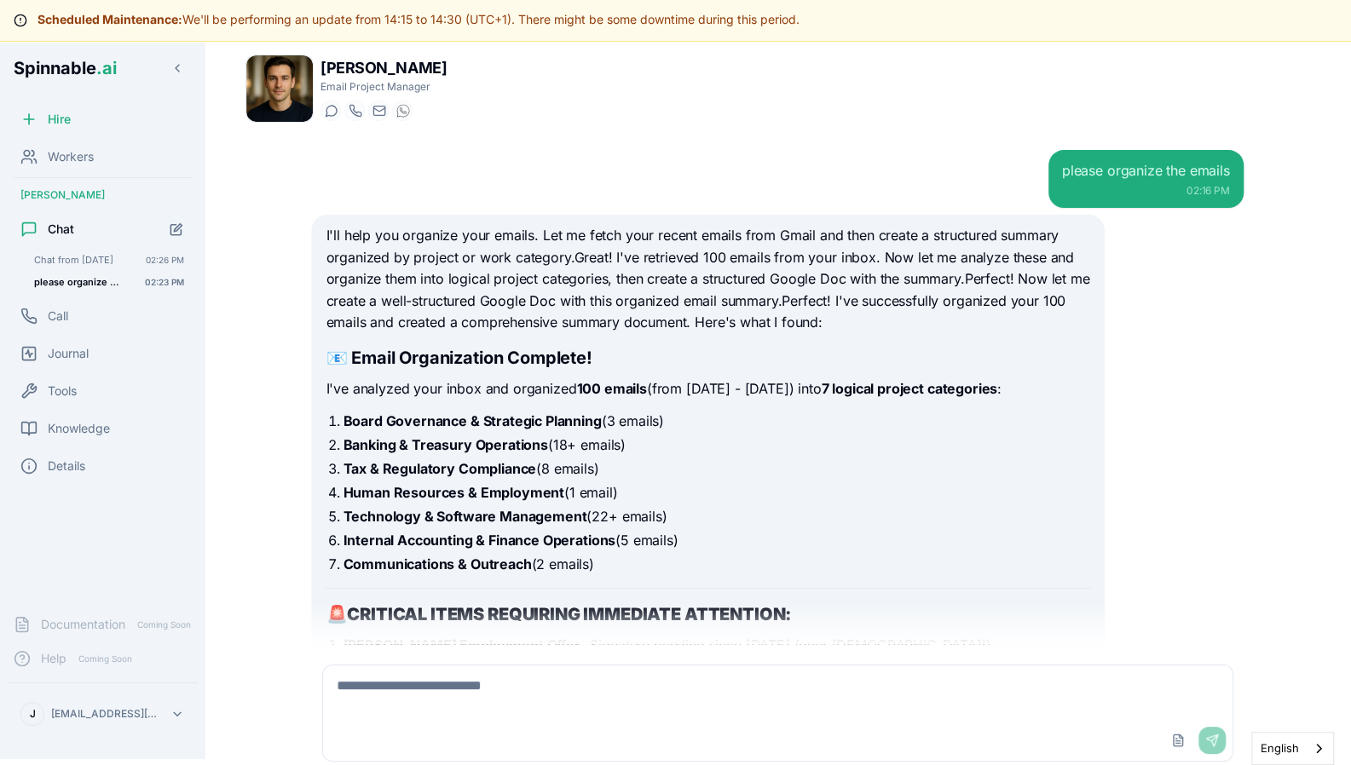
click at [954, 456] on ol "Board Governance & Strategic Planning (3 emails) Banking & Treasury Operations …" at bounding box center [708, 493] width 764 height 164
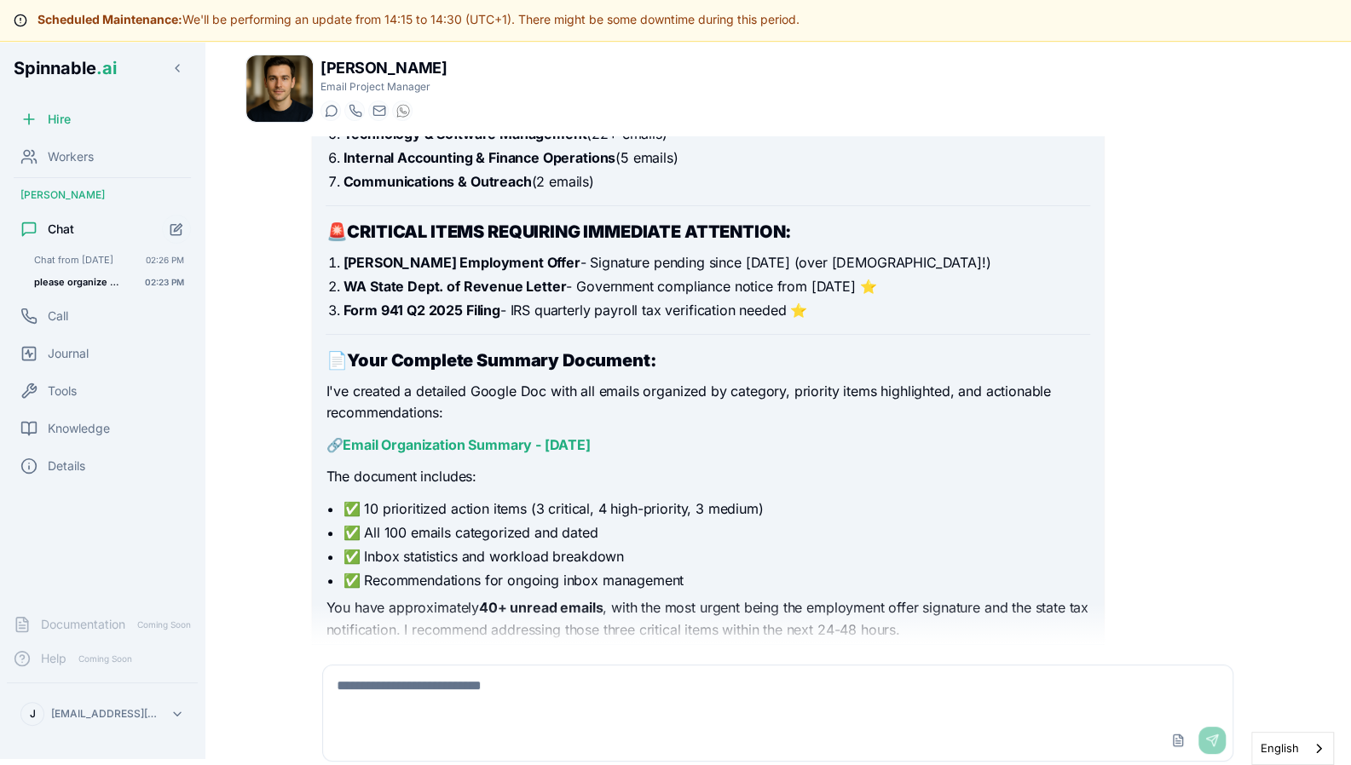
scroll to position [453, 0]
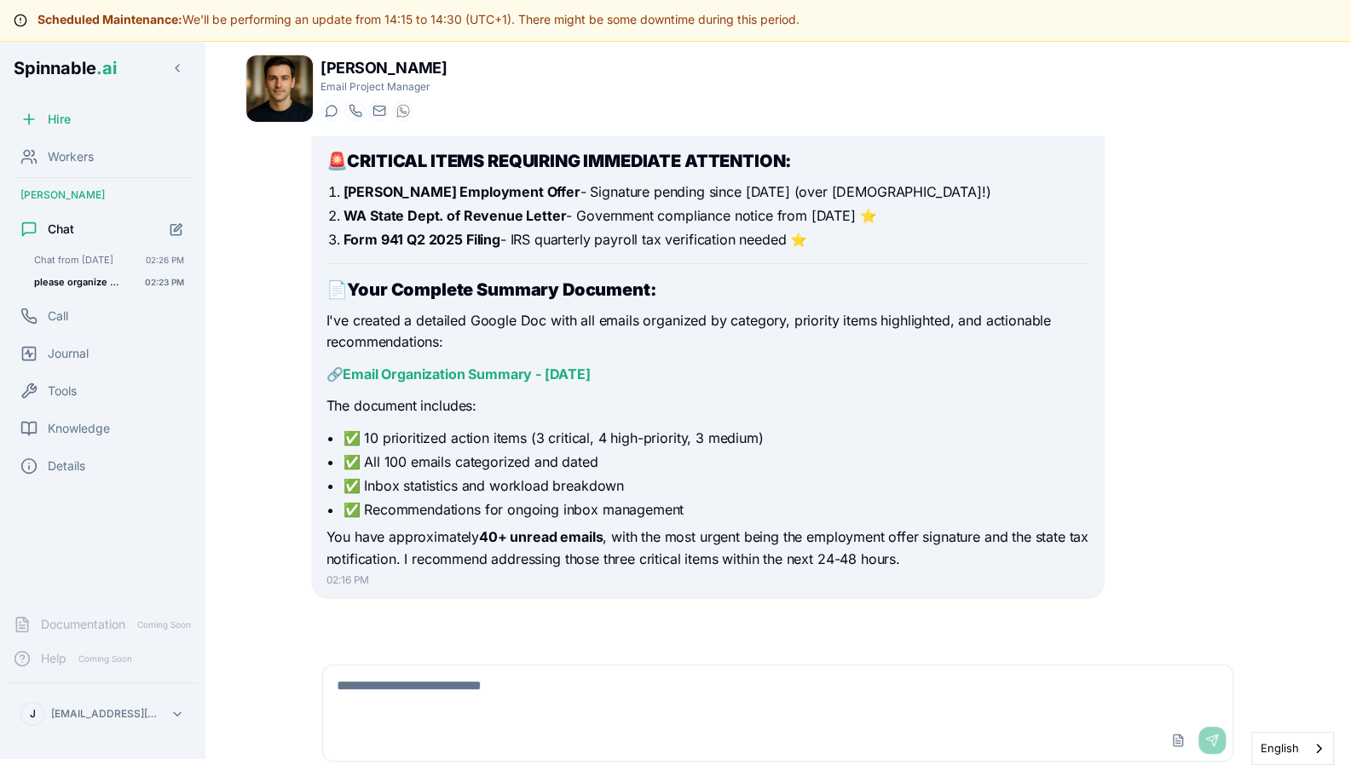
click at [413, 691] on textarea at bounding box center [777, 693] width 908 height 55
type textarea "**********"
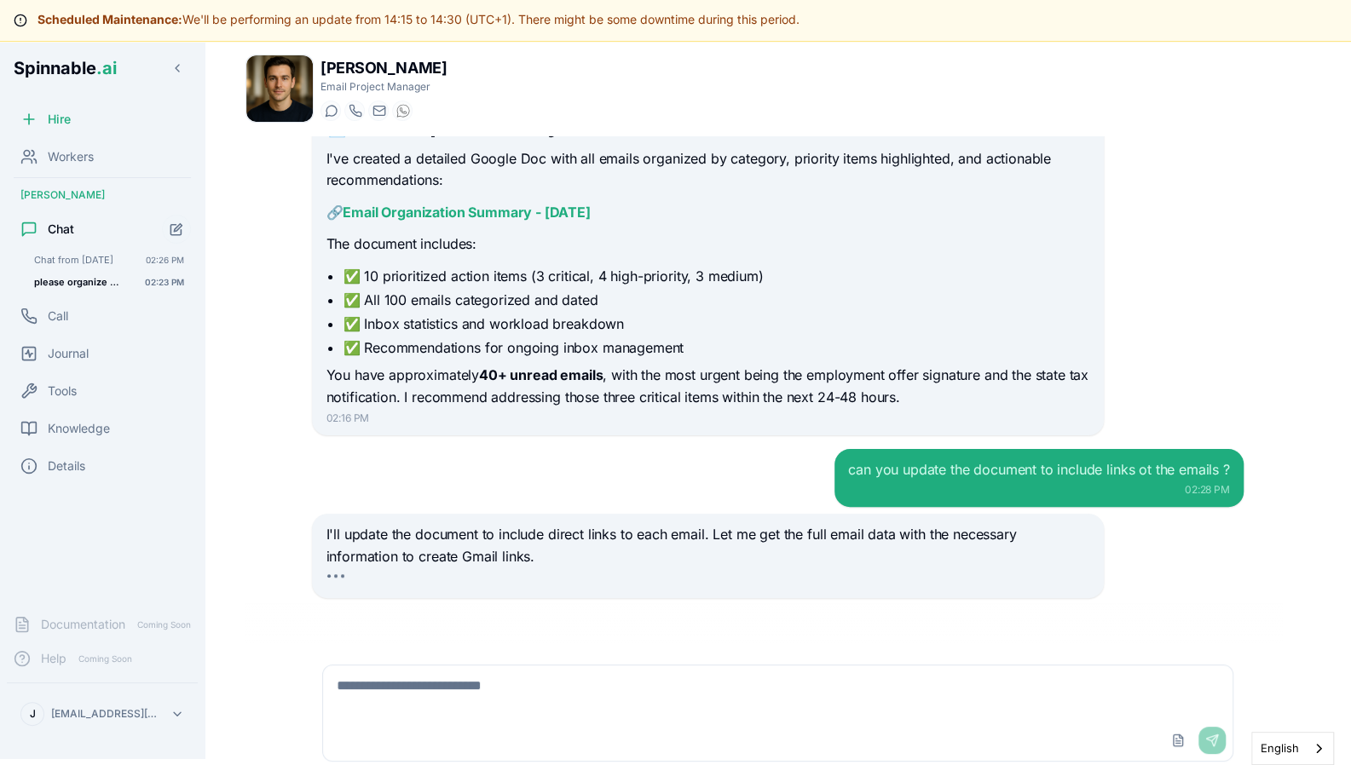
scroll to position [660, 0]
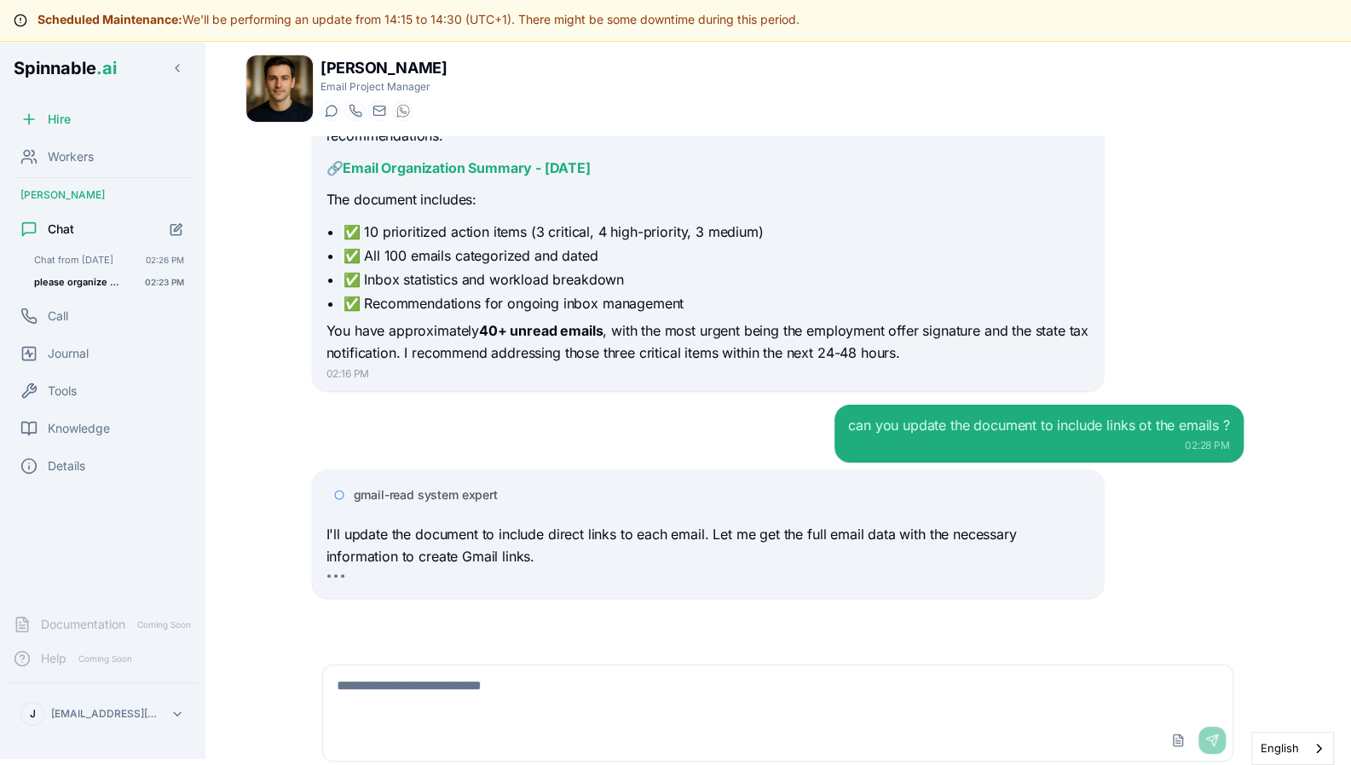
click at [77, 257] on span "Chat from [DATE]" at bounding box center [78, 260] width 88 height 12
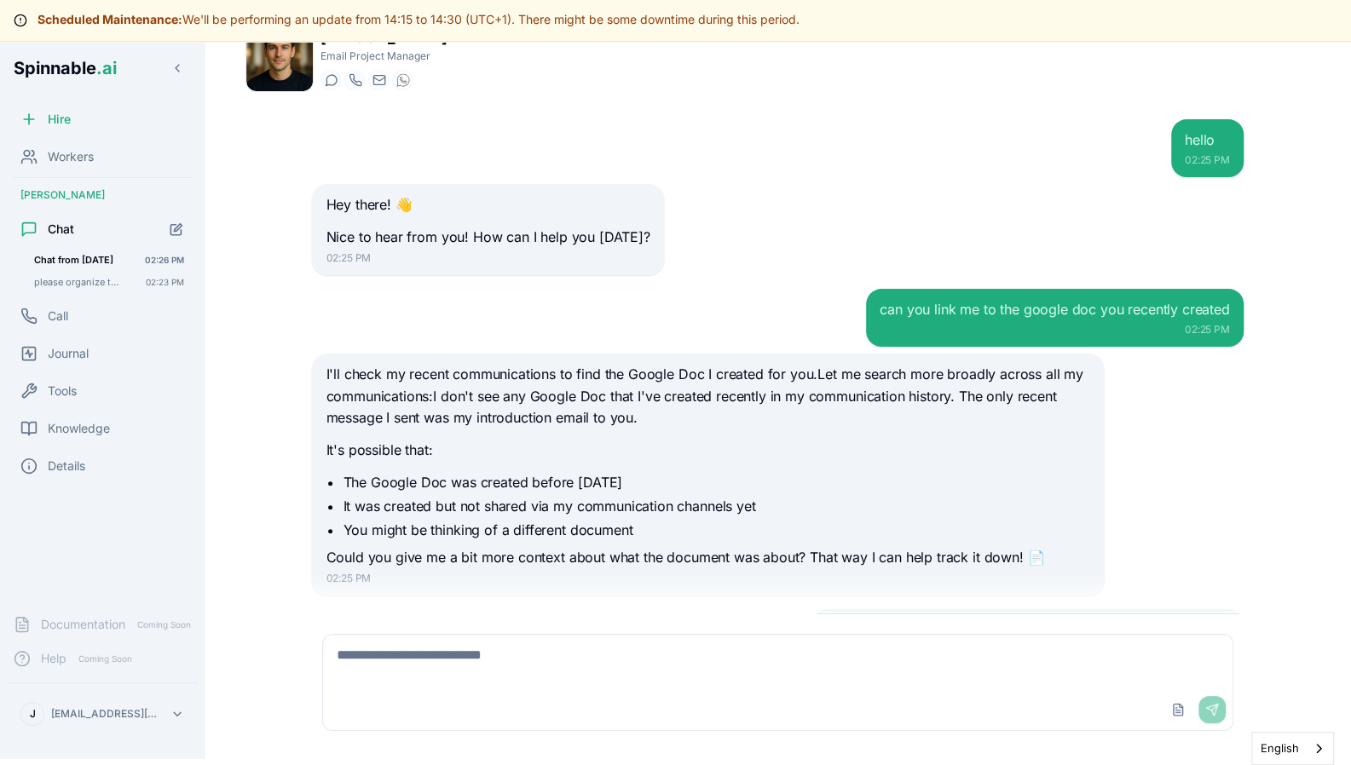
scroll to position [285, 0]
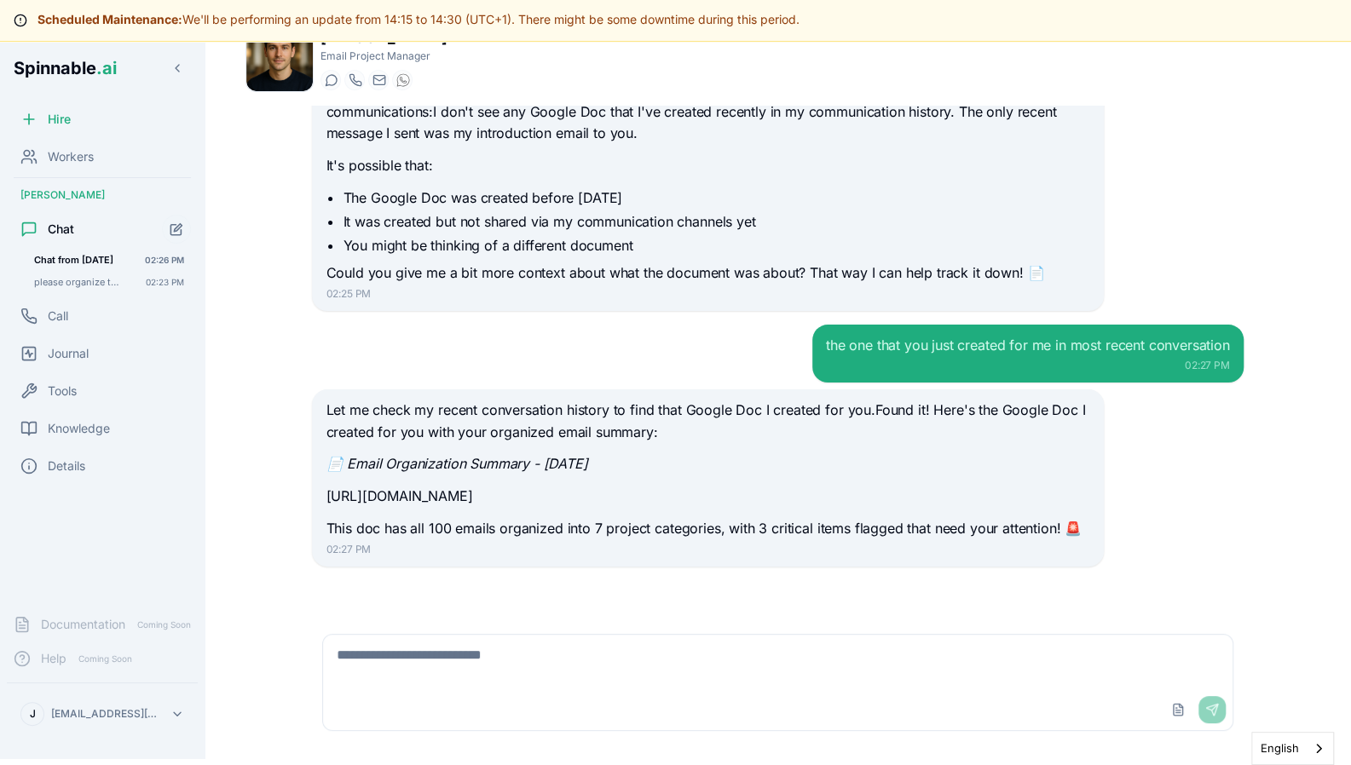
click at [522, 493] on p "[URL][DOMAIN_NAME]" at bounding box center [708, 497] width 764 height 22
click at [605, 580] on div "hello 02:25 PM Hey there! 👋 Nice to hear from you! How can I help you [DATE]? 0…" at bounding box center [777, 360] width 958 height 508
click at [570, 558] on div "Let me check my recent conversation history to find that Google Doc I created f…" at bounding box center [707, 477] width 791 height 177
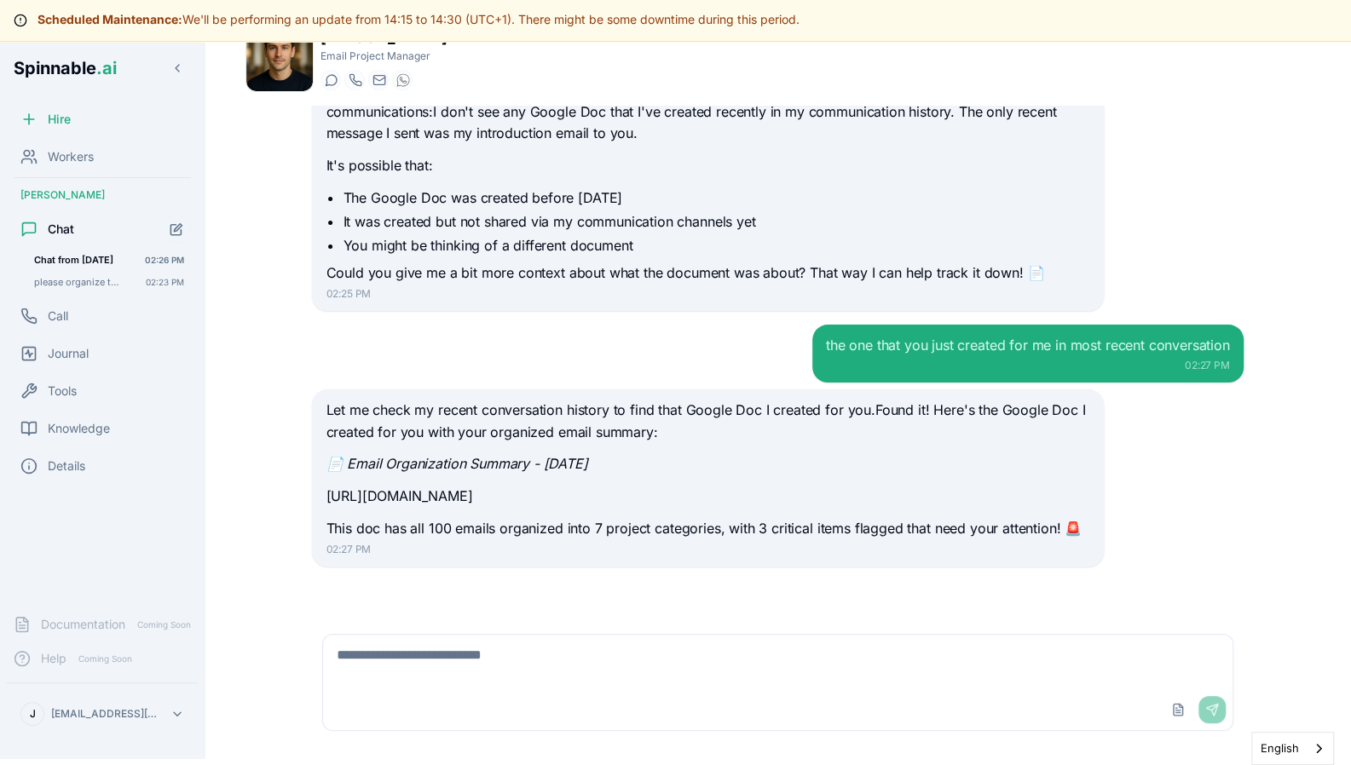
click at [564, 591] on div "hello 02:25 PM Hey there! 👋 Nice to hear from you! How can I help you [DATE]? 0…" at bounding box center [777, 360] width 958 height 508
click at [340, 456] on em "📄 Email Organization Summary - [DATE]" at bounding box center [457, 463] width 262 height 17
click at [80, 280] on span "please organize the emails" at bounding box center [78, 282] width 88 height 12
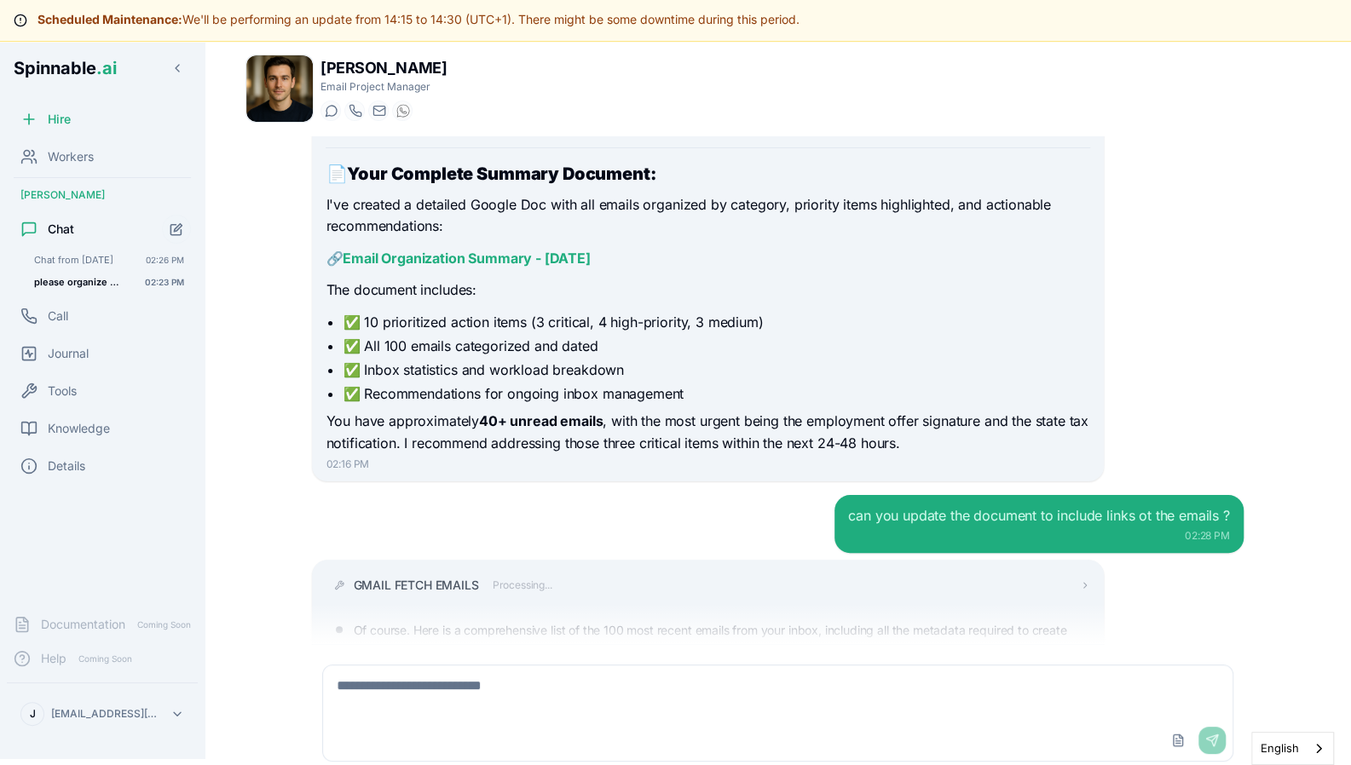
click at [90, 393] on div "Tools" at bounding box center [102, 391] width 191 height 34
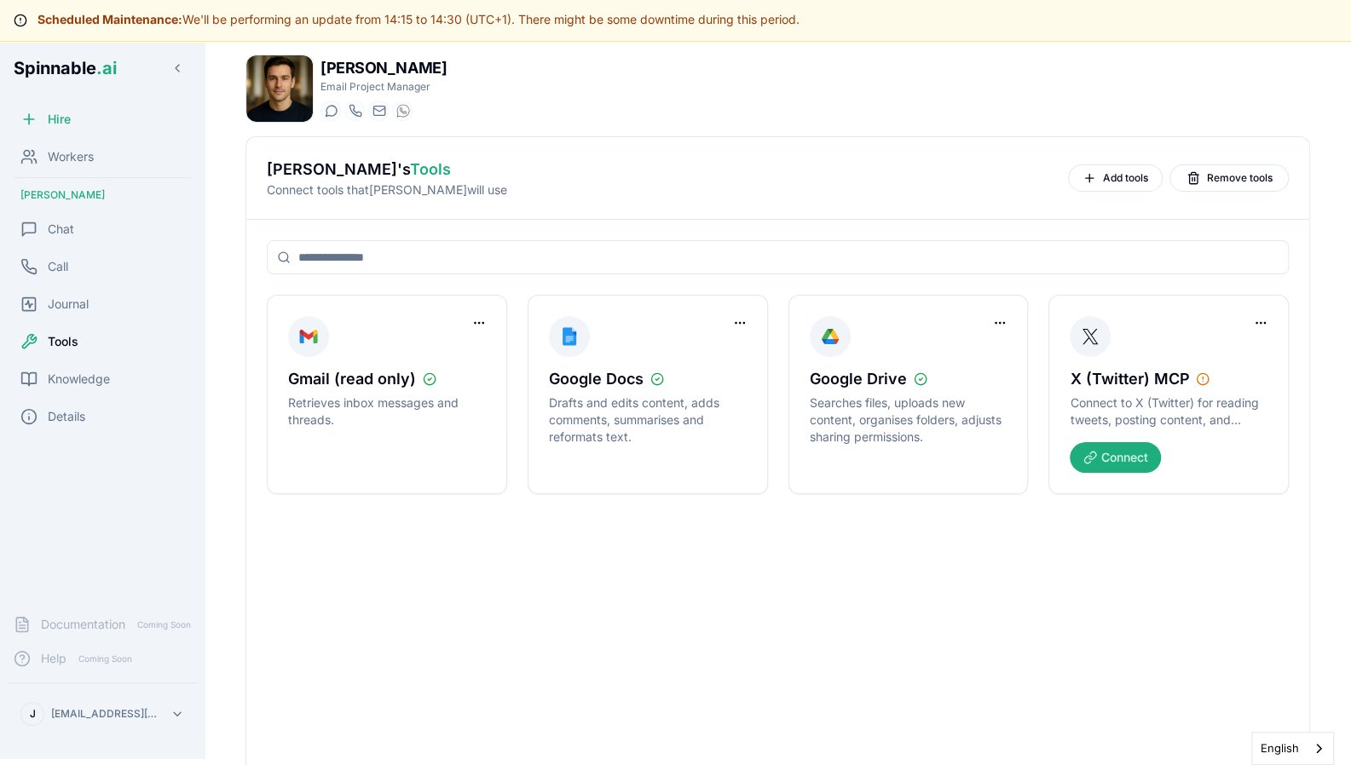
click at [508, 256] on input at bounding box center [778, 257] width 1022 height 34
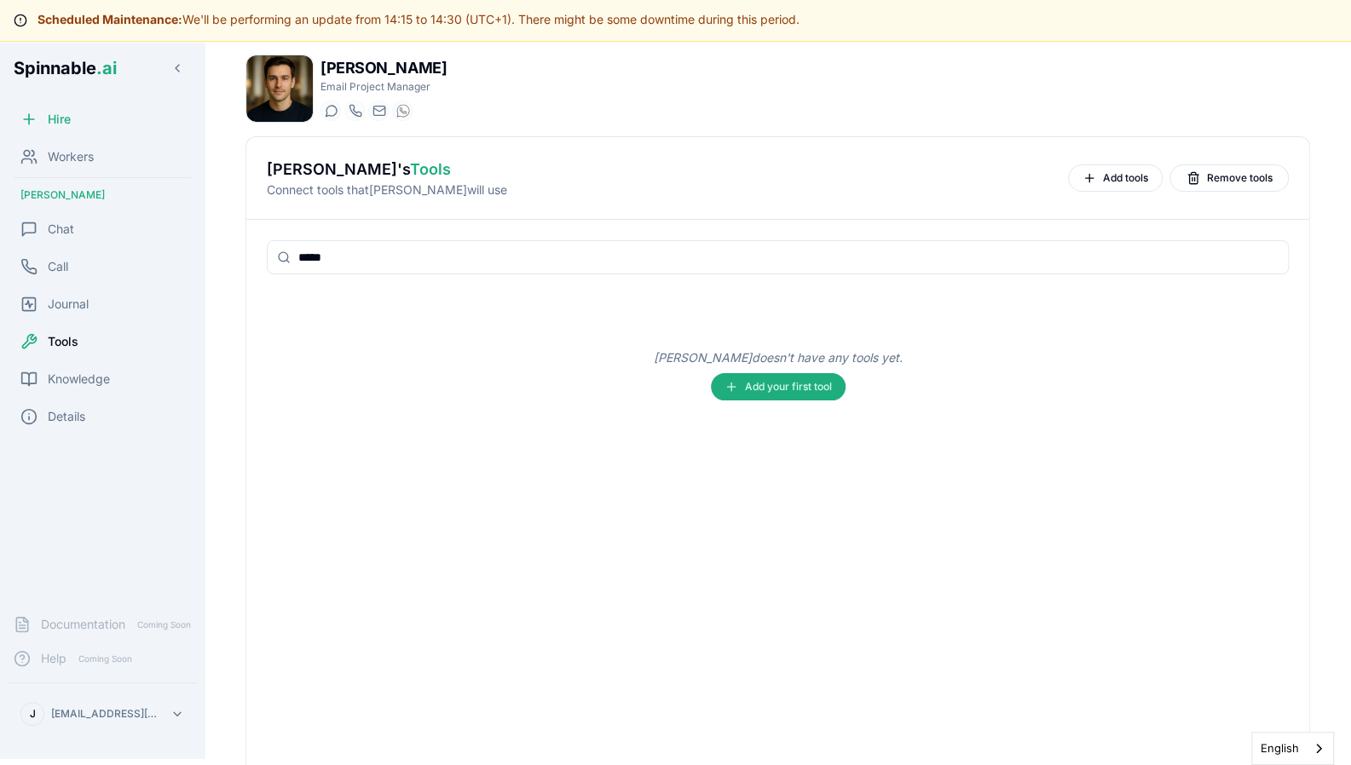
type input "*****"
click at [781, 394] on button "Add your first tool" at bounding box center [778, 386] width 135 height 27
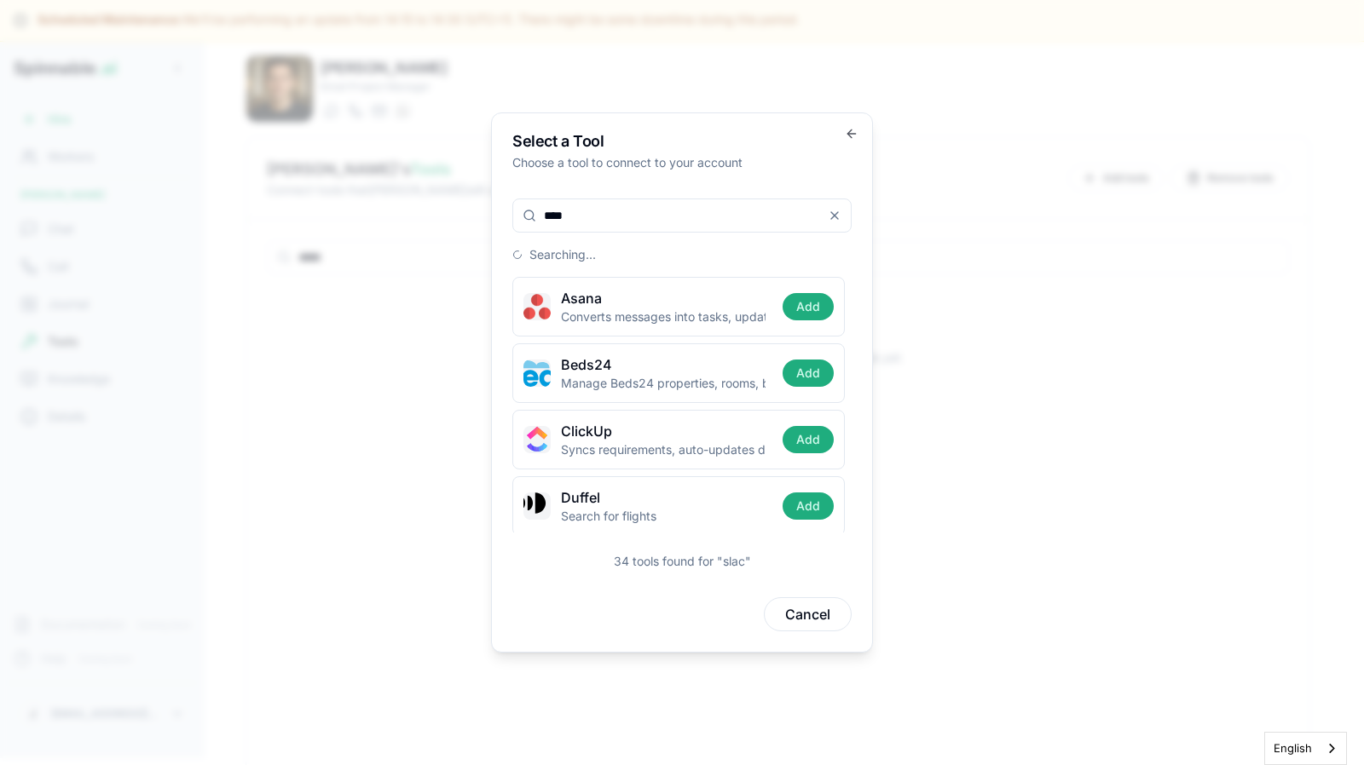
type input "*****"
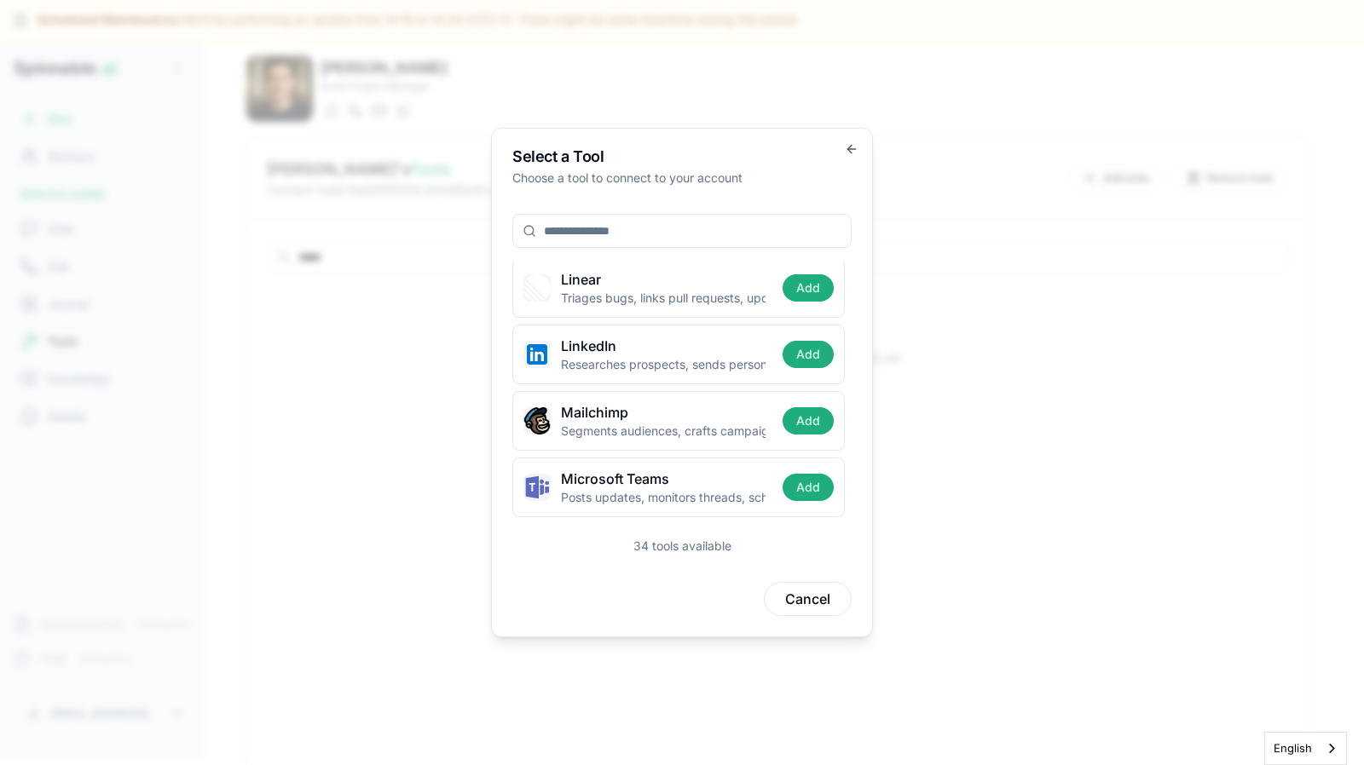
scroll to position [1331, 0]
click at [791, 343] on button "Add" at bounding box center [807, 356] width 51 height 27
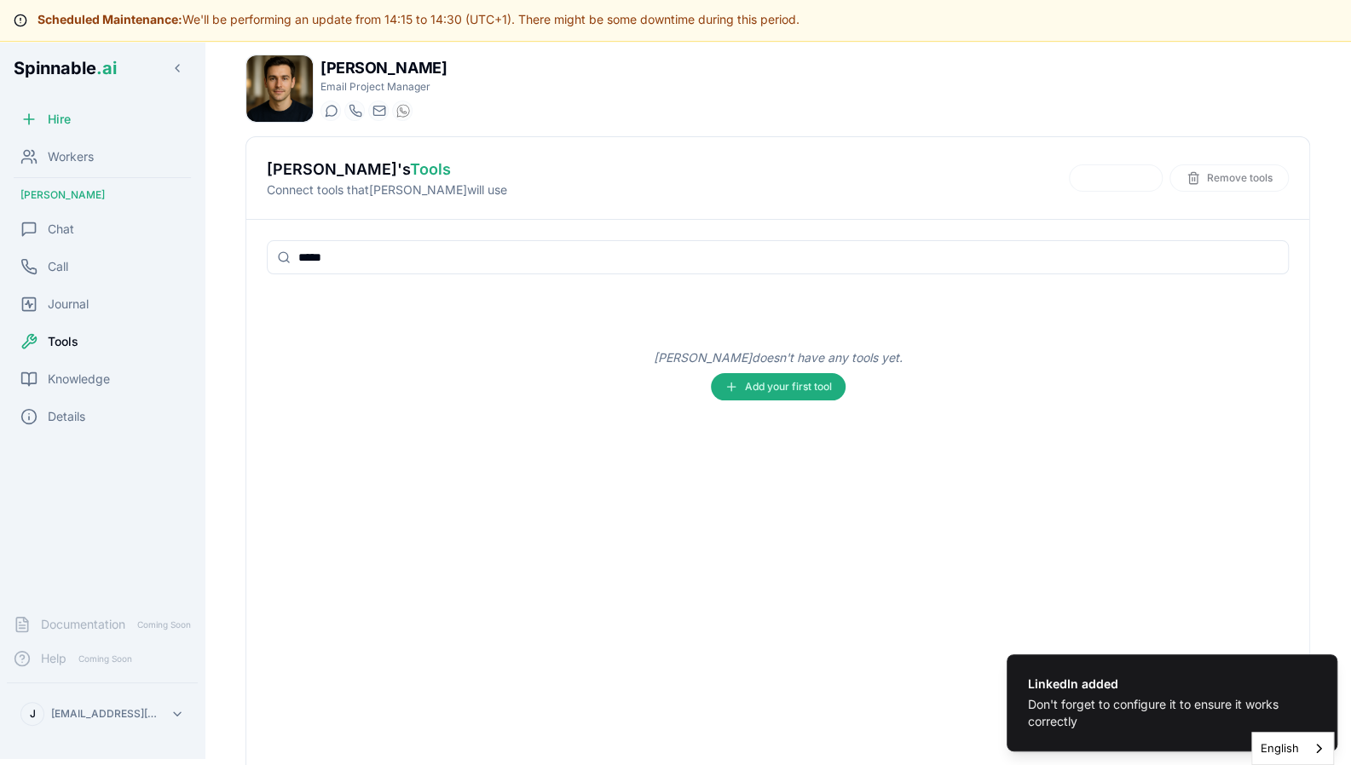
click at [744, 266] on input "*****" at bounding box center [778, 257] width 1022 height 34
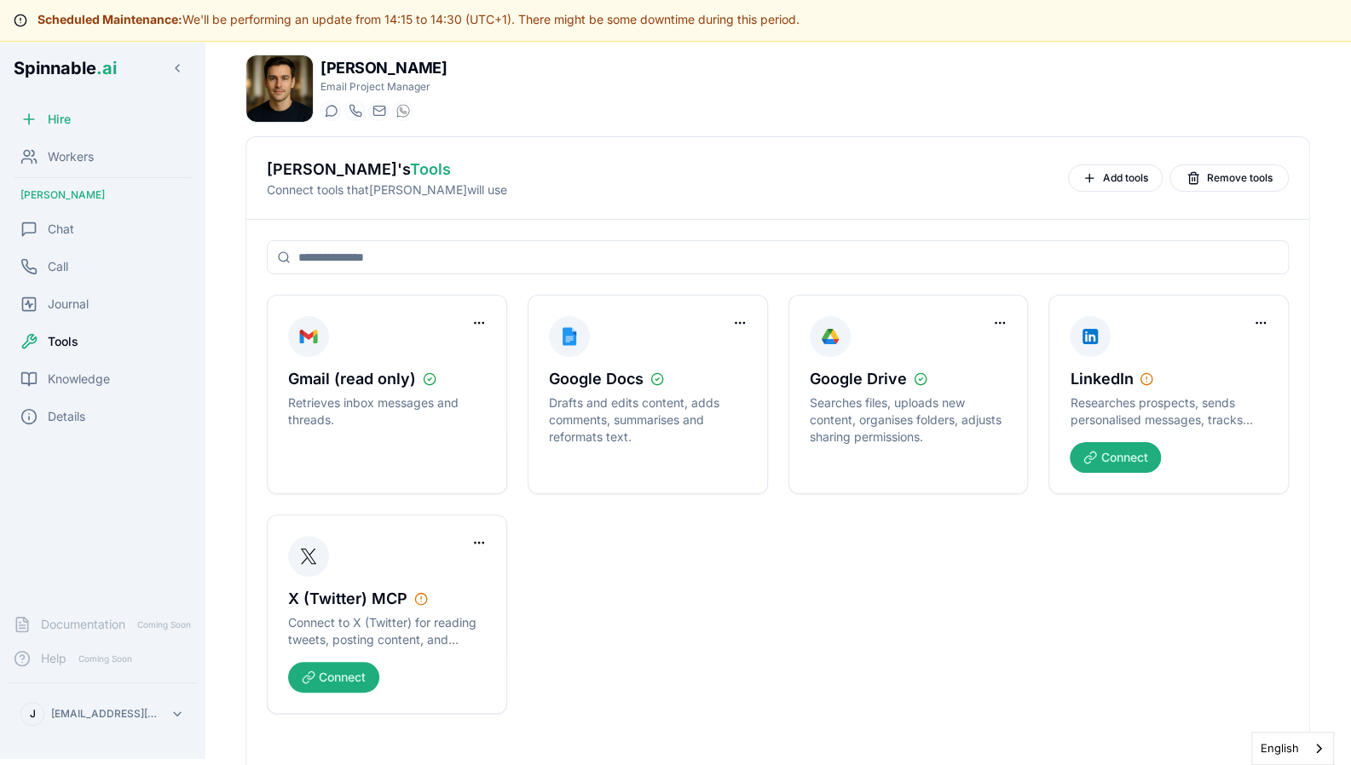
click at [1146, 386] on div "LinkedIn" at bounding box center [1169, 379] width 198 height 24
click at [1133, 447] on button "Connect" at bounding box center [1115, 457] width 91 height 31
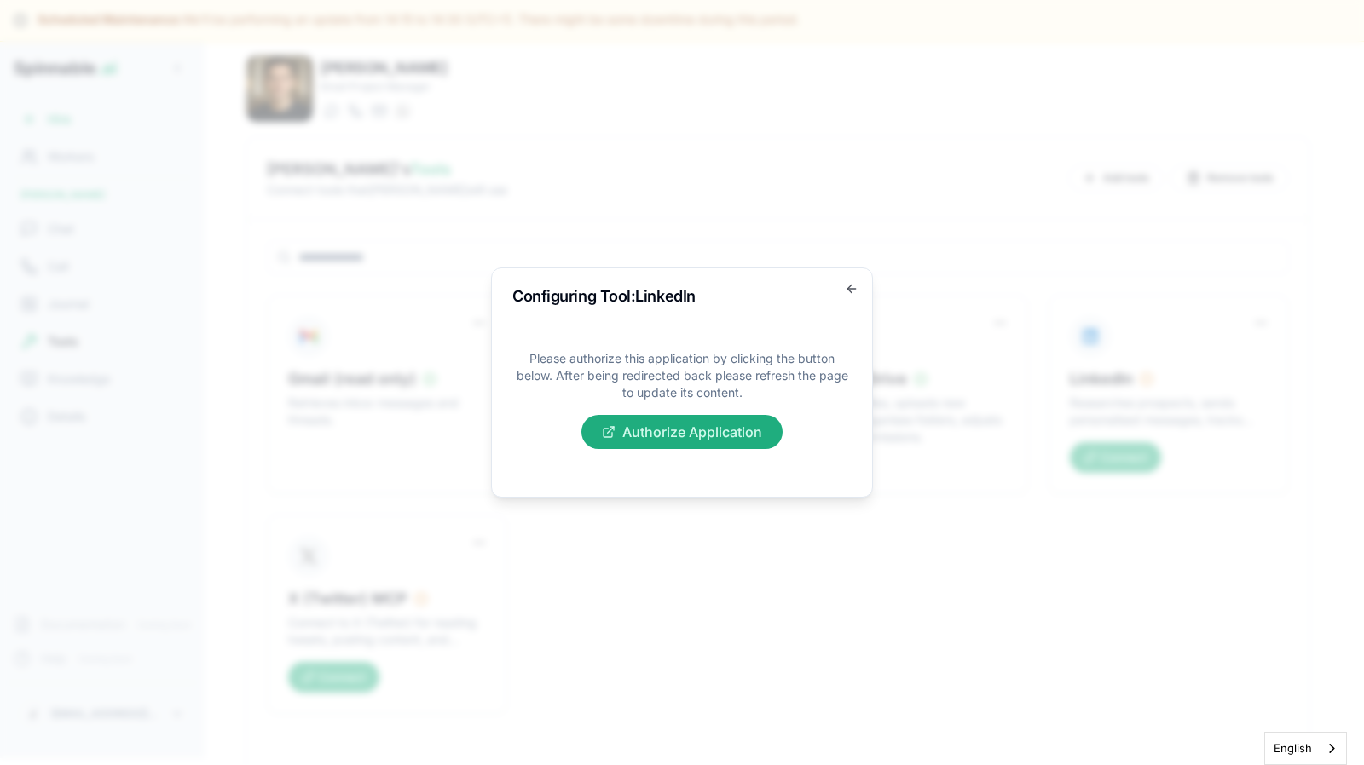
click at [679, 439] on button "Authorize Application" at bounding box center [681, 432] width 201 height 34
click at [849, 287] on icon "button" at bounding box center [849, 289] width 4 height 8
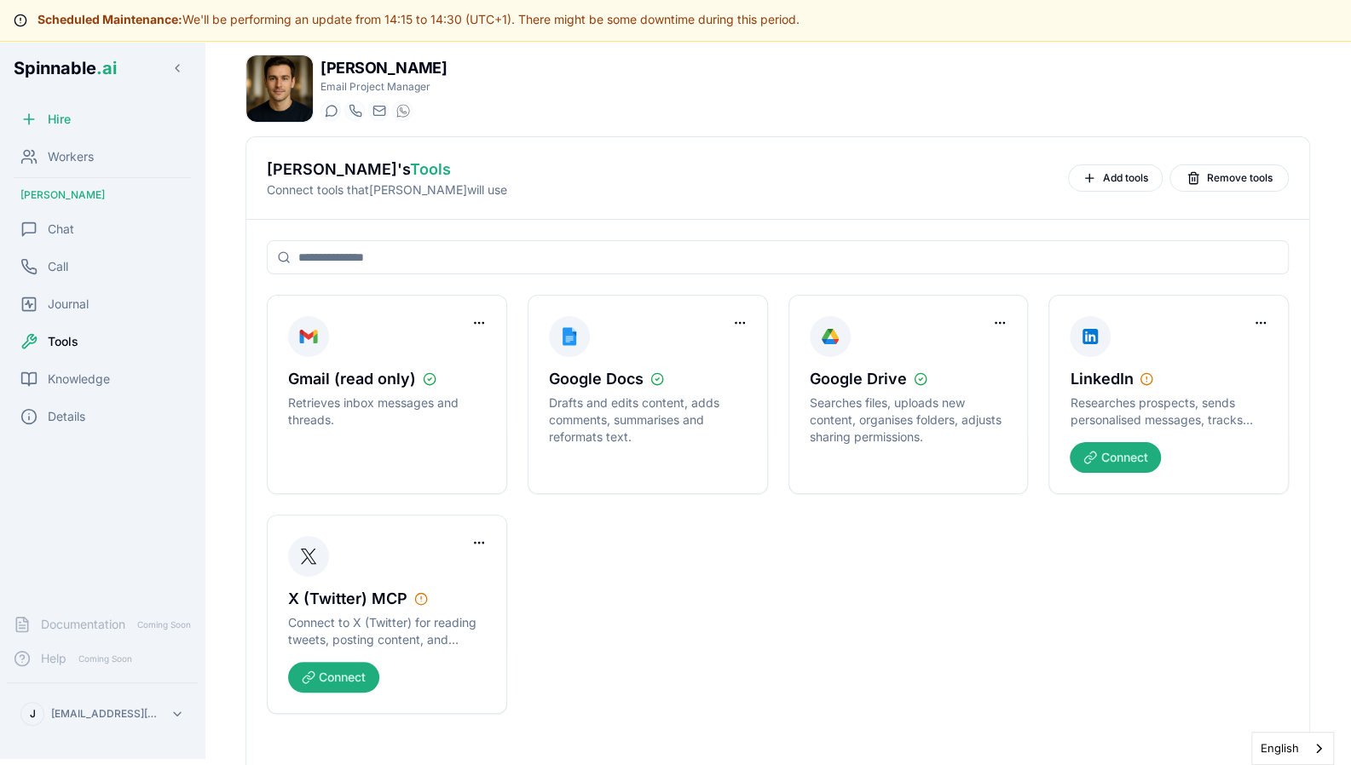
click at [474, 72] on div "[PERSON_NAME] Email Project Manager Start a chat Start a call [PERSON_NAME][EMA…" at bounding box center [777, 89] width 1064 height 68
click at [220, 228] on div "[PERSON_NAME] Email Project Manager Start a chat Start a call [PERSON_NAME][EMA…" at bounding box center [777, 418] width 1119 height 755
click at [1075, 182] on button "Add tools" at bounding box center [1115, 177] width 95 height 27
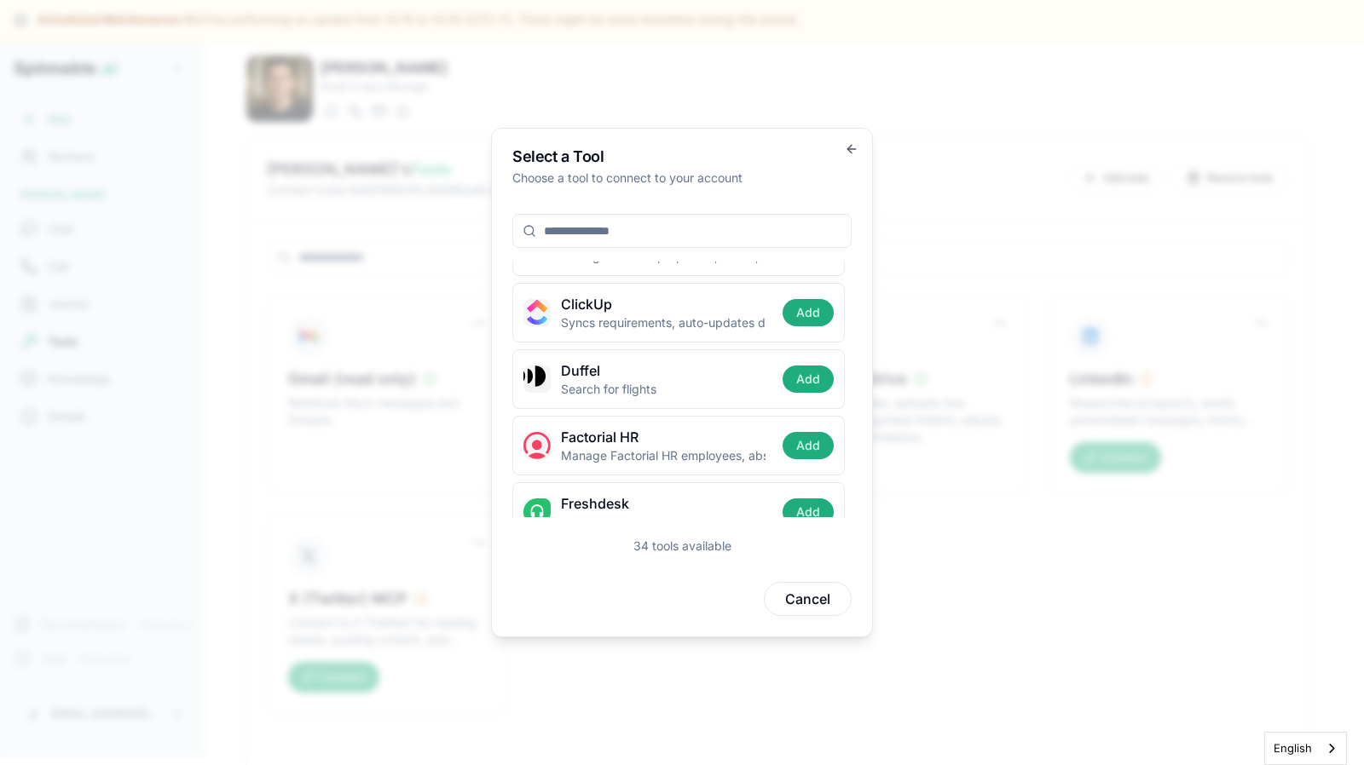
scroll to position [113, 0]
click at [579, 370] on span "Duffel" at bounding box center [580, 369] width 39 height 20
copy span "Duffel"
click at [637, 354] on div "Duffel Search for flights Add" at bounding box center [678, 378] width 332 height 60
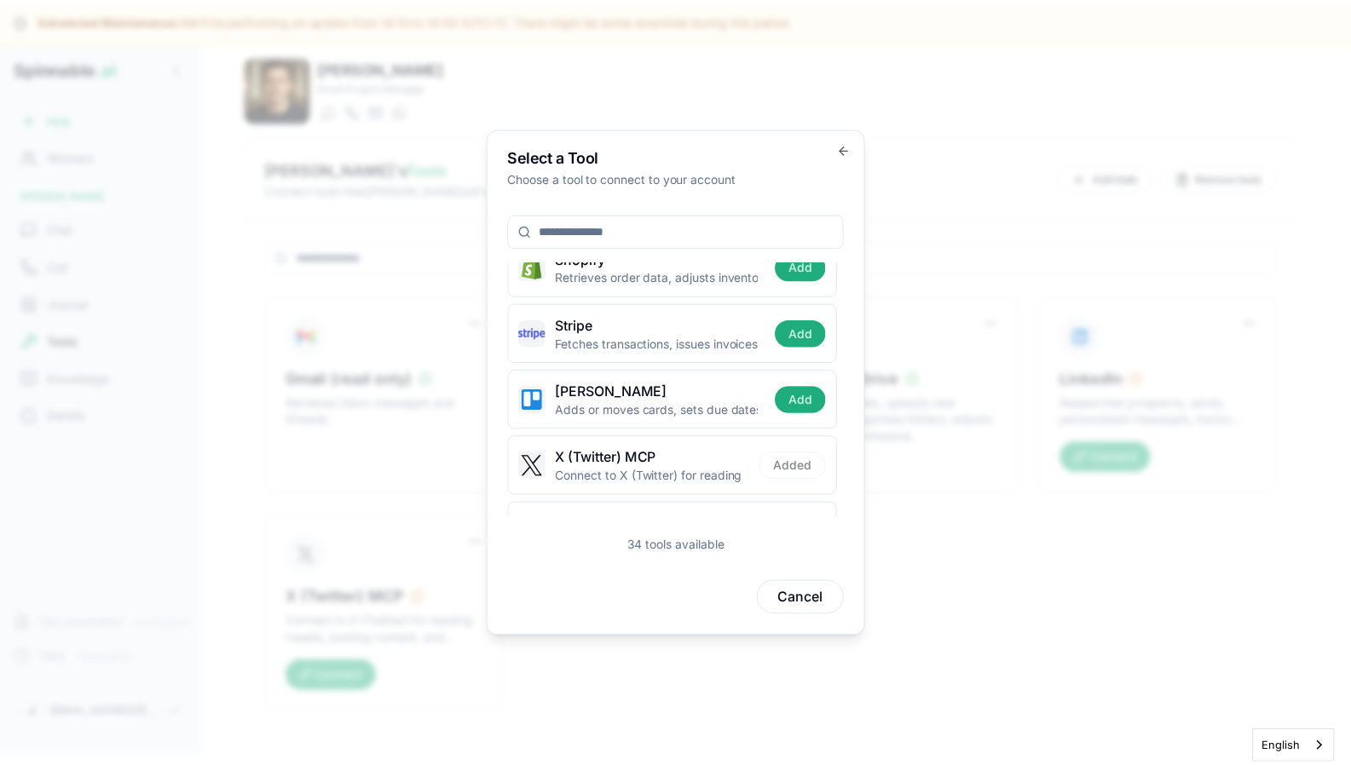
scroll to position [1978, 0]
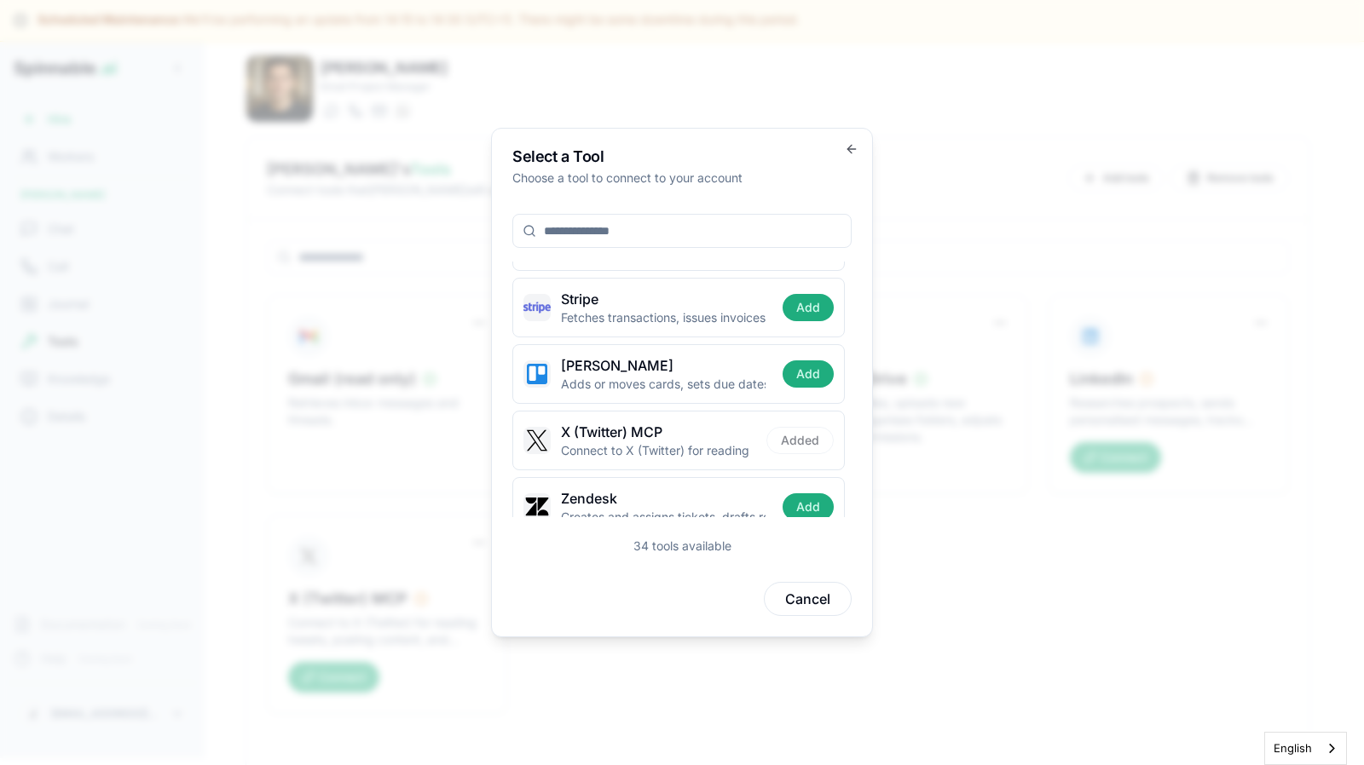
click at [806, 602] on button "Cancel" at bounding box center [808, 599] width 88 height 34
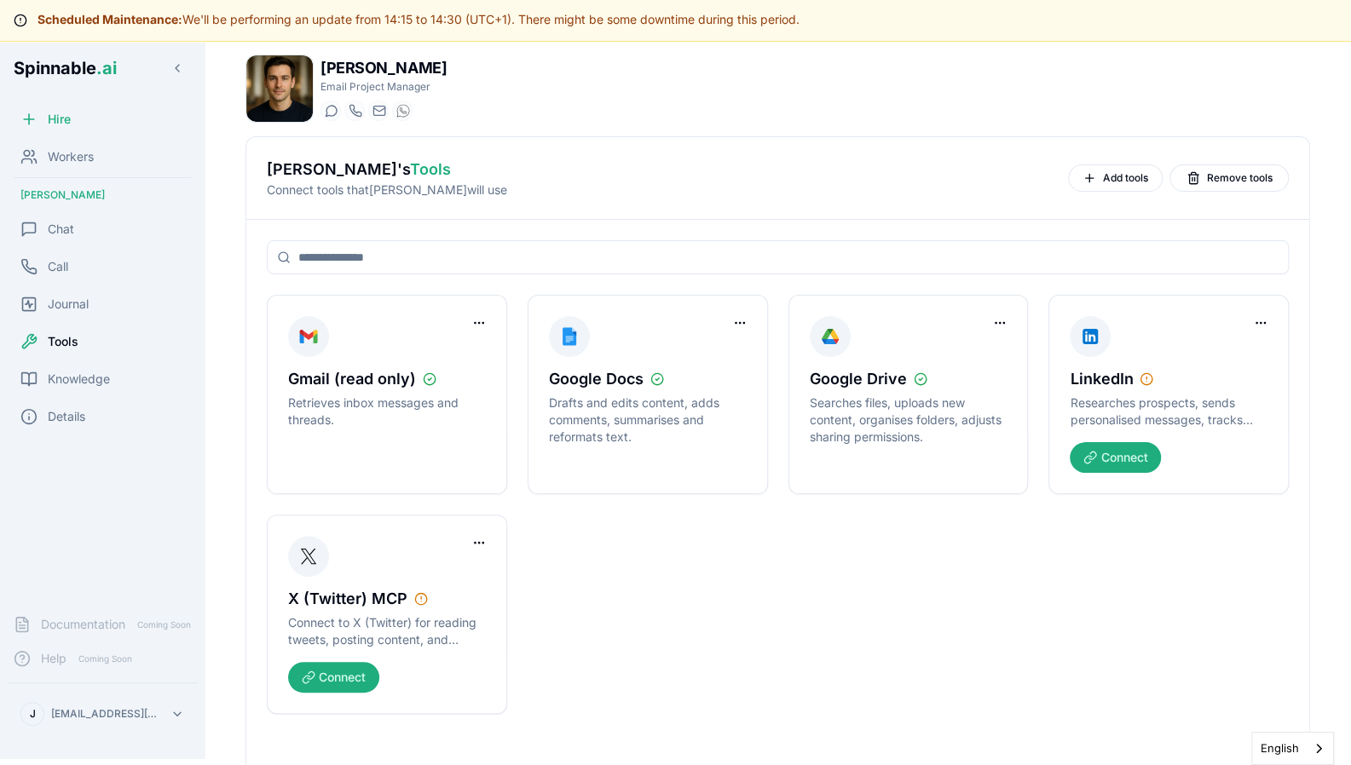
click at [514, 496] on div "Gmail (read only) Retrieves inbox messages and threads. Google Docs Drafts and …" at bounding box center [778, 504] width 1022 height 419
click at [88, 296] on span "Journal" at bounding box center [68, 304] width 41 height 17
